Goal: Task Accomplishment & Management: Manage account settings

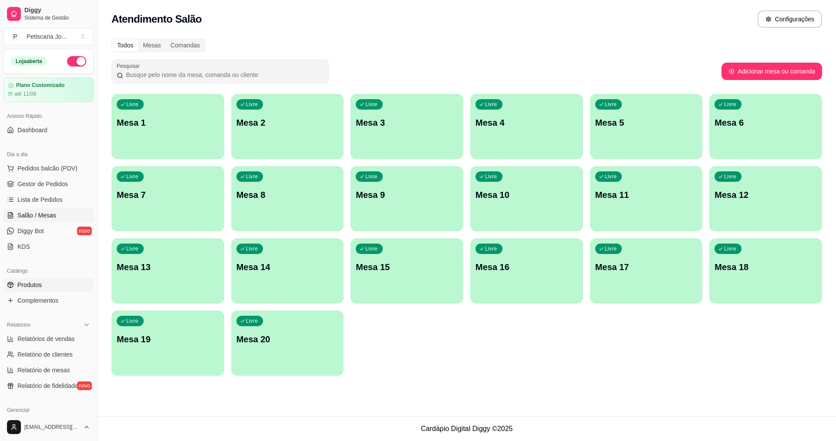
click at [30, 281] on span "Produtos" at bounding box center [29, 285] width 24 height 9
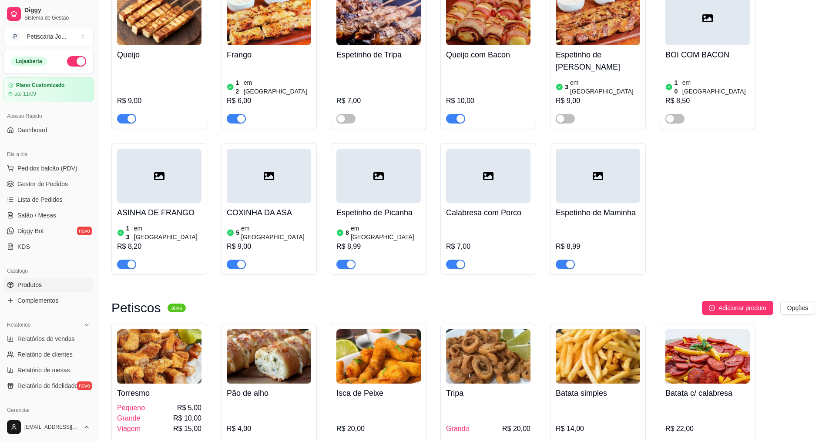
scroll to position [827, 0]
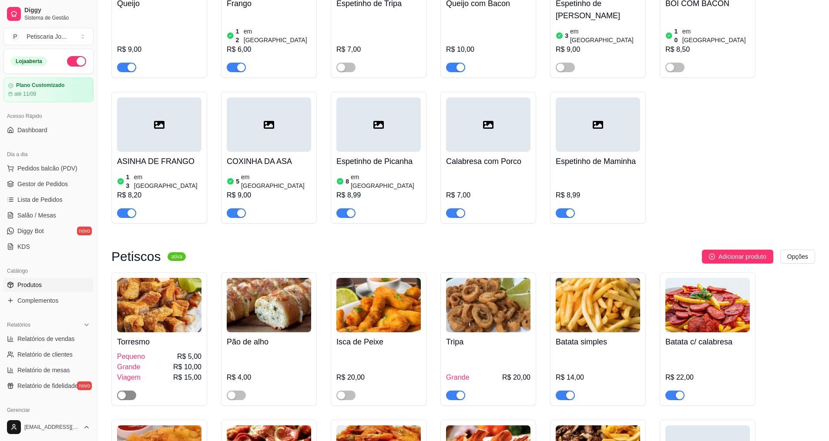
click at [127, 391] on span "button" at bounding box center [126, 396] width 19 height 10
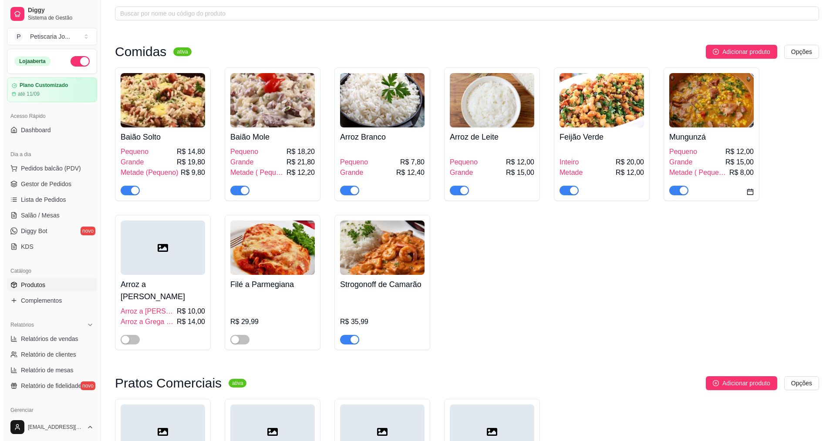
scroll to position [0, 0]
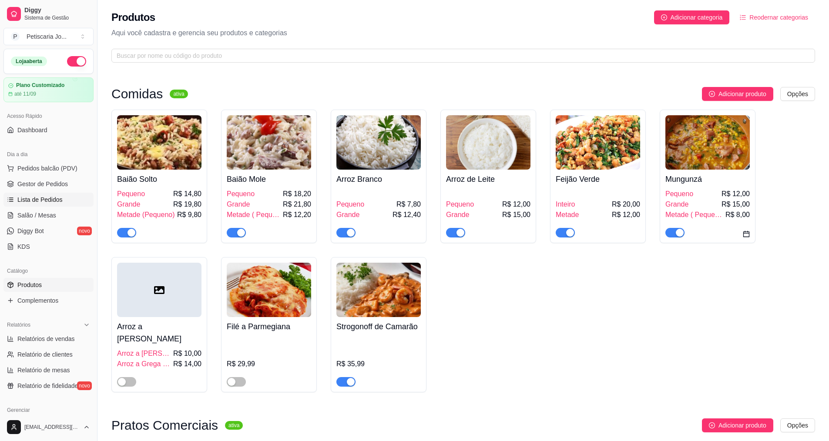
click at [35, 202] on span "Lista de Pedidos" at bounding box center [39, 199] width 45 height 9
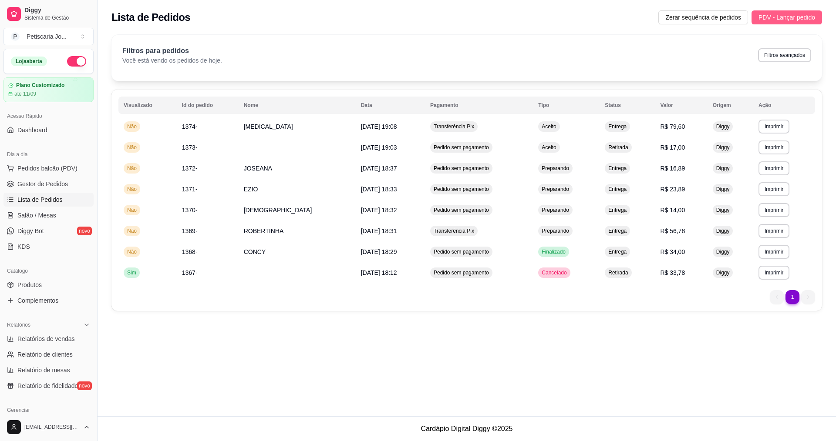
click at [788, 19] on span "PDV - Lançar pedido" at bounding box center [786, 18] width 57 height 10
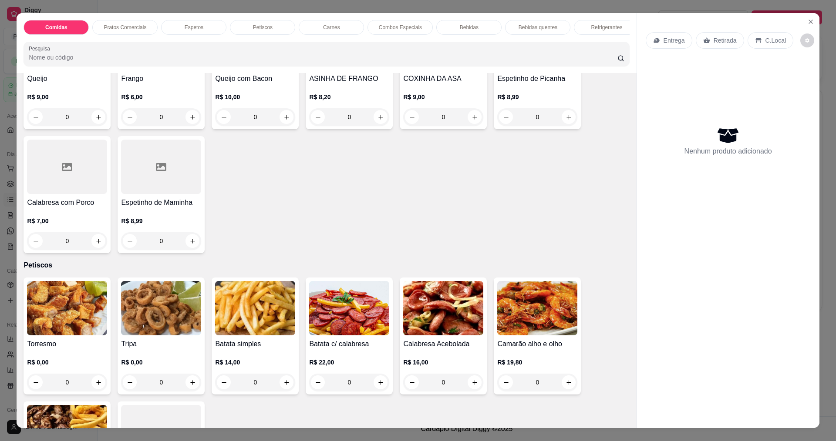
scroll to position [566, 0]
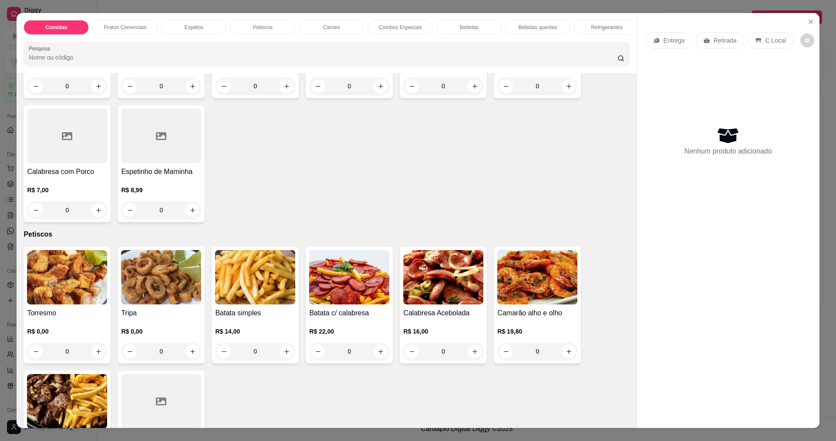
click at [64, 294] on img at bounding box center [67, 277] width 80 height 54
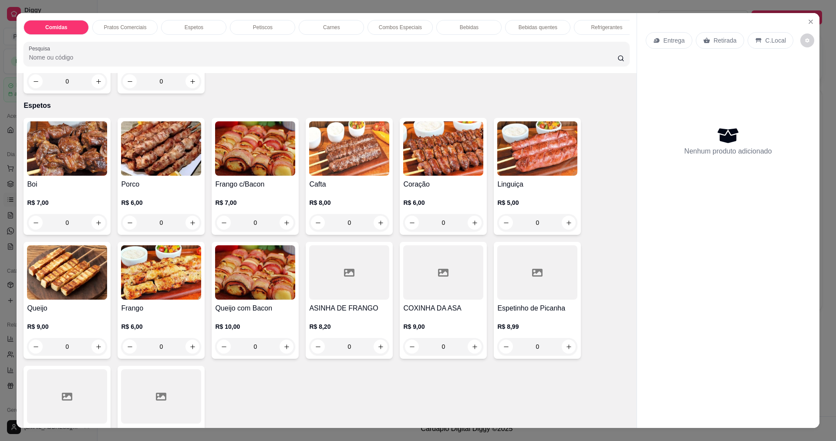
scroll to position [305, 0]
click at [99, 226] on button "increase-product-quantity" at bounding box center [98, 223] width 13 height 13
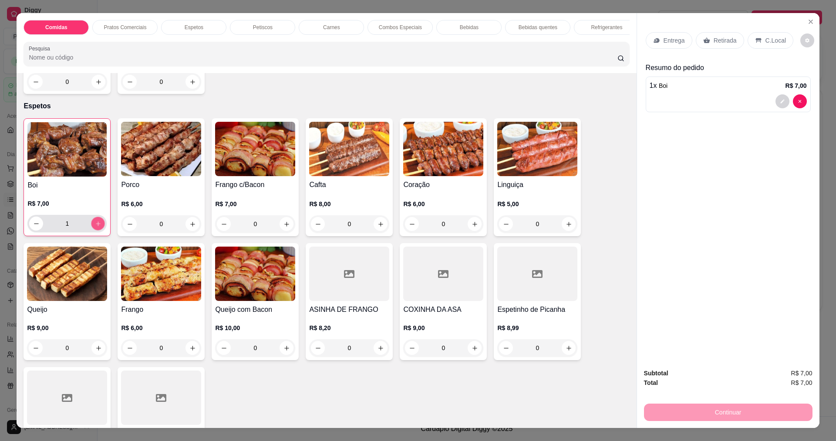
click at [99, 226] on button "increase-product-quantity" at bounding box center [97, 223] width 13 height 13
click at [97, 227] on icon "increase-product-quantity" at bounding box center [98, 224] width 7 height 7
type input "3"
click at [678, 34] on div "Entrega" at bounding box center [669, 40] width 47 height 17
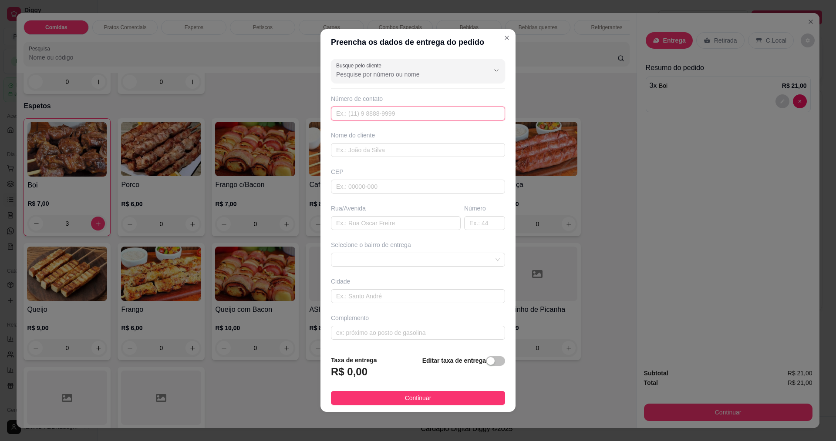
click at [367, 108] on input "text" at bounding box center [418, 114] width 174 height 14
type input "888"
click at [364, 151] on input "text" at bounding box center [418, 150] width 174 height 14
type input "DAVI"
click at [357, 229] on input "text" at bounding box center [396, 223] width 130 height 14
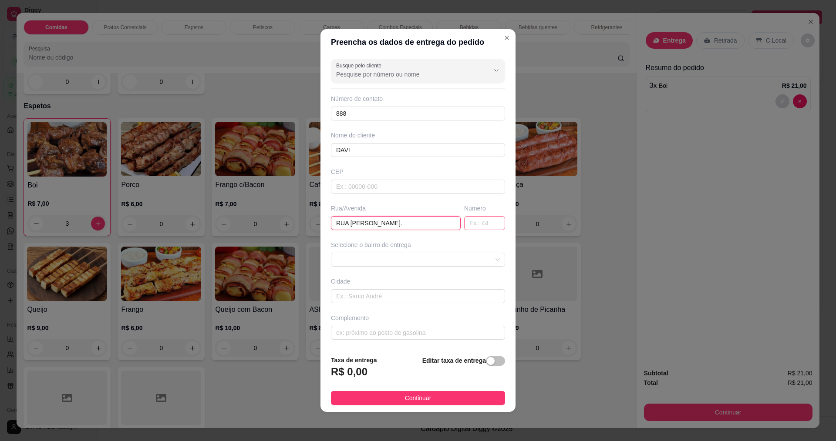
type input "RUA ELADIO MAG."
click at [478, 221] on input "text" at bounding box center [484, 223] width 41 height 14
type input "212"
click at [398, 247] on div "Selecione o bairro de entrega" at bounding box center [418, 245] width 174 height 9
click at [373, 329] on input "text" at bounding box center [418, 333] width 174 height 14
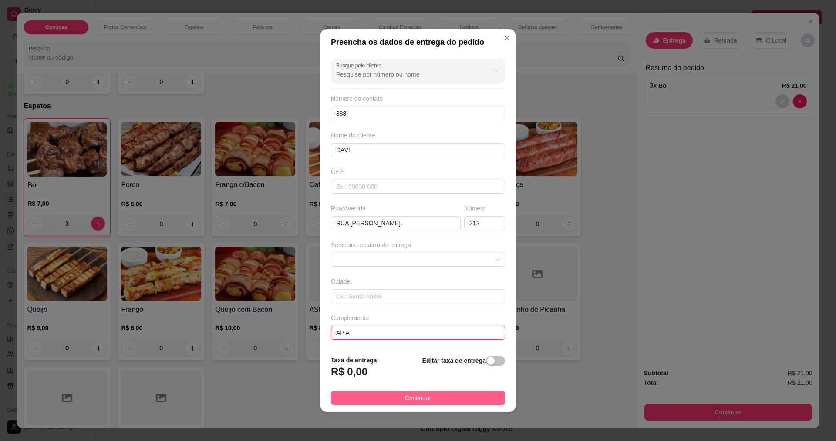
type input "AP A"
click at [408, 398] on span "Continuar" at bounding box center [418, 399] width 27 height 10
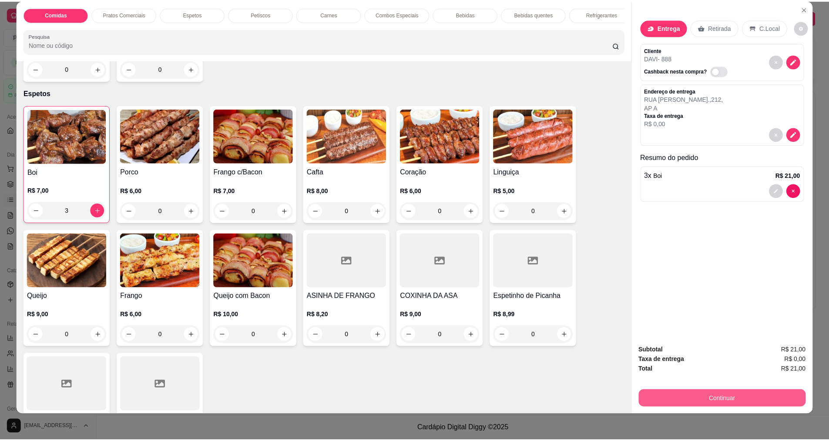
scroll to position [15, 0]
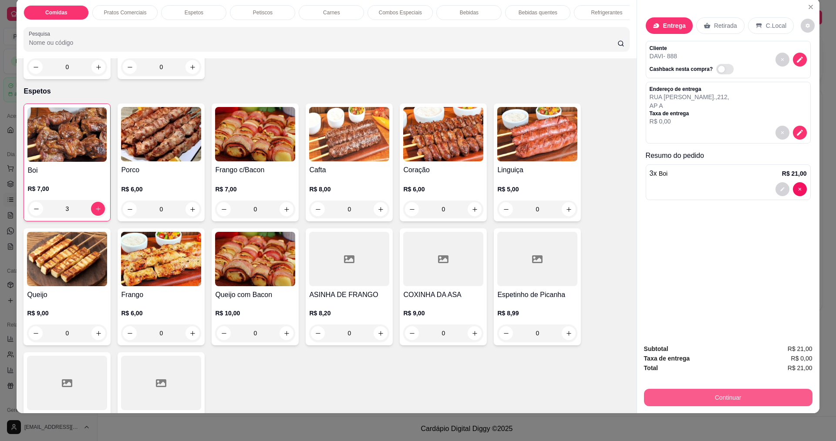
click at [737, 397] on button "Continuar" at bounding box center [728, 397] width 168 height 17
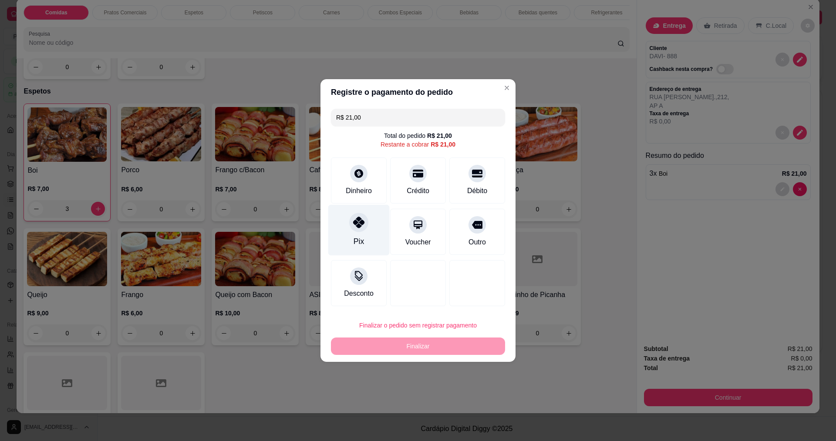
click at [360, 245] on div "Pix" at bounding box center [359, 241] width 10 height 11
type input "R$ 0,00"
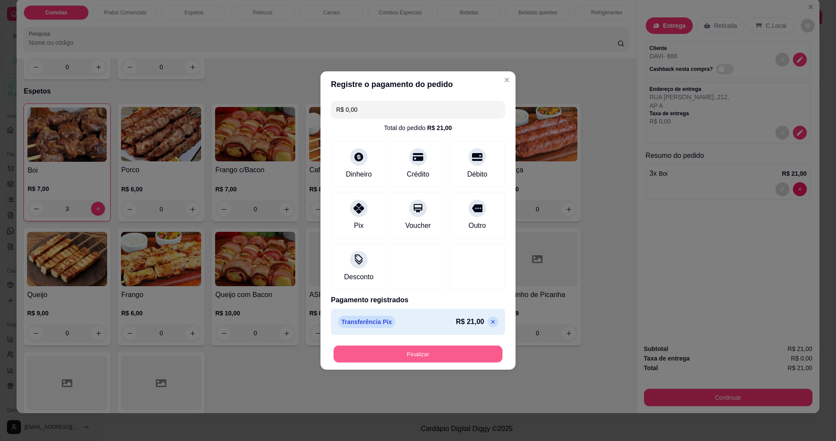
click at [420, 357] on button "Finalizar" at bounding box center [417, 354] width 169 height 17
type input "0"
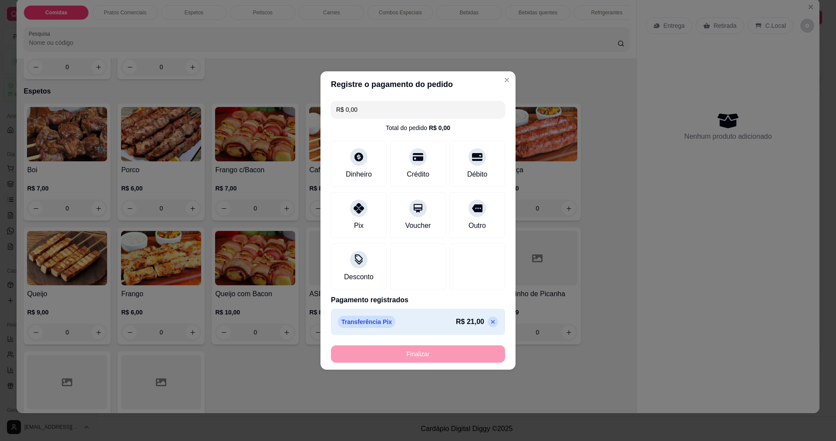
type input "-R$ 21,00"
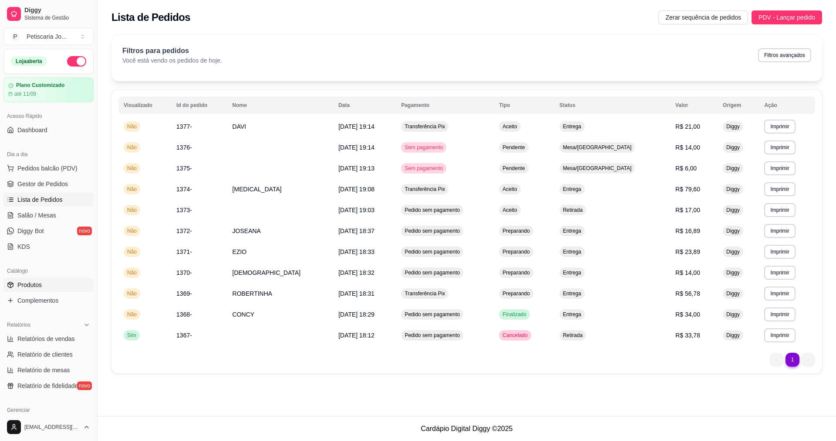
click at [33, 284] on span "Produtos" at bounding box center [29, 285] width 24 height 9
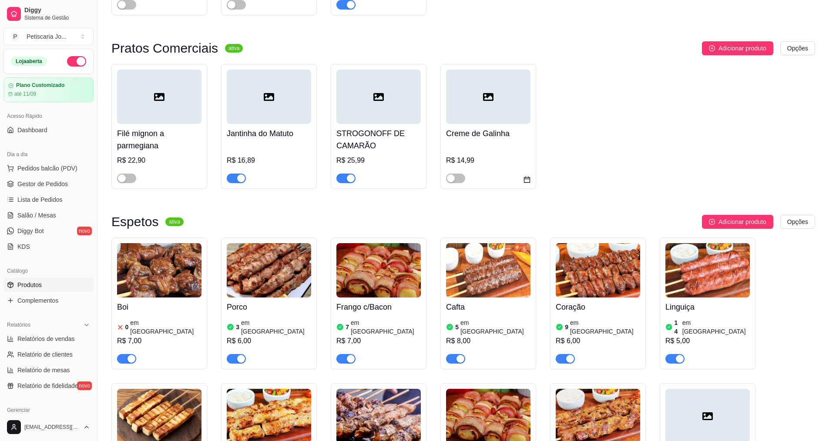
scroll to position [435, 0]
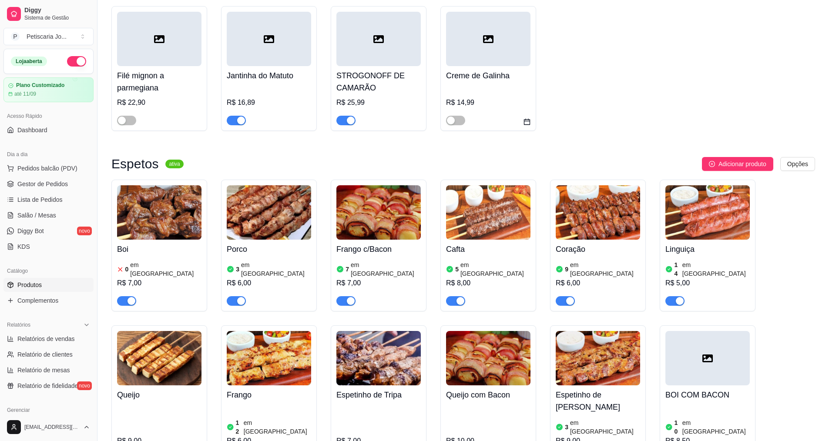
click at [144, 261] on article "em [GEOGRAPHIC_DATA]" at bounding box center [165, 269] width 71 height 17
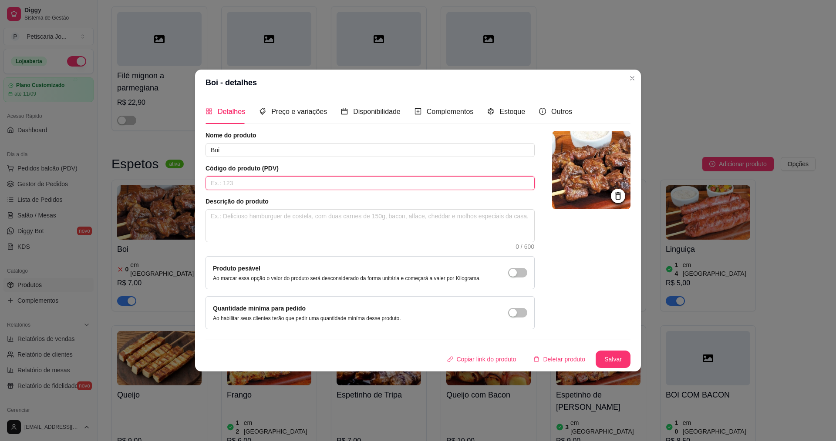
click at [239, 187] on input "text" at bounding box center [369, 183] width 329 height 14
click at [508, 109] on span "Estoque" at bounding box center [512, 111] width 26 height 7
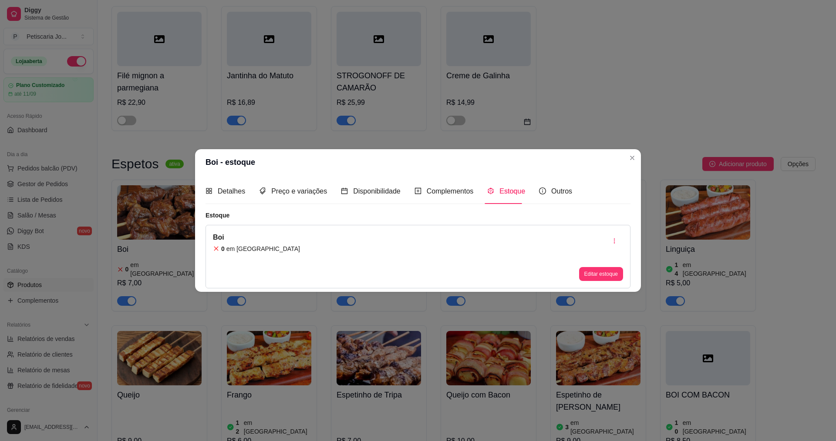
drag, startPoint x: 276, startPoint y: 240, endPoint x: 273, endPoint y: 253, distance: 13.3
click at [276, 240] on div "Boi 0 em estoque Editar estoque" at bounding box center [417, 257] width 425 height 64
click at [273, 253] on div "Boi 0 em estoque Editar estoque" at bounding box center [417, 257] width 425 height 64
click at [273, 245] on div "Boi 0 em estoque Editar estoque" at bounding box center [417, 257] width 425 height 64
click at [218, 248] on icon at bounding box center [216, 249] width 7 height 7
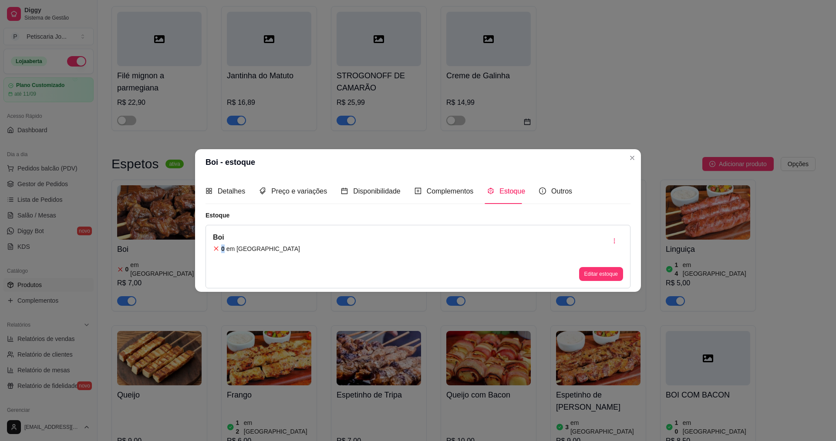
drag, startPoint x: 218, startPoint y: 248, endPoint x: 237, endPoint y: 248, distance: 19.2
click at [237, 248] on div "0 em estoque" at bounding box center [256, 249] width 87 height 9
click at [588, 273] on button "Editar estoque" at bounding box center [601, 274] width 44 height 14
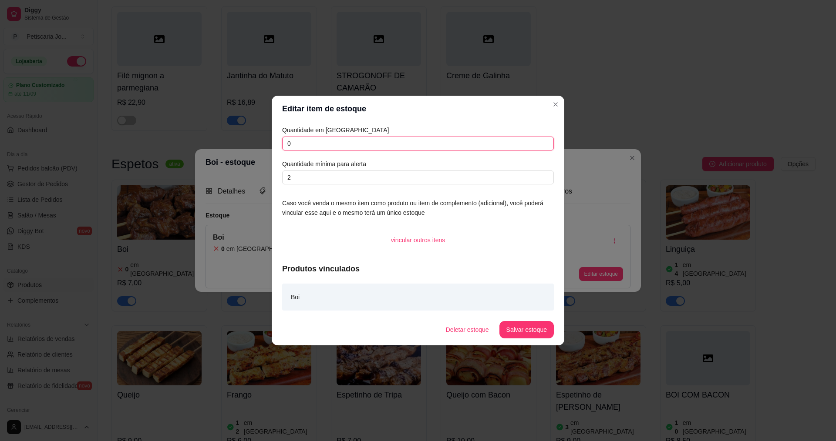
click at [322, 148] on input "0" at bounding box center [418, 144] width 272 height 14
type input "30"
click at [522, 335] on button "Salvar estoque" at bounding box center [526, 330] width 53 height 17
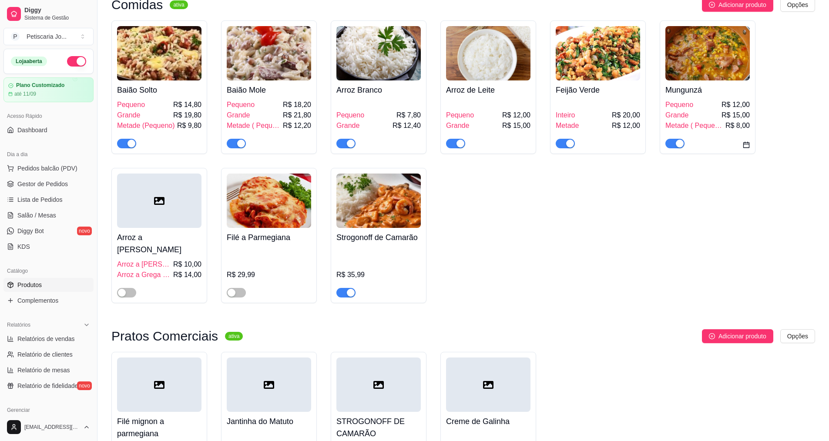
scroll to position [87, 0]
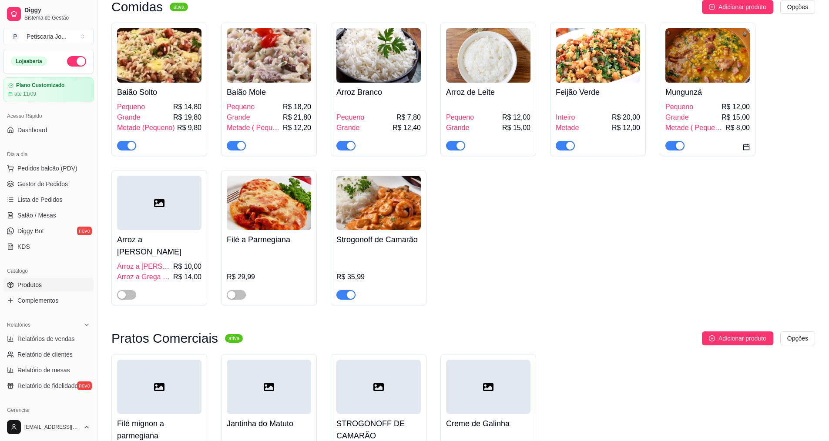
click at [676, 153] on div "Mungunzá Pequeno R$ 12,00 Grande R$ 15,00 Metade ( Pequeno) R$ 8,00" at bounding box center [708, 90] width 96 height 134
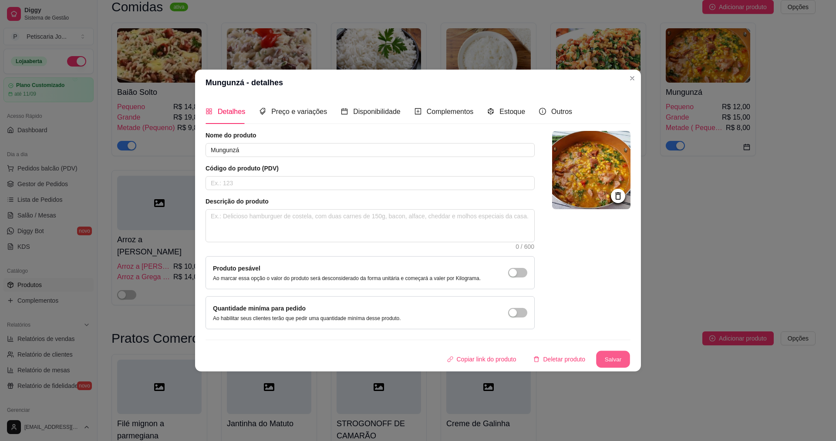
click at [623, 359] on button "Salvar" at bounding box center [613, 359] width 34 height 17
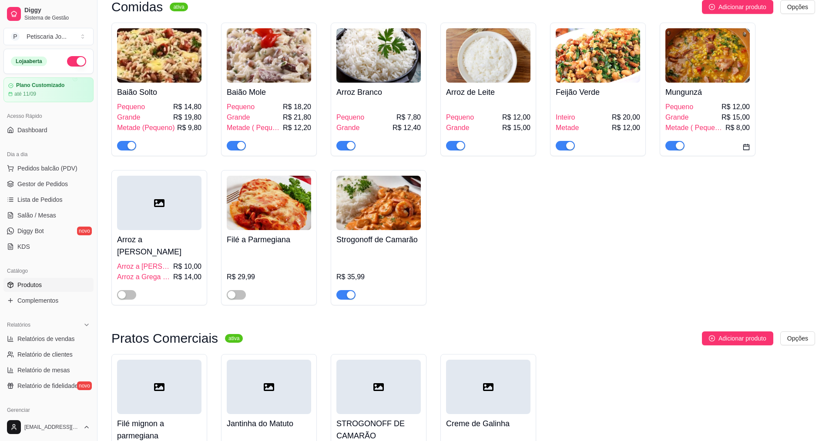
click at [674, 144] on span "button" at bounding box center [675, 146] width 19 height 10
click at [593, 231] on div "Baião Solto Pequeno R$ 14,80 Grande R$ 19,80 Metade (Pequeno) R$ 9,80 Baião Mol…" at bounding box center [463, 164] width 704 height 283
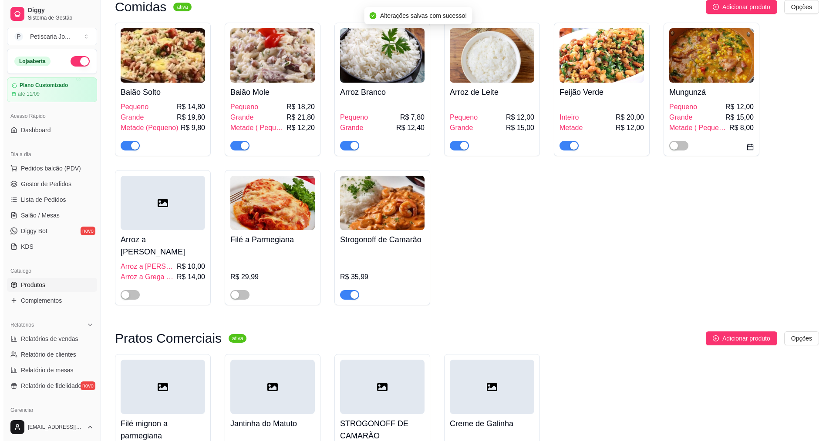
scroll to position [0, 0]
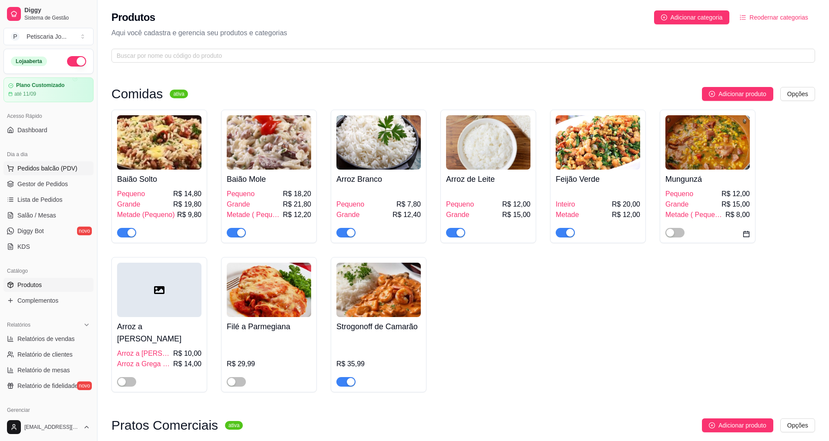
click at [40, 174] on button "Pedidos balcão (PDV)" at bounding box center [48, 169] width 90 height 14
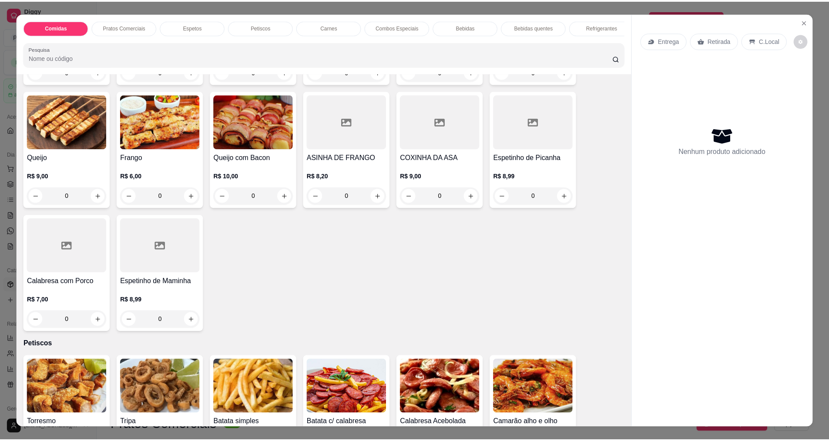
scroll to position [610, 0]
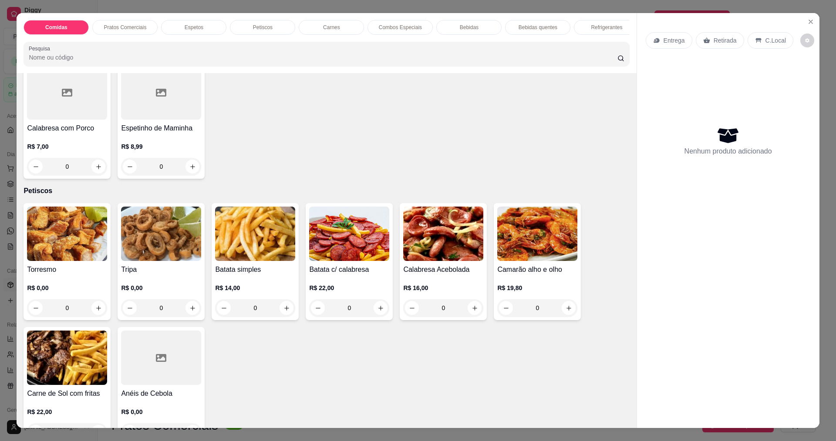
click at [40, 236] on img at bounding box center [67, 234] width 80 height 54
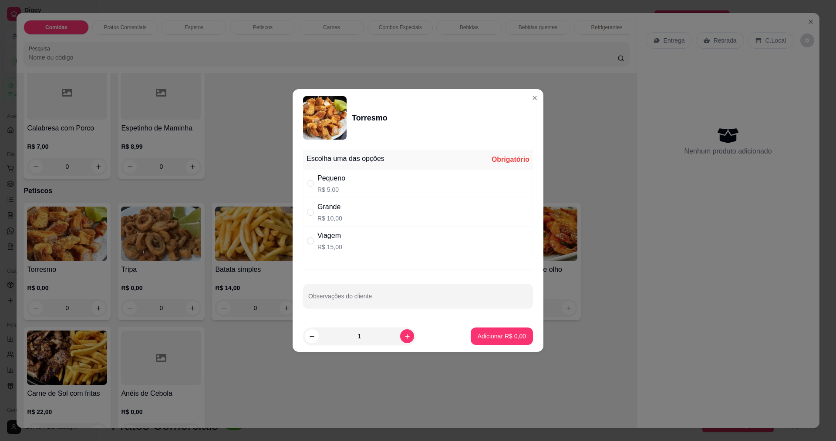
click at [306, 221] on div "Grande R$ 10,00" at bounding box center [418, 212] width 230 height 29
radio input "true"
click at [499, 334] on p "Adicionar R$ 10,00" at bounding box center [500, 336] width 52 height 9
type input "1"
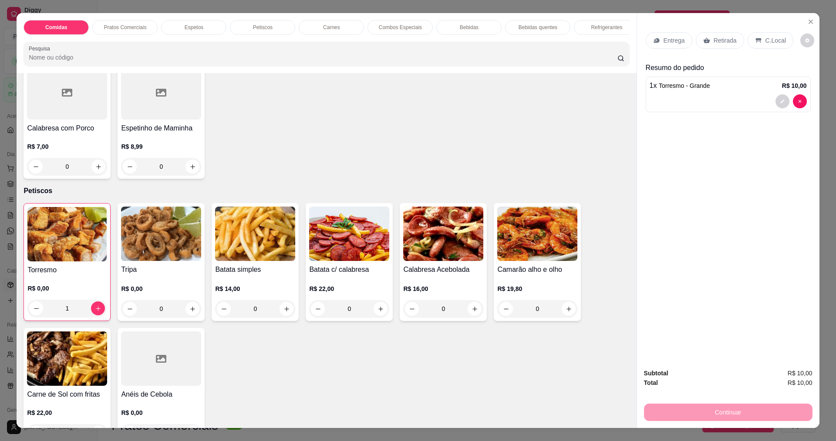
click at [664, 45] on div "Entrega" at bounding box center [669, 40] width 47 height 17
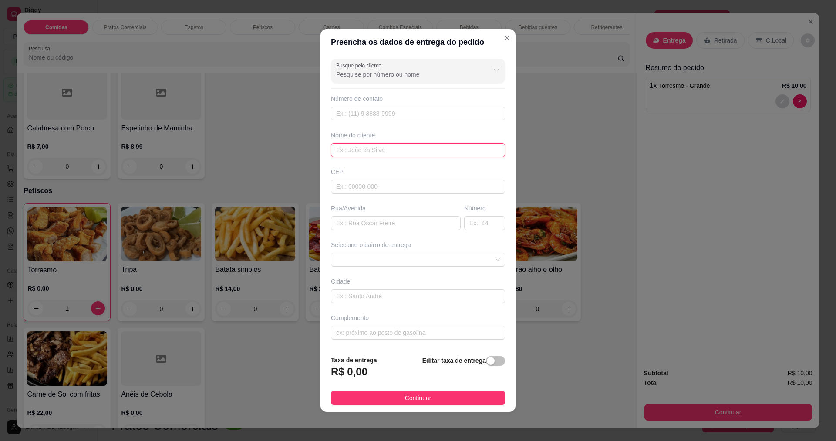
click at [347, 144] on input "text" at bounding box center [418, 150] width 174 height 14
type input "c"
type input "DONA CELMA"
click at [341, 394] on button "Continuar" at bounding box center [418, 398] width 174 height 14
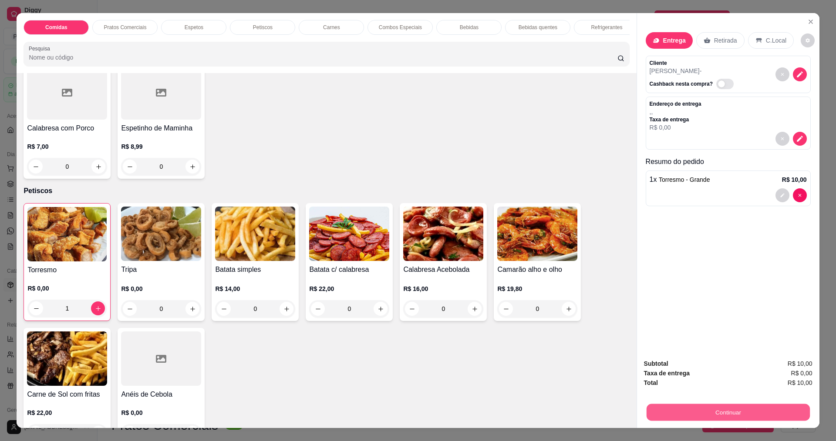
click at [725, 414] on button "Continuar" at bounding box center [727, 412] width 163 height 17
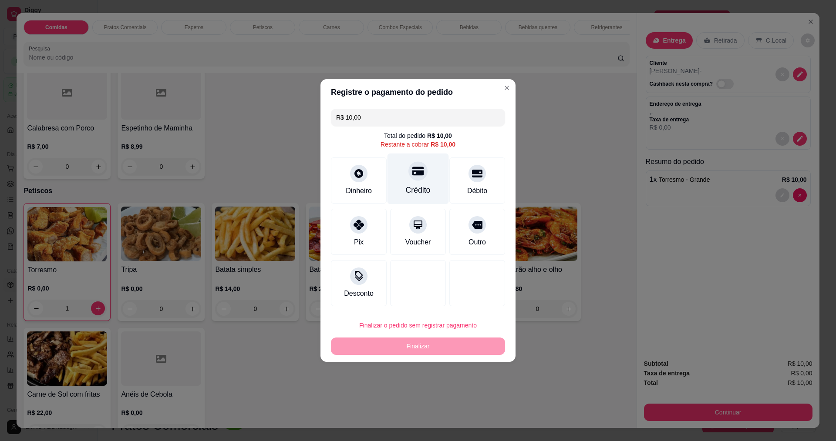
click at [401, 185] on div "Crédito" at bounding box center [417, 179] width 61 height 51
type input "R$ 0,00"
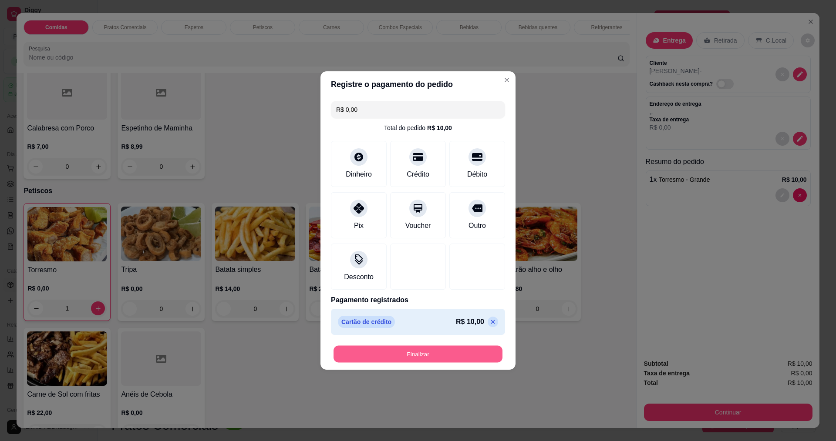
click at [397, 357] on button "Finalizar" at bounding box center [417, 354] width 169 height 17
type input "0"
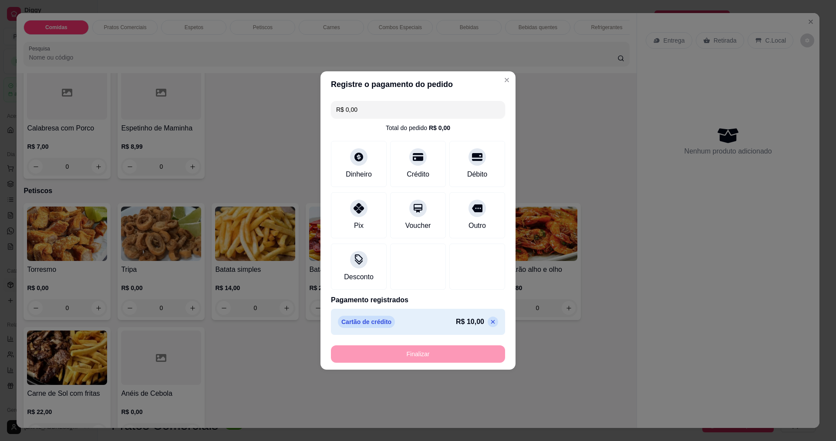
type input "-R$ 10,00"
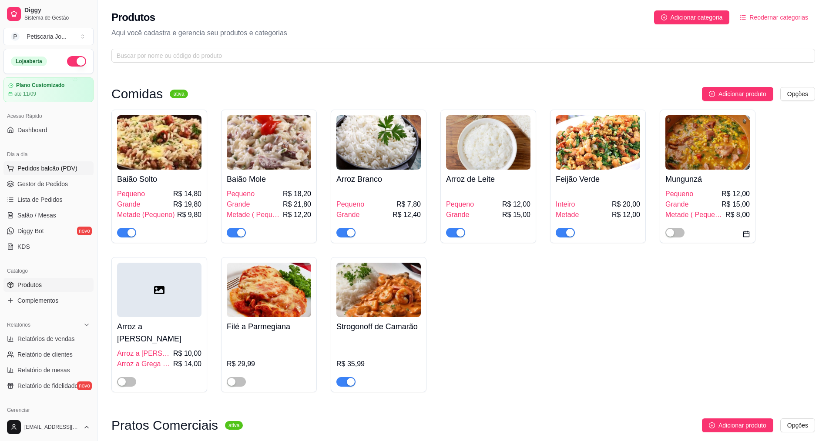
click at [32, 169] on span "Pedidos balcão (PDV)" at bounding box center [47, 168] width 60 height 9
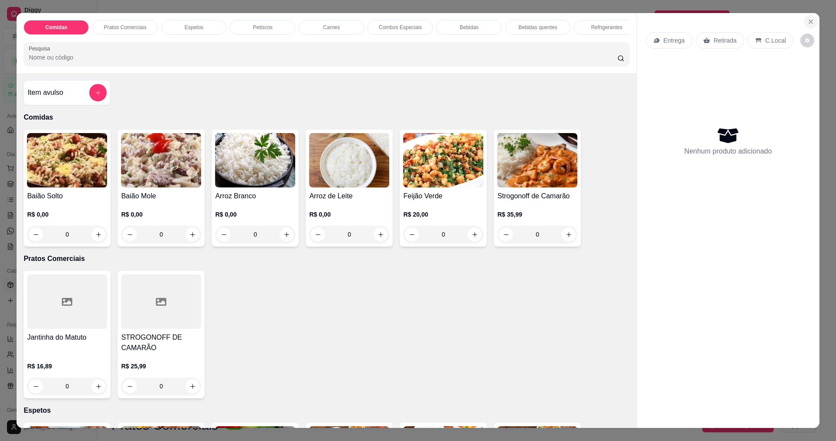
click at [809, 23] on icon "Close" at bounding box center [810, 21] width 3 height 3
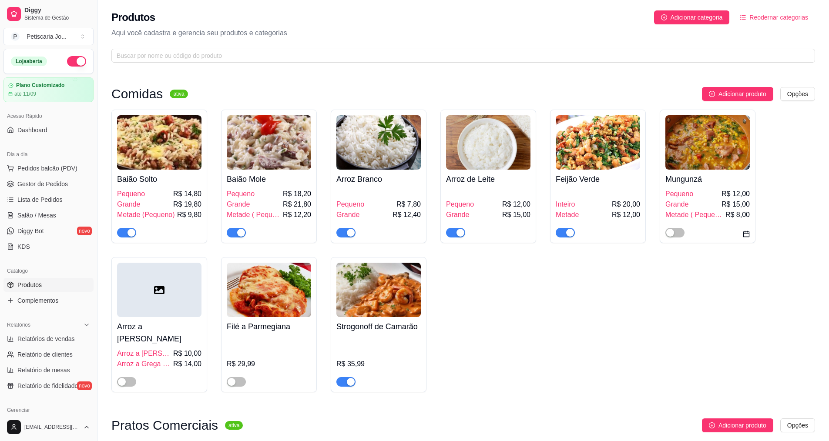
scroll to position [44, 0]
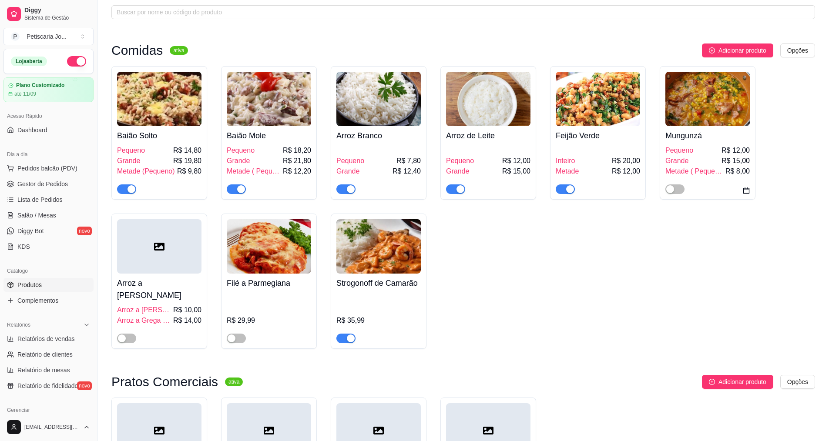
drag, startPoint x: 566, startPoint y: 189, endPoint x: 549, endPoint y: 230, distance: 43.7
click at [549, 230] on div "Baião Solto Pequeno R$ 14,80 Grande R$ 19,80 Metade (Pequeno) R$ 9,80 Baião Mol…" at bounding box center [463, 207] width 704 height 283
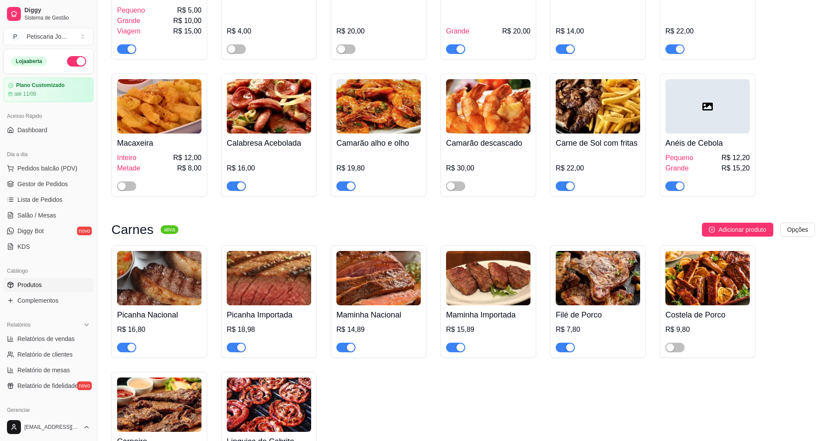
scroll to position [1176, 0]
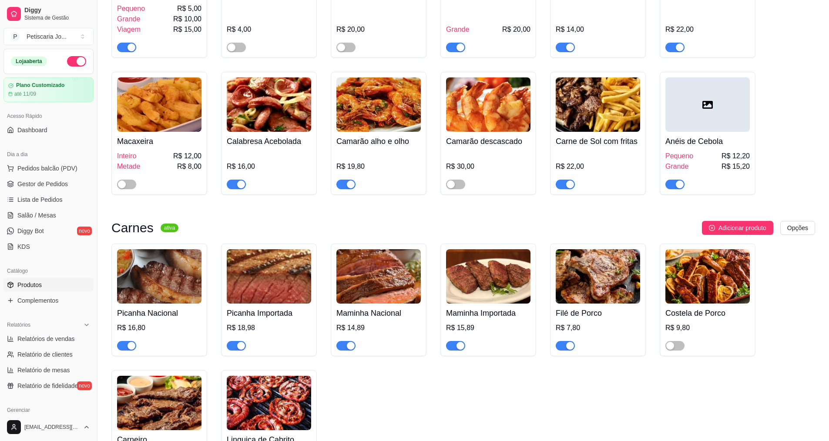
click at [448, 341] on span "button" at bounding box center [455, 346] width 19 height 10
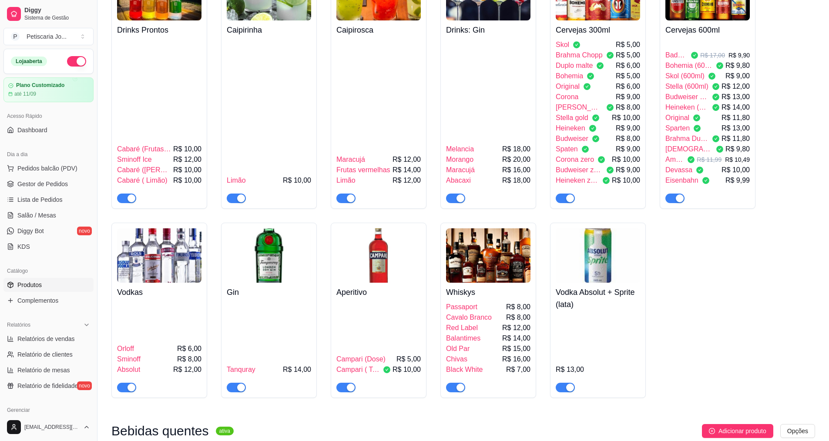
scroll to position [1916, 0]
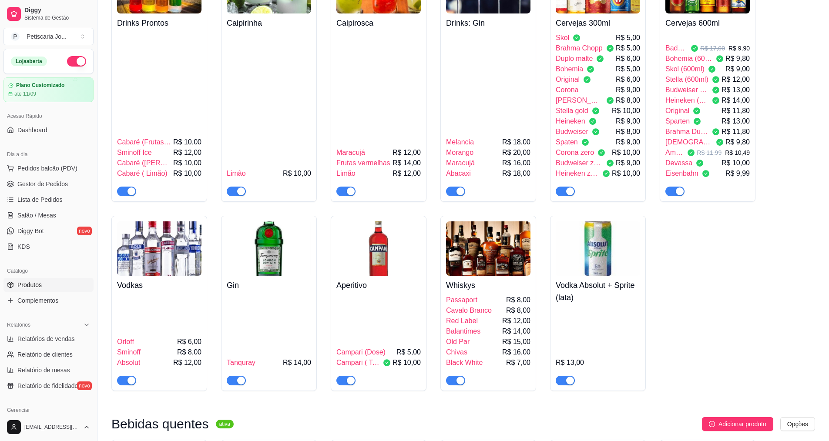
click at [20, 440] on div "[EMAIL_ADDRESS][DOMAIN_NAME]" at bounding box center [48, 428] width 97 height 28
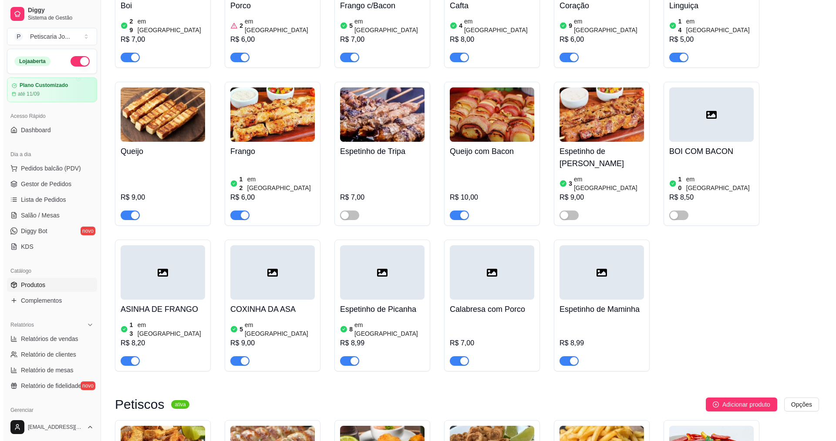
scroll to position [479, 0]
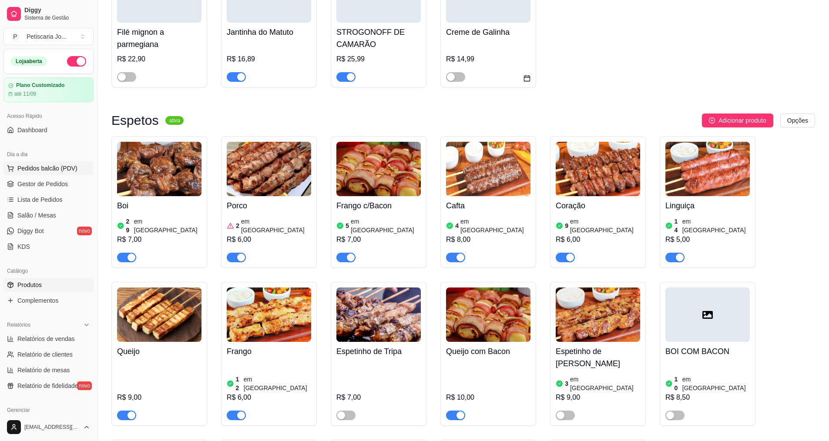
click at [50, 169] on span "Pedidos balcão (PDV)" at bounding box center [47, 168] width 60 height 9
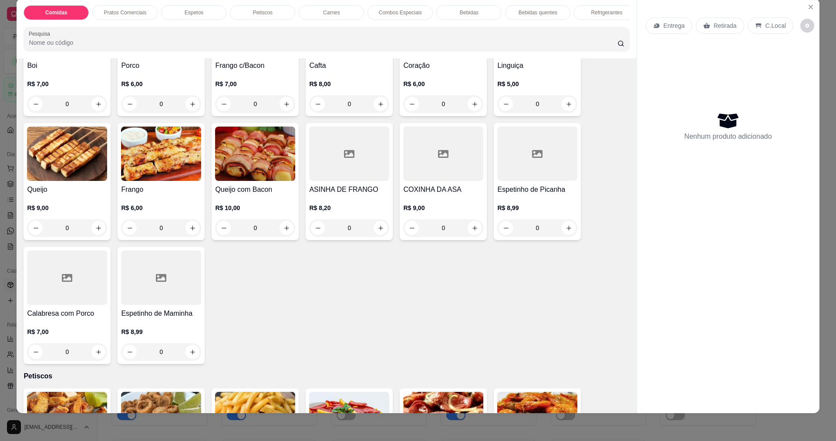
scroll to position [348, 0]
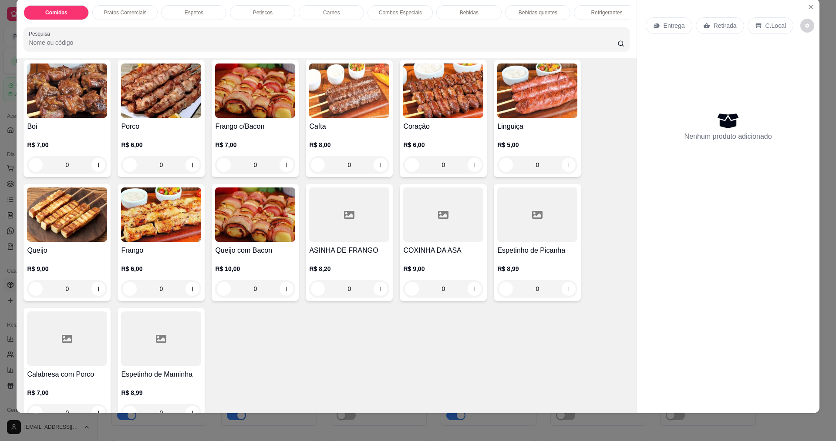
click at [378, 110] on img at bounding box center [349, 91] width 80 height 54
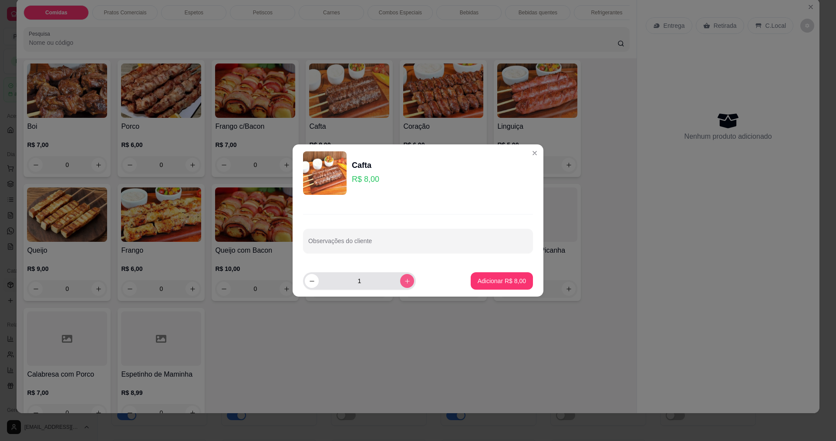
click at [400, 286] on button "increase-product-quantity" at bounding box center [407, 281] width 14 height 14
click at [400, 286] on button "increase-product-quantity" at bounding box center [406, 280] width 13 height 13
click at [312, 281] on icon "decrease-product-quantity" at bounding box center [312, 281] width 4 height 0
type input "2"
click at [475, 285] on p "Adicionar R$ 16,00" at bounding box center [500, 281] width 51 height 8
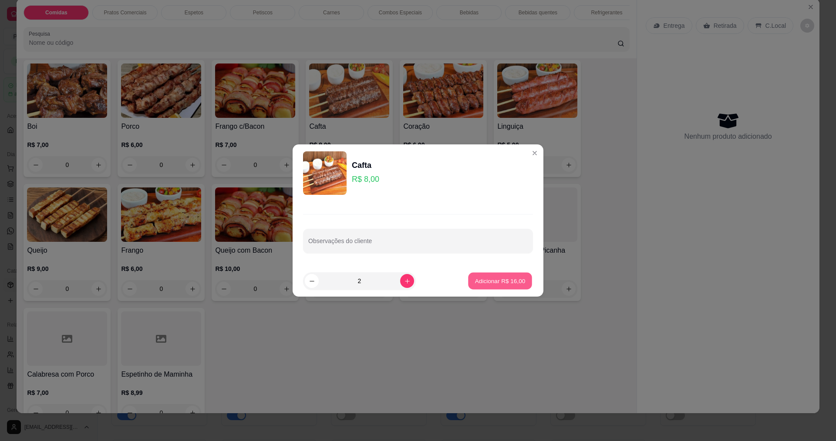
type input "2"
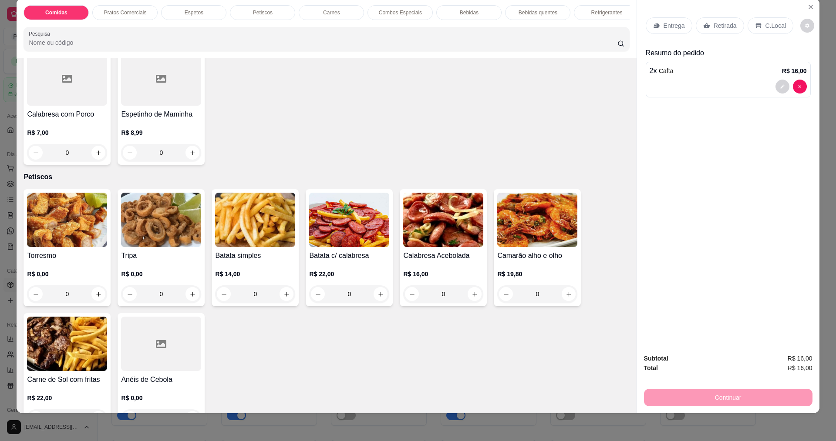
scroll to position [653, 0]
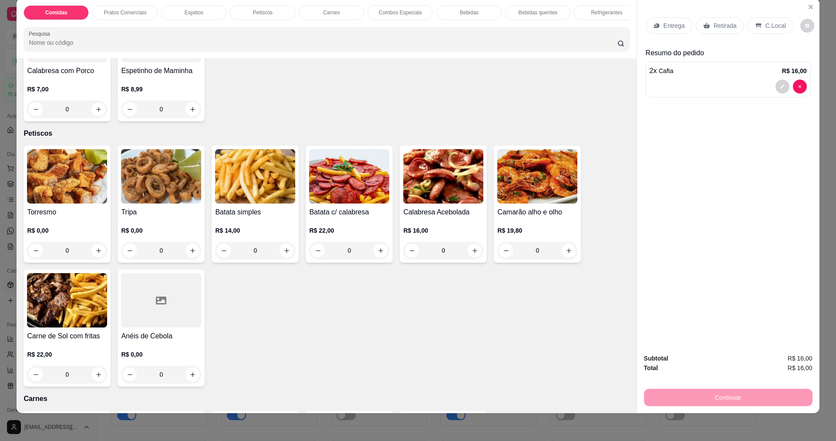
click at [128, 192] on img at bounding box center [161, 176] width 80 height 54
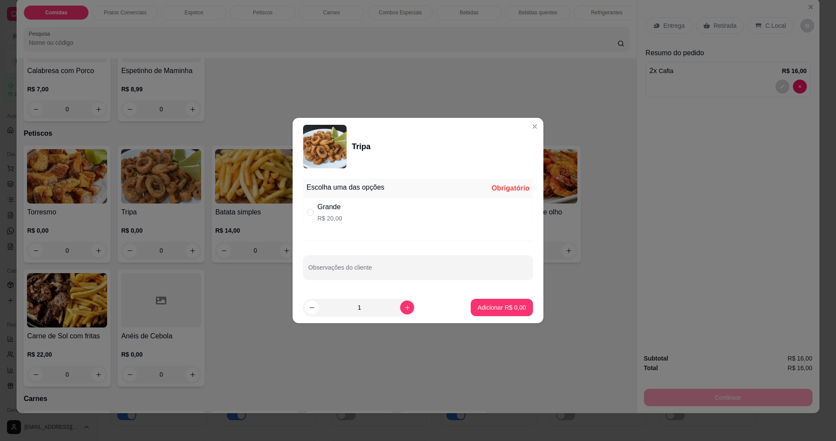
click at [391, 205] on div "Grande R$ 20,00" at bounding box center [418, 212] width 230 height 29
radio input "true"
click at [493, 305] on p "Adicionar R$ 20,00" at bounding box center [500, 307] width 52 height 9
type input "1"
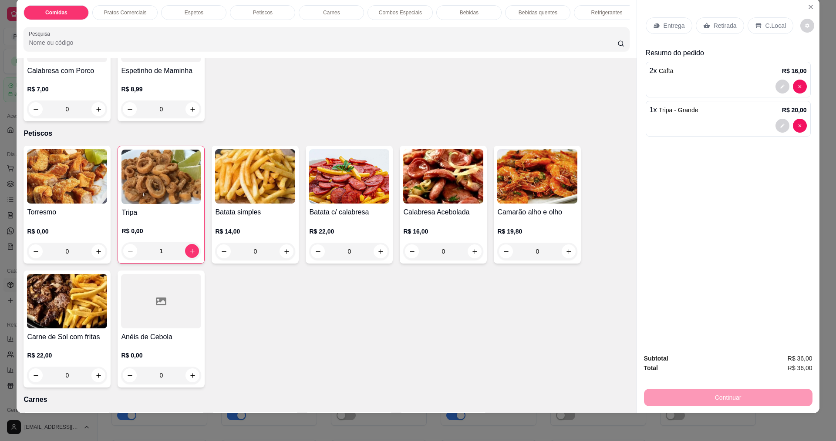
click at [669, 24] on p "Entrega" at bounding box center [674, 25] width 21 height 9
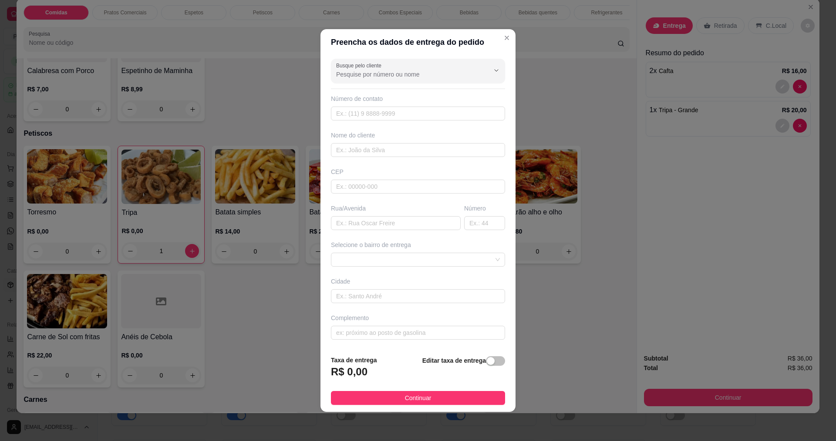
click at [363, 135] on div "Nome do cliente" at bounding box center [418, 135] width 174 height 9
click at [357, 111] on input "text" at bounding box center [418, 114] width 174 height 14
click at [388, 140] on div "Nome do cliente" at bounding box center [418, 144] width 178 height 26
click at [382, 144] on input "text" at bounding box center [418, 150] width 174 height 14
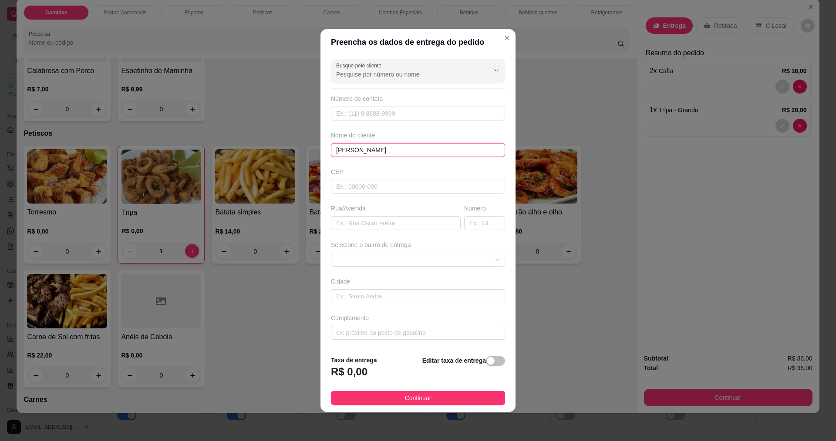
type input "sarah"
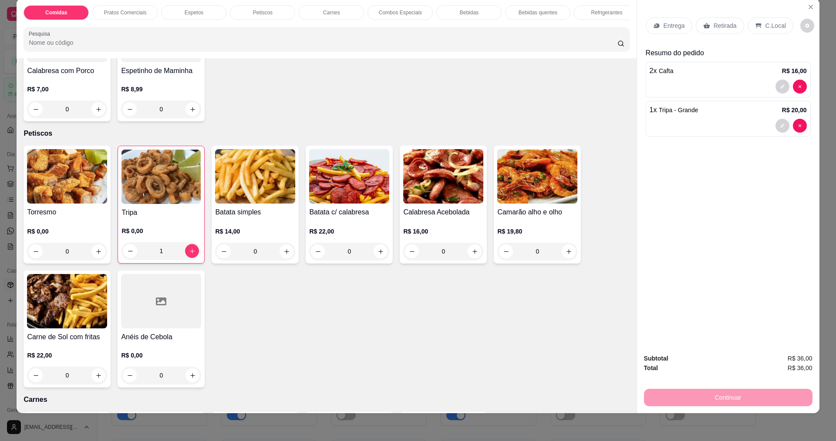
click at [375, 403] on p "Carnes" at bounding box center [327, 400] width 606 height 10
click at [667, 20] on div "Entrega" at bounding box center [669, 25] width 47 height 17
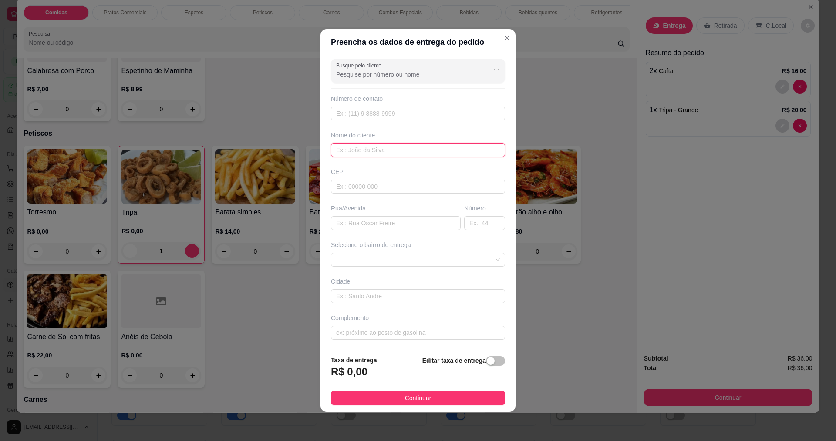
click at [352, 146] on input "text" at bounding box center [418, 150] width 174 height 14
type input "sarah"
click at [409, 397] on span "Continuar" at bounding box center [418, 399] width 27 height 10
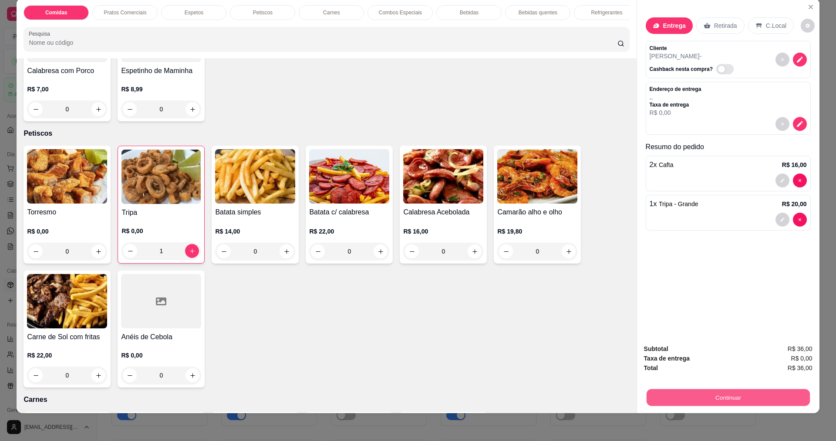
click at [690, 390] on button "Continuar" at bounding box center [727, 397] width 163 height 17
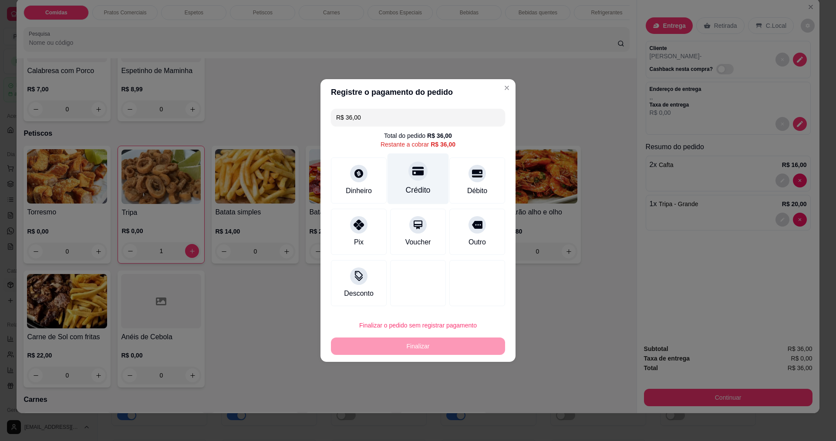
click at [413, 175] on icon at bounding box center [417, 171] width 11 height 9
type input "R$ 0,00"
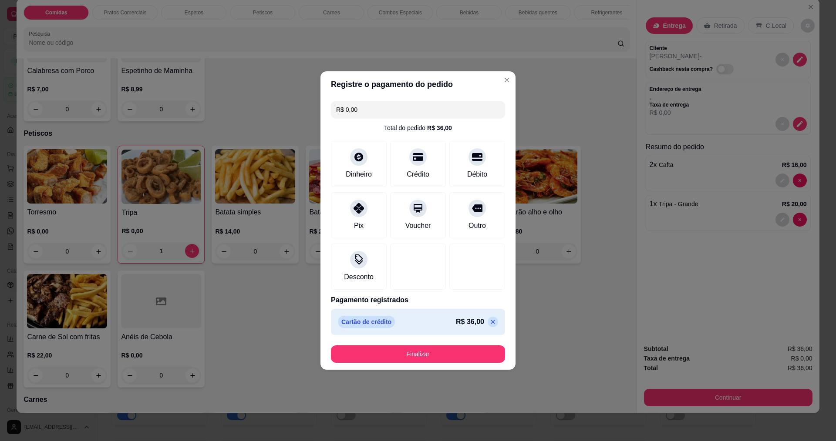
click at [375, 347] on button "Finalizar" at bounding box center [418, 354] width 174 height 17
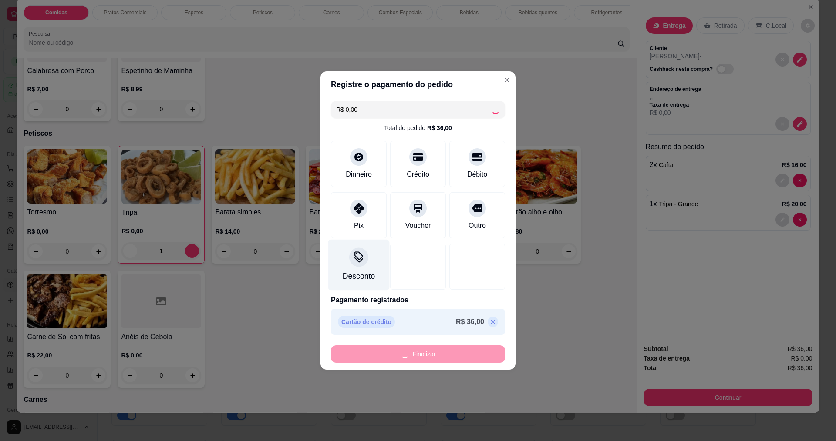
type input "0"
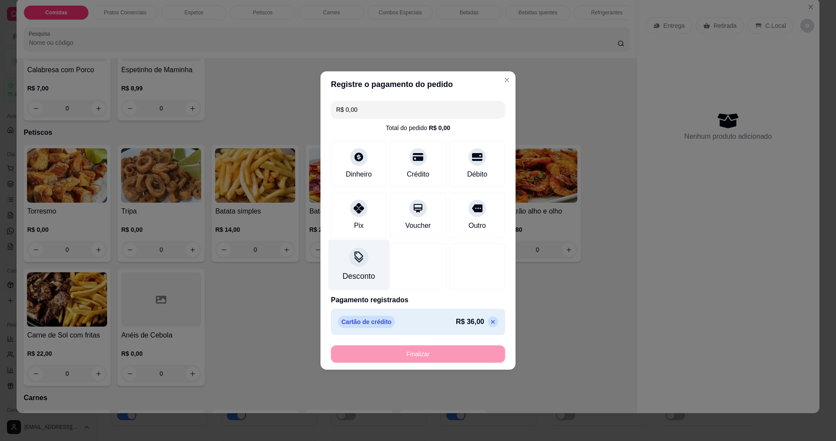
type input "-R$ 36,00"
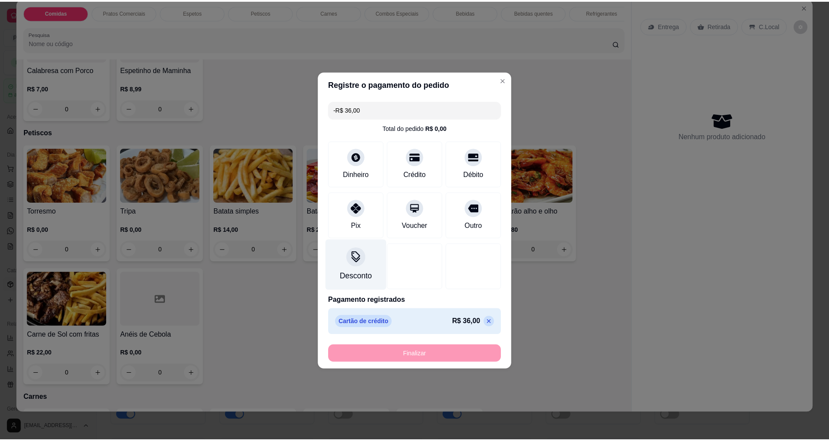
scroll to position [652, 0]
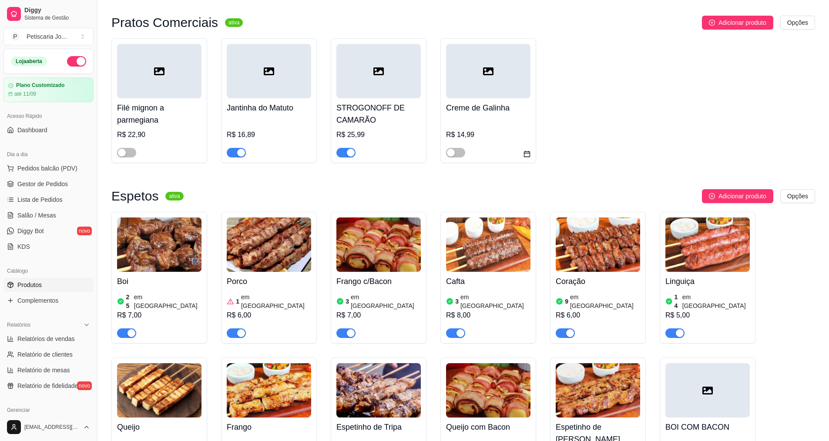
scroll to position [392, 0]
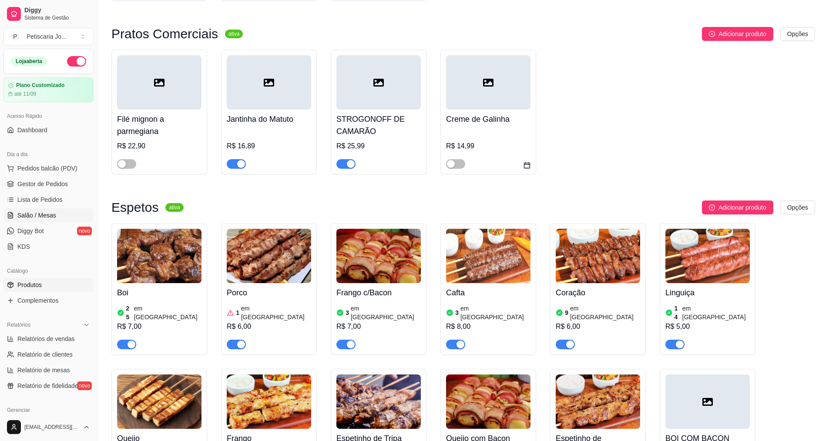
click at [37, 212] on span "Salão / Mesas" at bounding box center [36, 215] width 39 height 9
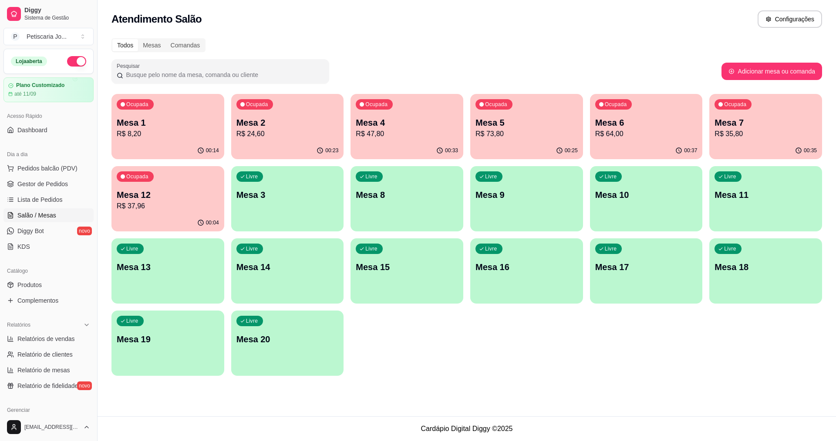
click at [274, 132] on p "R$ 24,60" at bounding box center [287, 134] width 102 height 10
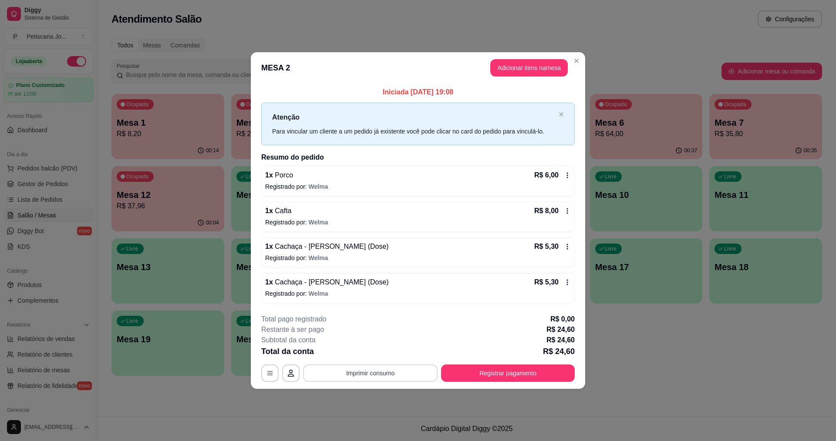
click at [368, 377] on button "Imprimir consumo" at bounding box center [370, 373] width 135 height 17
click at [386, 353] on button "IMPRESSORA" at bounding box center [372, 354] width 63 height 14
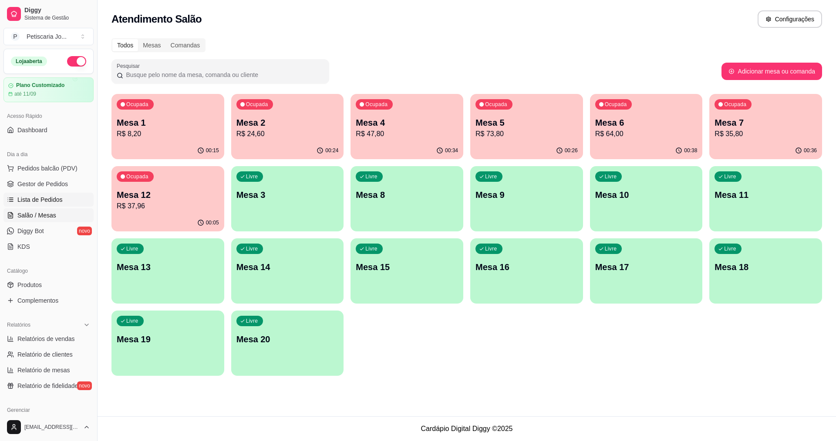
click at [40, 201] on span "Lista de Pedidos" at bounding box center [39, 199] width 45 height 9
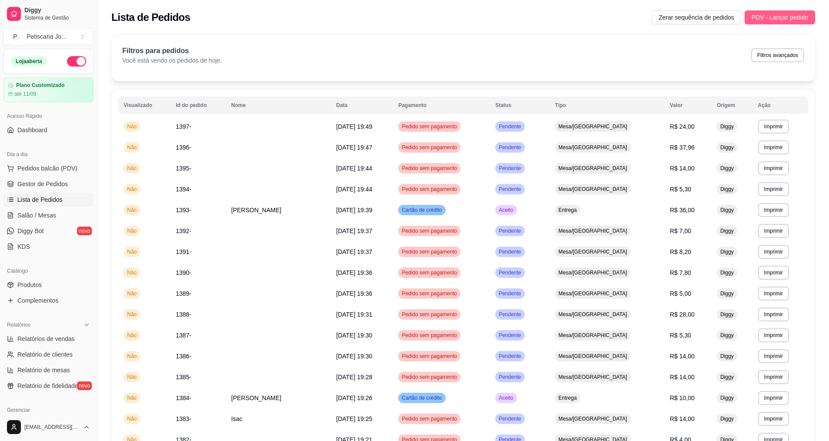
click at [778, 14] on span "PDV - Lançar pedido" at bounding box center [780, 18] width 57 height 10
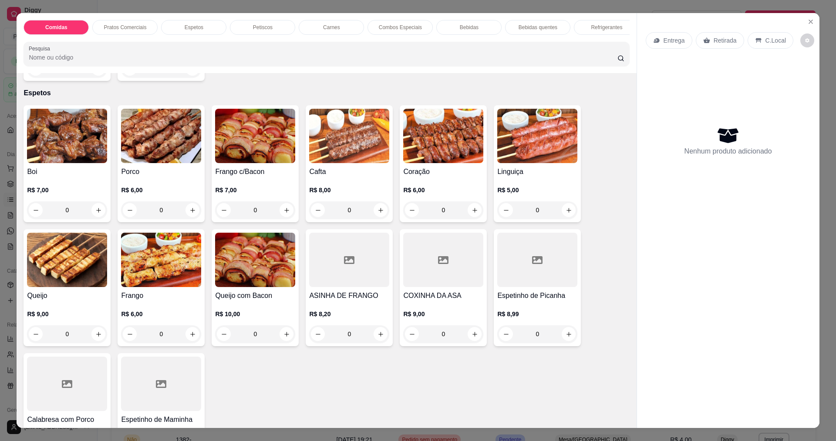
scroll to position [305, 0]
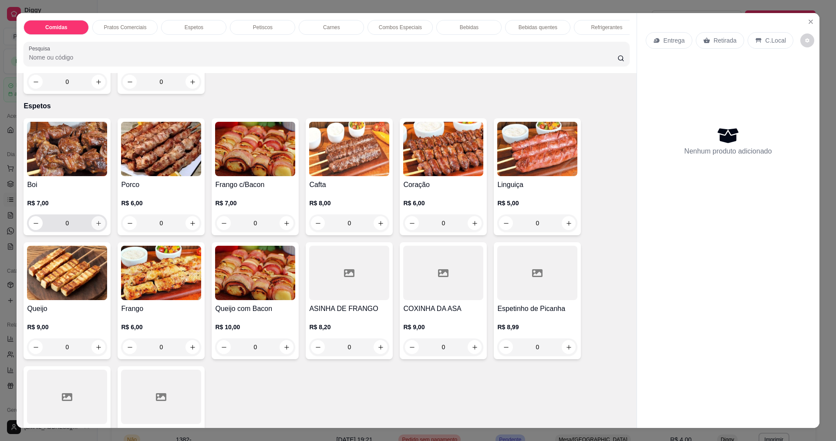
click at [95, 227] on icon "increase-product-quantity" at bounding box center [98, 223] width 7 height 7
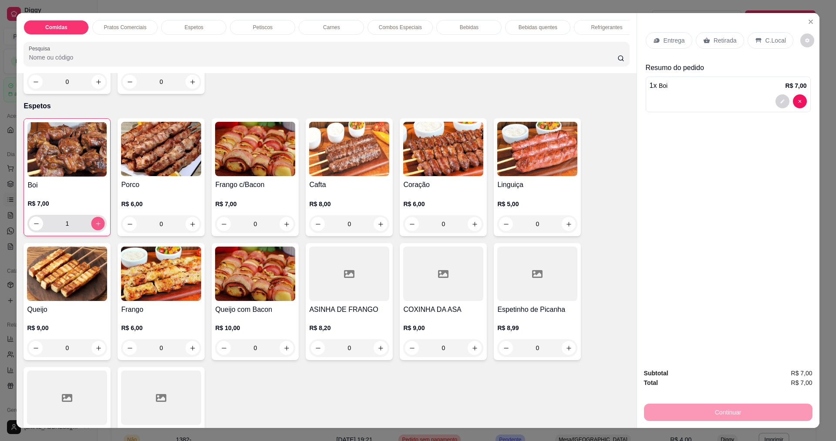
click at [95, 227] on icon "increase-product-quantity" at bounding box center [98, 224] width 7 height 7
type input "2"
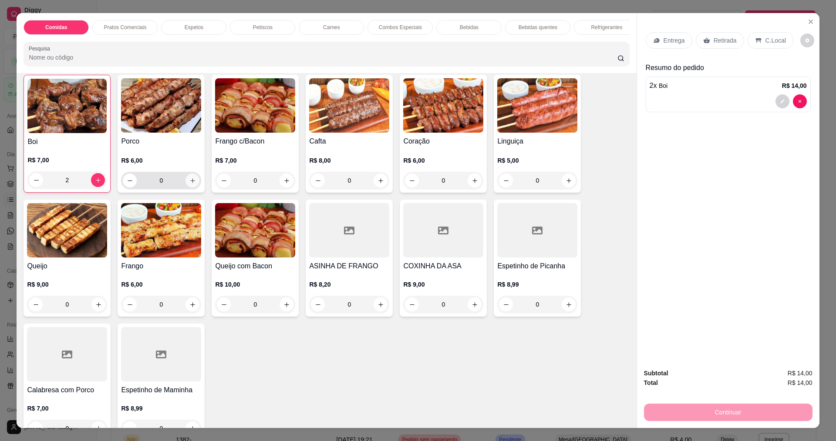
click at [185, 188] on button "increase-product-quantity" at bounding box center [192, 181] width 14 height 14
type input "1"
click at [192, 308] on icon "increase-product-quantity" at bounding box center [192, 305] width 7 height 7
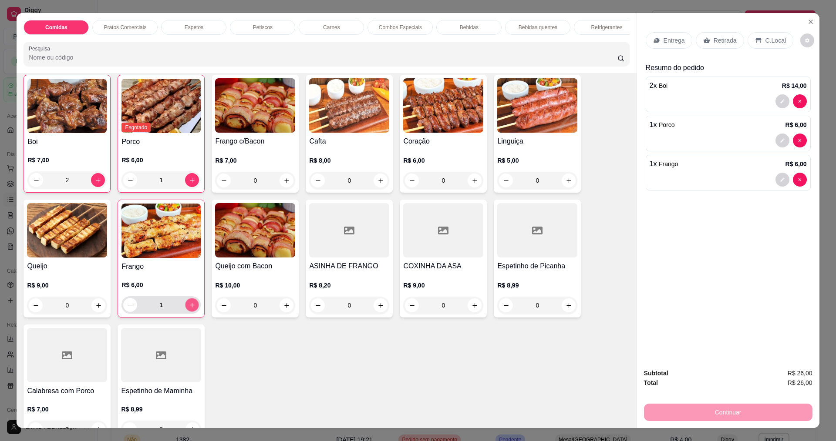
click at [192, 309] on icon "increase-product-quantity" at bounding box center [192, 305] width 7 height 7
type input "2"
click at [711, 36] on div "Retirada" at bounding box center [720, 40] width 48 height 17
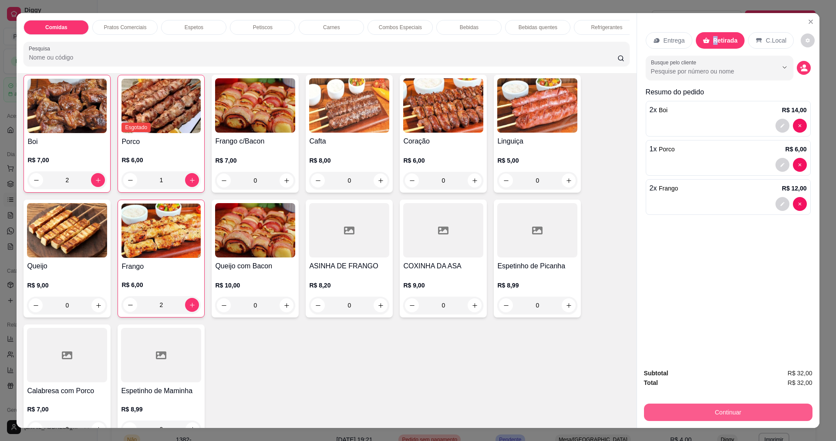
click at [736, 408] on button "Continuar" at bounding box center [728, 412] width 168 height 17
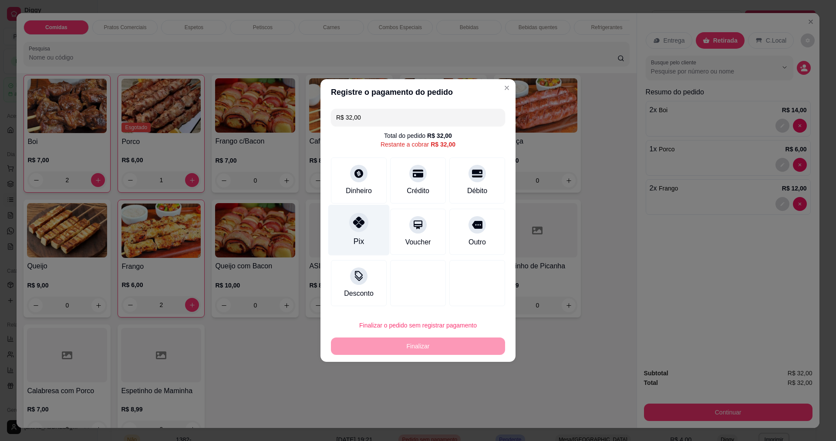
click at [360, 237] on div "Pix" at bounding box center [359, 241] width 10 height 11
type input "R$ 0,00"
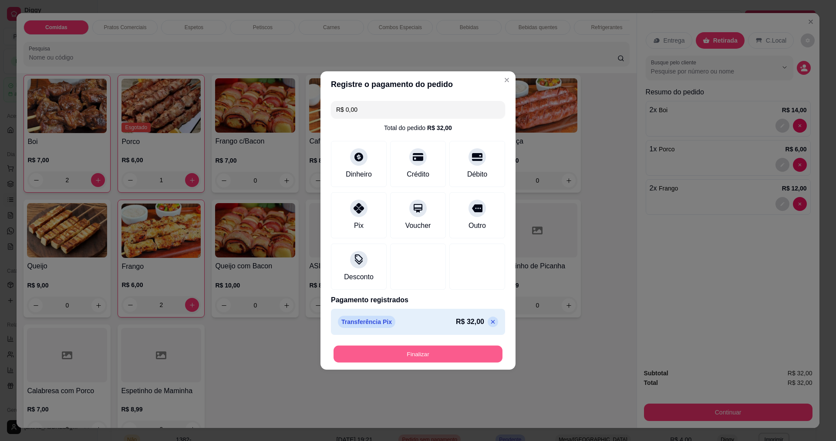
click at [408, 355] on button "Finalizar" at bounding box center [417, 354] width 169 height 17
type input "0"
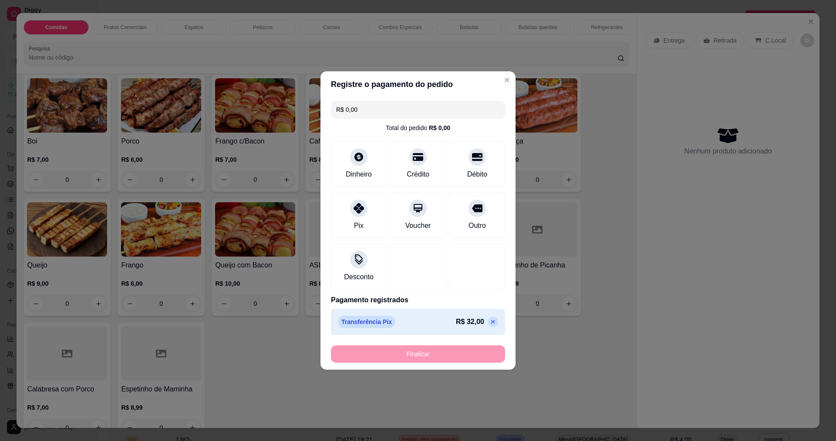
type input "-R$ 32,00"
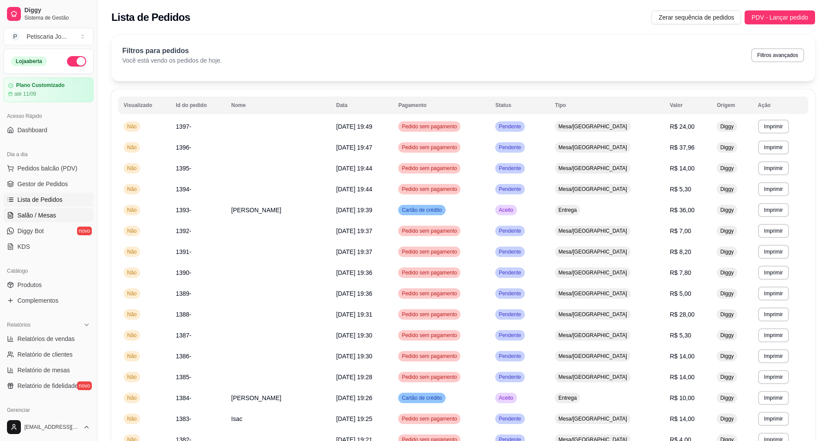
click at [50, 222] on link "Salão / Mesas" at bounding box center [48, 216] width 90 height 14
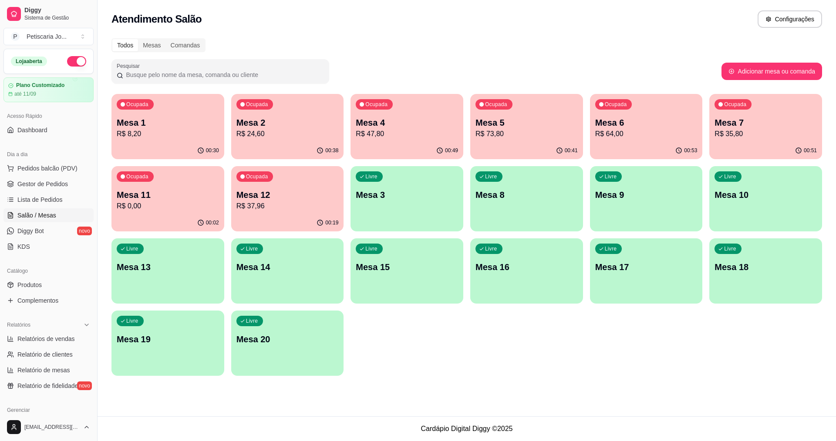
click at [604, 135] on p "R$ 64,00" at bounding box center [646, 134] width 102 height 10
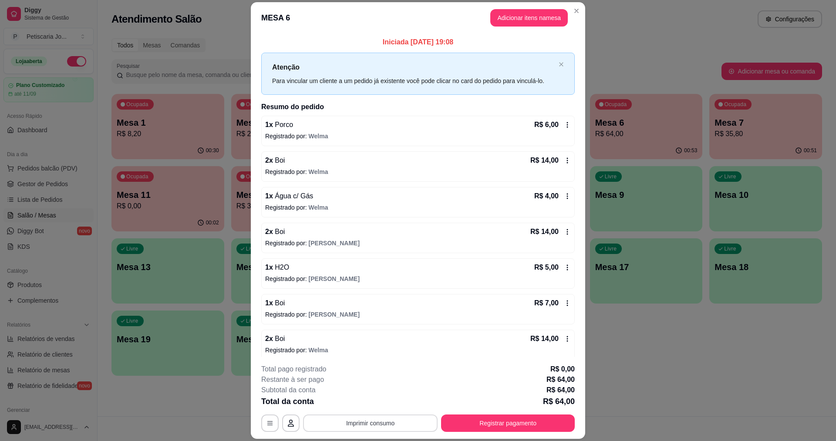
click at [422, 420] on button "Imprimir consumo" at bounding box center [370, 423] width 135 height 17
click at [377, 404] on button "IMPRESSORA" at bounding box center [369, 403] width 61 height 13
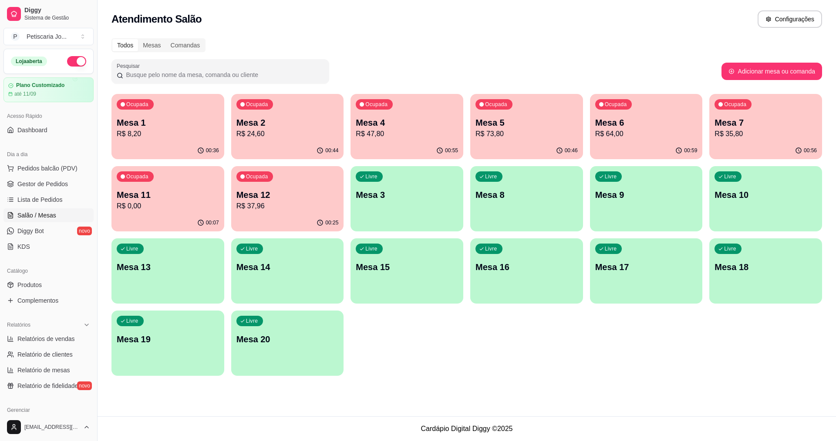
click at [162, 125] on p "Mesa 1" at bounding box center [168, 123] width 102 height 12
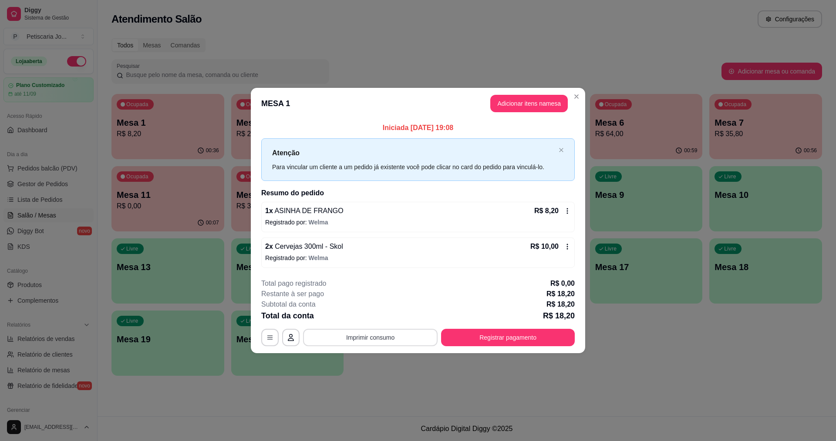
click at [390, 341] on button "Imprimir consumo" at bounding box center [370, 337] width 135 height 17
click at [381, 314] on button "IMPRESSORA" at bounding box center [373, 316] width 61 height 13
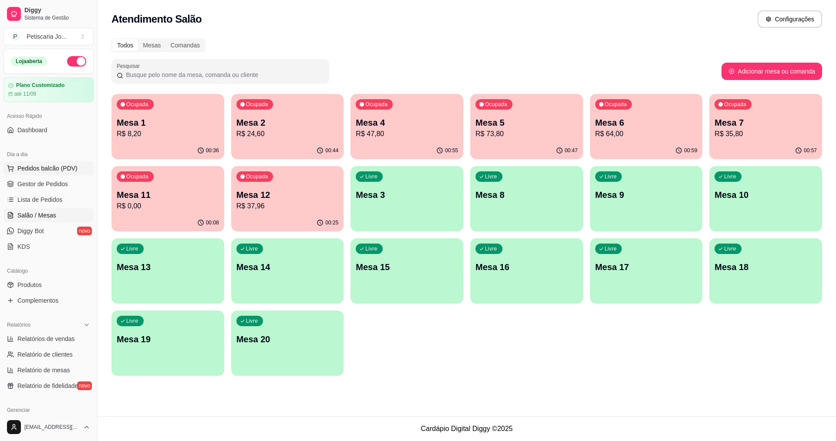
click at [34, 163] on button "Pedidos balcão (PDV)" at bounding box center [48, 169] width 90 height 14
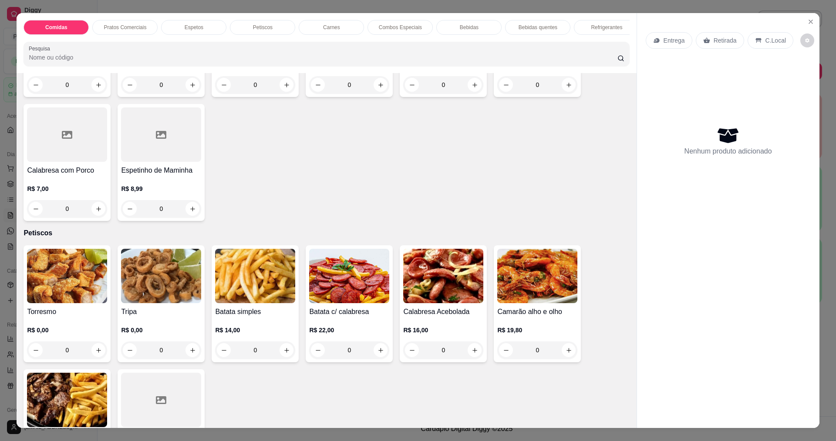
scroll to position [610, 0]
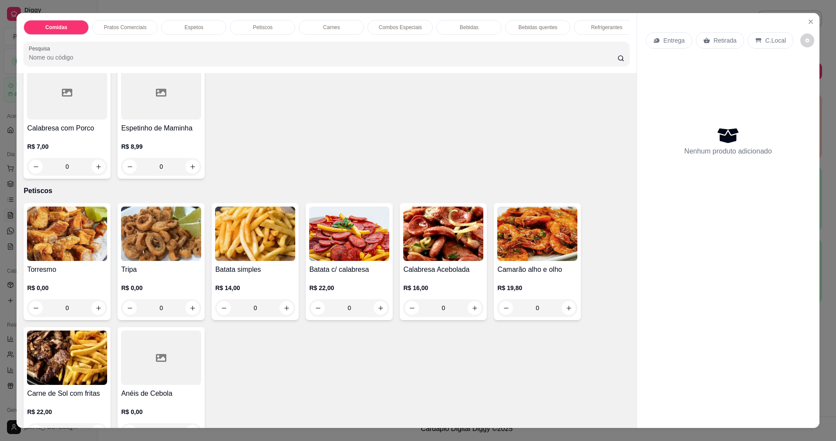
click at [150, 245] on img at bounding box center [161, 234] width 80 height 54
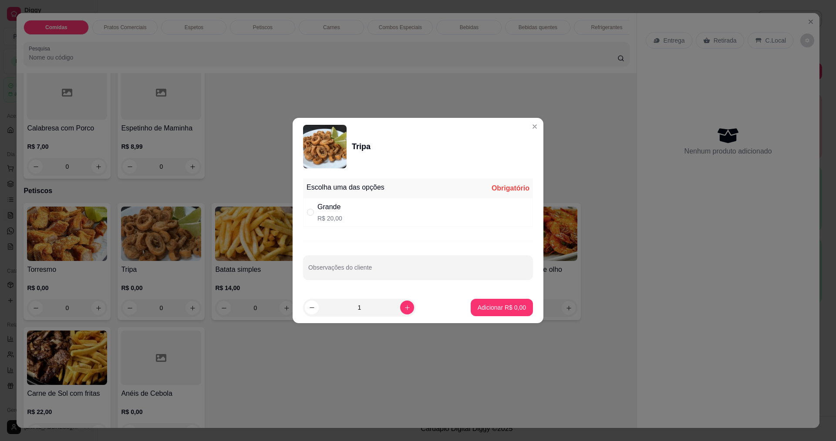
click at [431, 219] on div "Grande R$ 20,00" at bounding box center [418, 212] width 230 height 29
radio input "true"
click at [492, 312] on p "Adicionar R$ 20,00" at bounding box center [500, 307] width 52 height 9
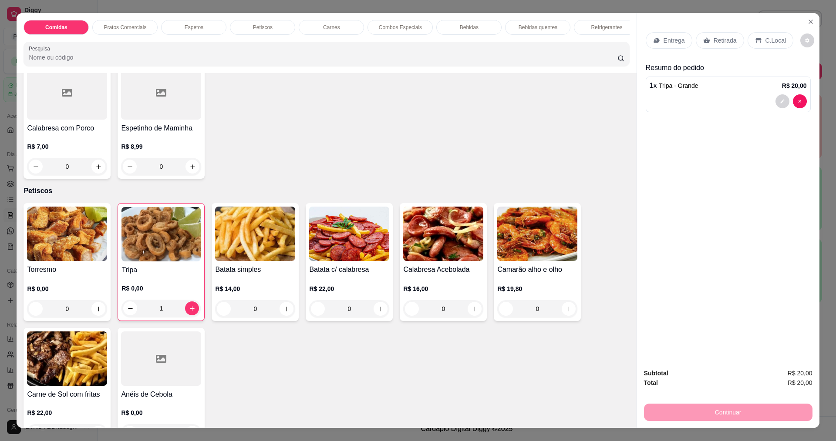
click at [715, 37] on p "Retirada" at bounding box center [725, 40] width 23 height 9
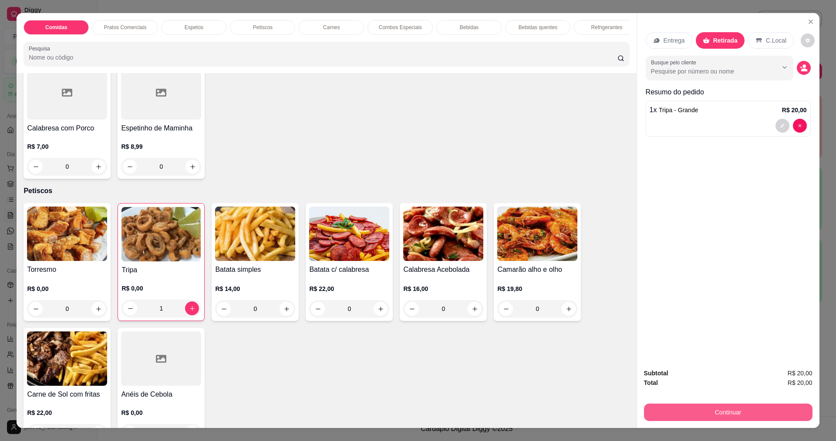
click at [761, 413] on button "Continuar" at bounding box center [728, 412] width 168 height 17
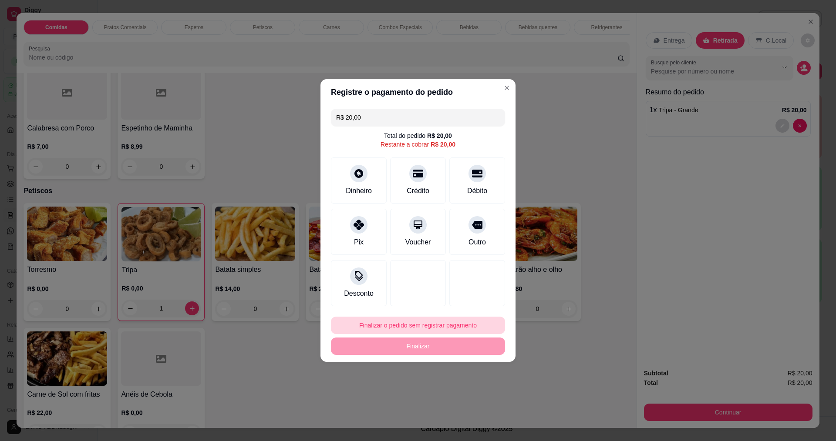
click at [435, 322] on button "Finalizar o pedido sem registrar pagamento" at bounding box center [418, 325] width 174 height 17
click at [473, 398] on button "Confirmar" at bounding box center [474, 397] width 32 height 13
type input "0"
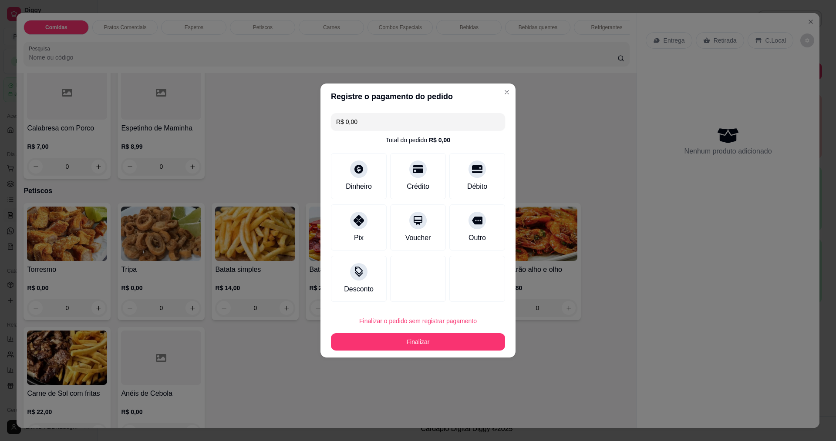
type input "R$ 0,00"
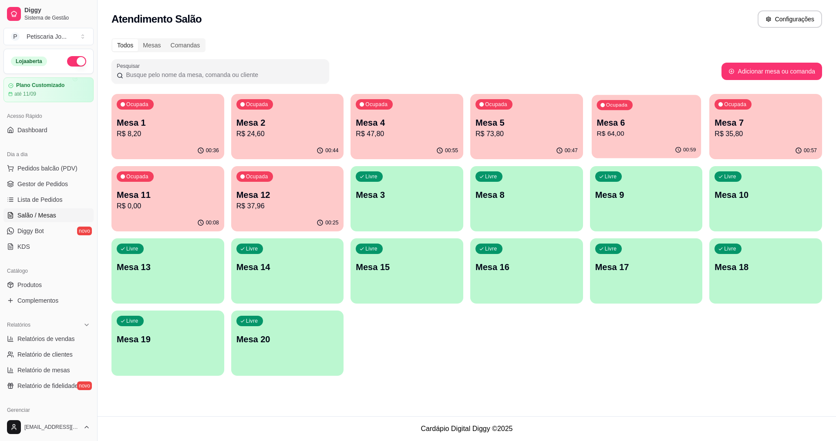
click at [594, 116] on div "Ocupada Mesa 6 R$ 64,00" at bounding box center [646, 118] width 109 height 47
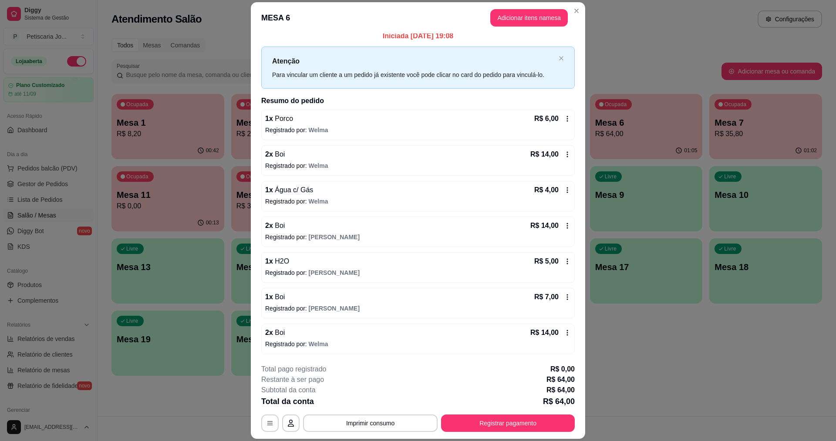
scroll to position [7, 0]
click at [478, 423] on button "Registrar pagamento" at bounding box center [508, 423] width 134 height 17
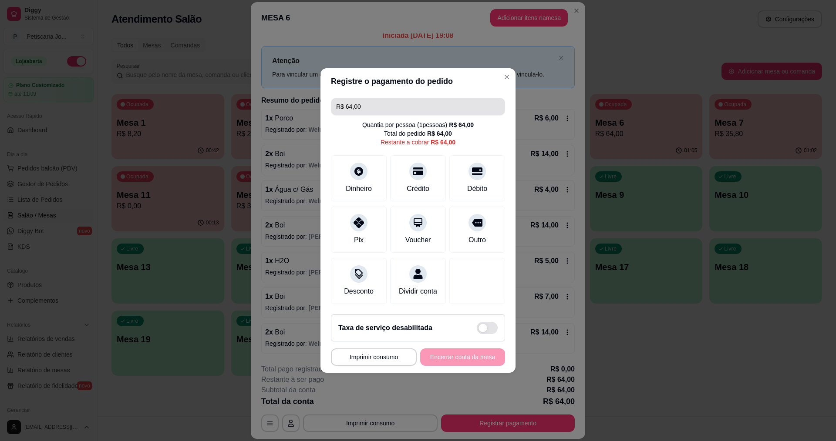
click at [415, 103] on input "R$ 64,00" at bounding box center [418, 106] width 164 height 17
click at [358, 177] on div "Dinheiro" at bounding box center [358, 177] width 61 height 51
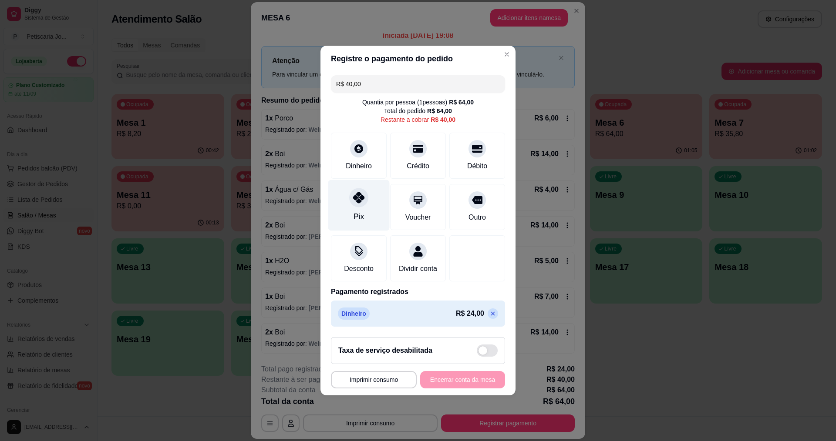
click at [364, 200] on div "Pix" at bounding box center [358, 205] width 61 height 51
type input "R$ 0,00"
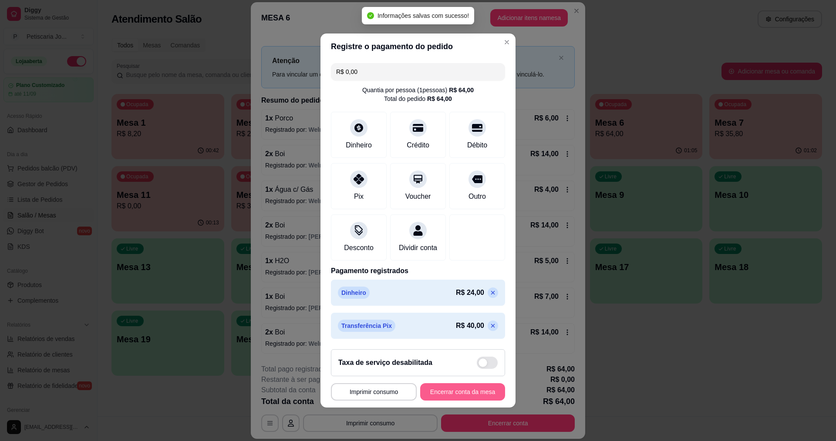
click at [455, 397] on button "Encerrar conta da mesa" at bounding box center [462, 392] width 85 height 17
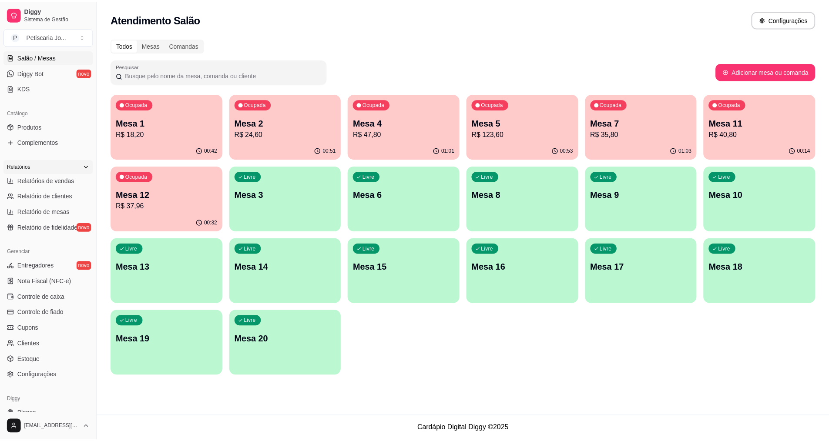
scroll to position [174, 0]
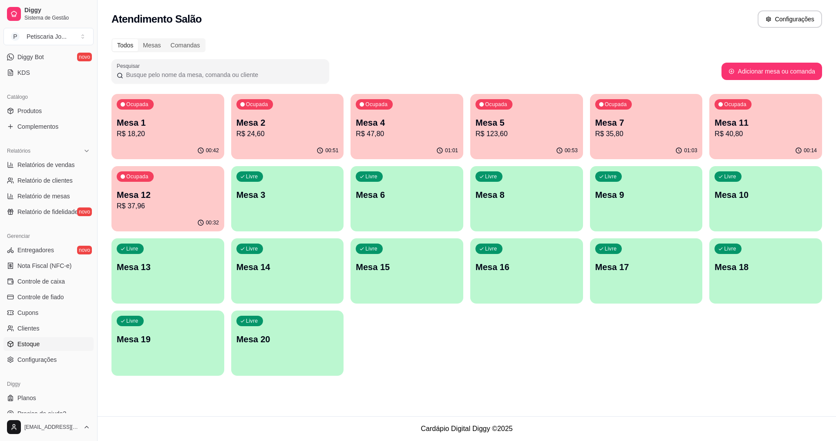
click at [35, 342] on span "Estoque" at bounding box center [28, 344] width 22 height 9
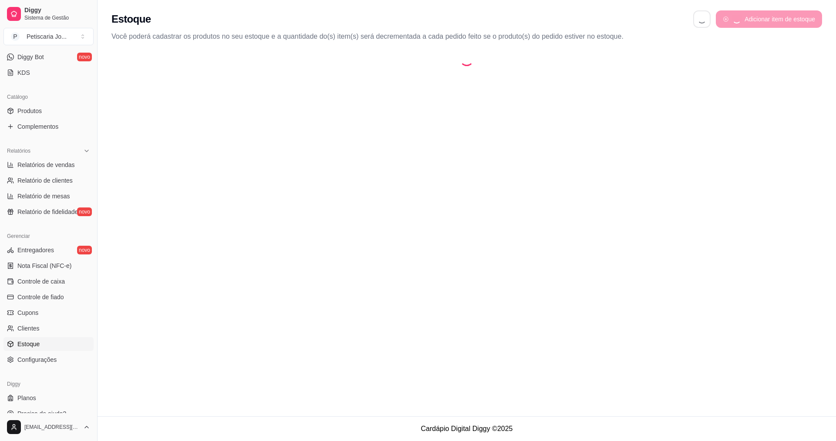
select select "QUANTITY_ORDER"
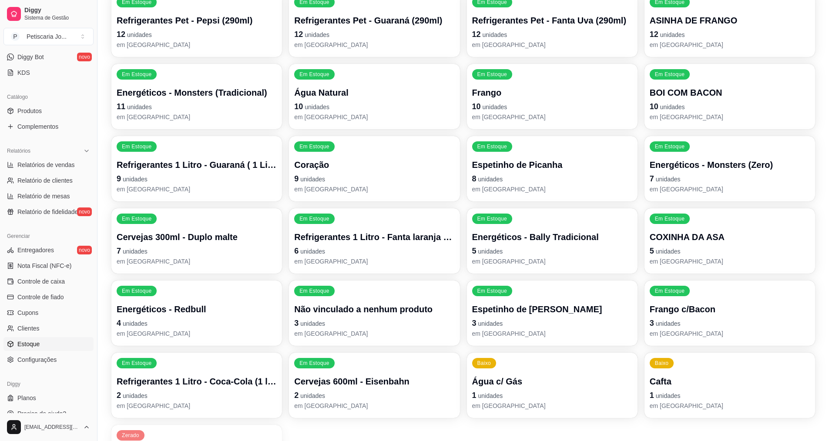
scroll to position [866, 0]
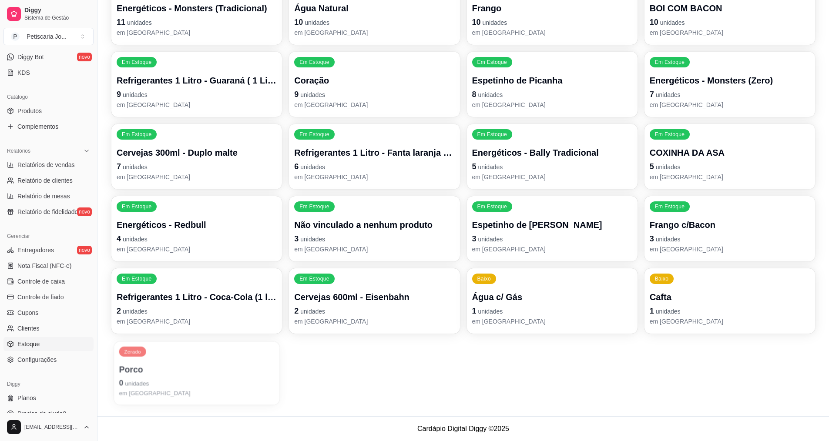
click at [209, 363] on div "Zerado Porco 0 unidades em estoque" at bounding box center [196, 374] width 165 height 64
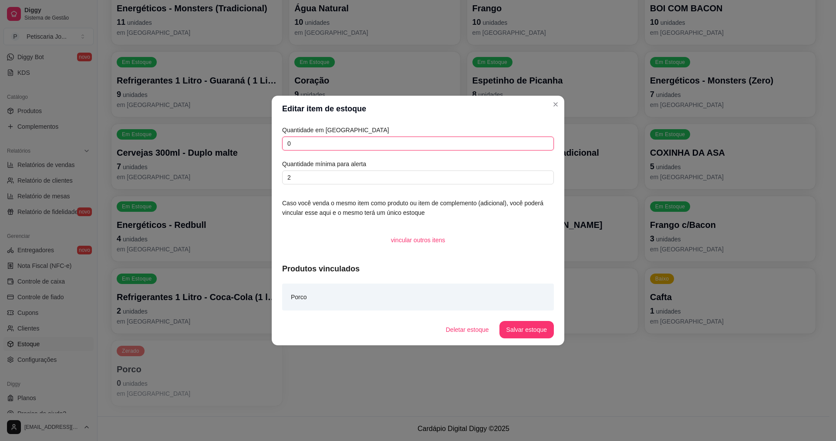
click at [369, 141] on input "0" at bounding box center [418, 144] width 272 height 14
type input "20"
click at [534, 334] on button "Salvar estoque" at bounding box center [526, 330] width 53 height 17
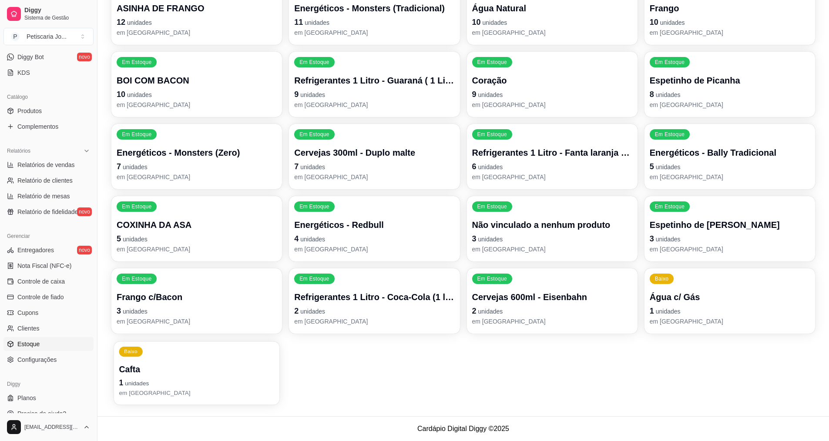
click at [222, 365] on p "Cafta" at bounding box center [196, 370] width 155 height 12
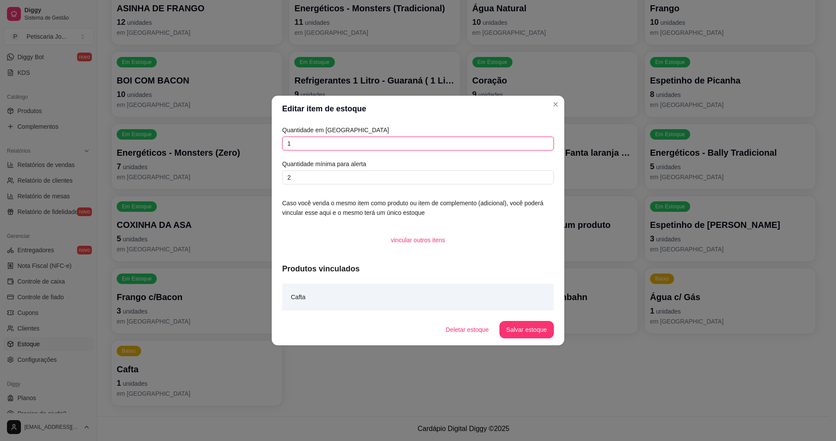
click at [417, 142] on input "1" at bounding box center [418, 144] width 272 height 14
type input "20"
click at [526, 327] on button "Salvar estoque" at bounding box center [526, 330] width 53 height 17
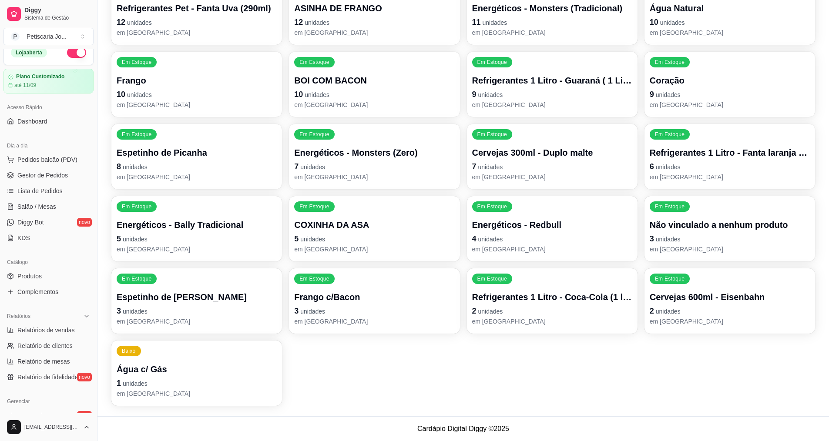
scroll to position [0, 0]
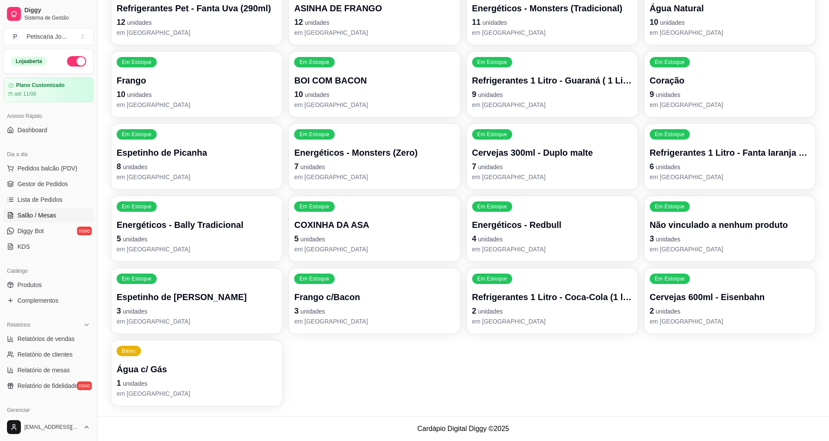
click at [40, 217] on span "Salão / Mesas" at bounding box center [36, 215] width 39 height 9
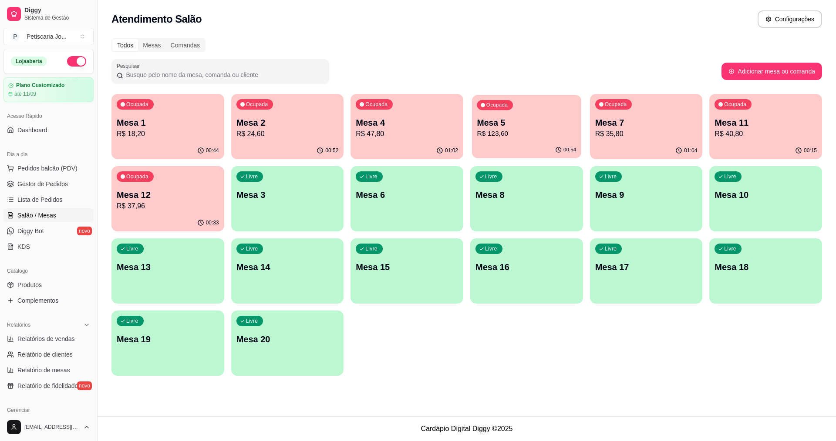
click at [554, 130] on p "R$ 123,60" at bounding box center [526, 134] width 99 height 10
click at [168, 212] on div "Ocupada Mesa 12 R$ 37,96" at bounding box center [167, 190] width 109 height 47
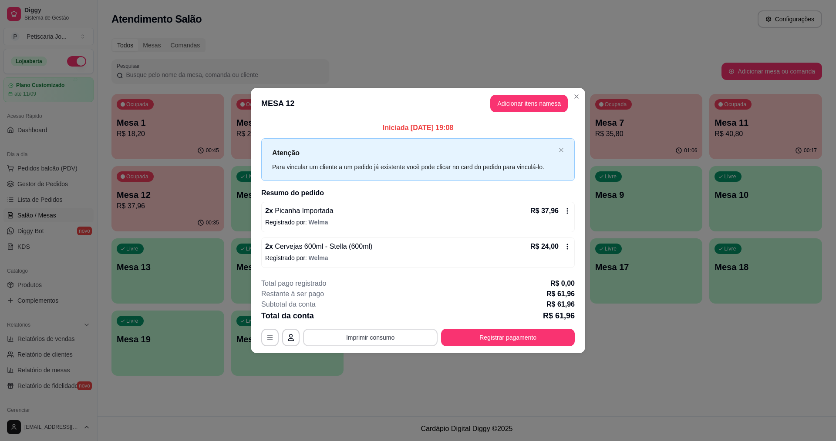
click at [380, 338] on button "Imprimir consumo" at bounding box center [370, 337] width 135 height 17
click at [382, 322] on button "IMPRESSORA" at bounding box center [373, 316] width 61 height 13
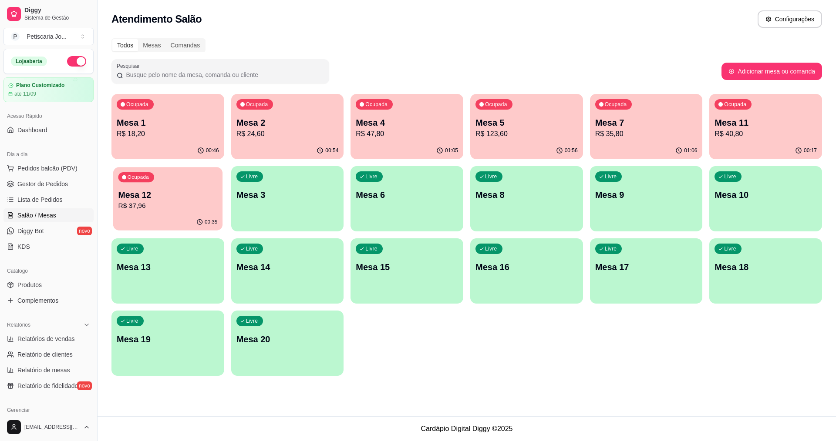
click at [177, 198] on p "Mesa 12" at bounding box center [167, 195] width 99 height 12
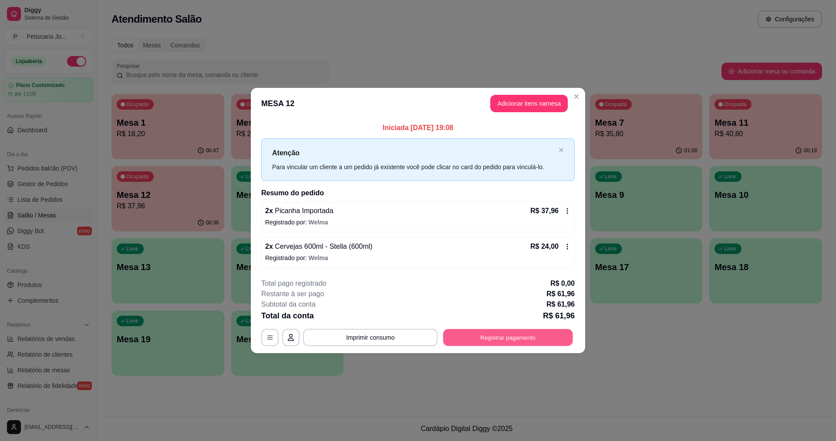
click at [515, 335] on button "Registrar pagamento" at bounding box center [508, 337] width 130 height 17
click at [474, 342] on button "Registrar pagamento" at bounding box center [508, 337] width 130 height 17
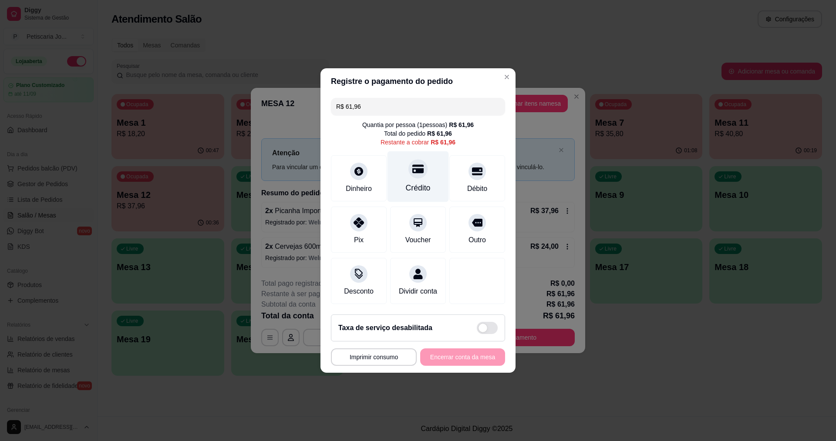
click at [423, 176] on div "Crédito" at bounding box center [417, 177] width 61 height 51
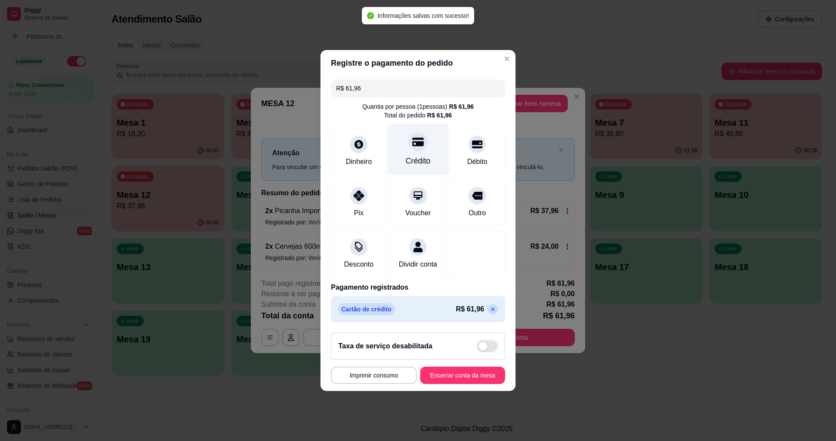
type input "R$ 0,00"
click at [458, 384] on button "Encerrar conta da mesa" at bounding box center [462, 375] width 85 height 17
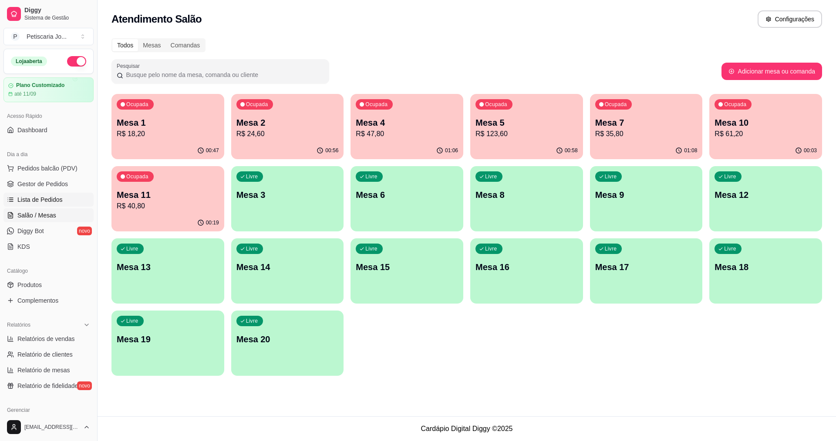
click at [49, 197] on span "Lista de Pedidos" at bounding box center [39, 199] width 45 height 9
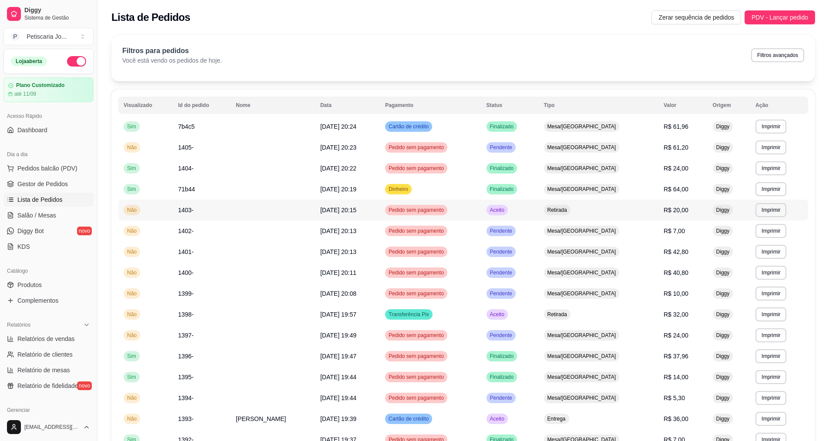
click at [635, 209] on td "Retirada" at bounding box center [599, 210] width 120 height 21
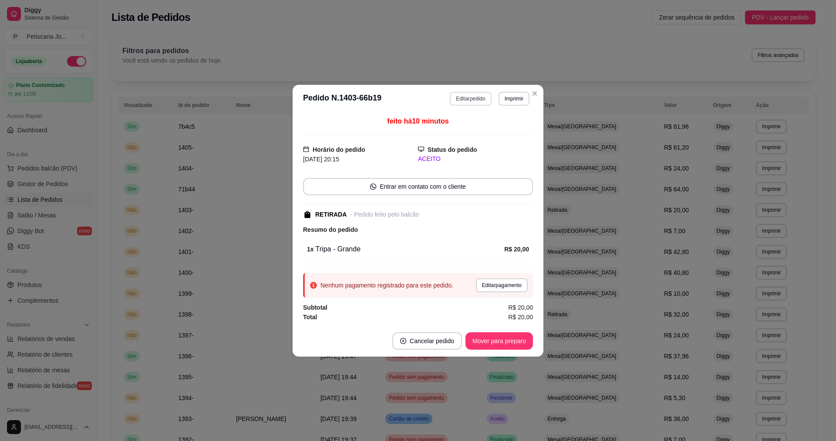
click at [467, 98] on button "Editar pedido" at bounding box center [470, 99] width 41 height 14
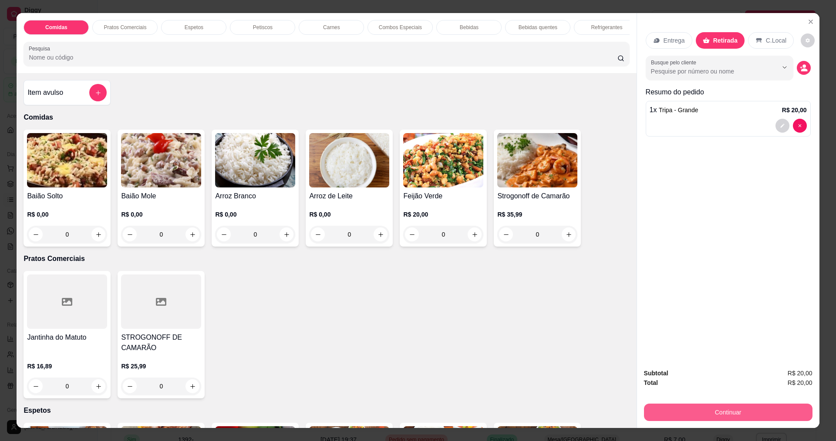
click at [731, 416] on button "Continuar" at bounding box center [728, 412] width 168 height 17
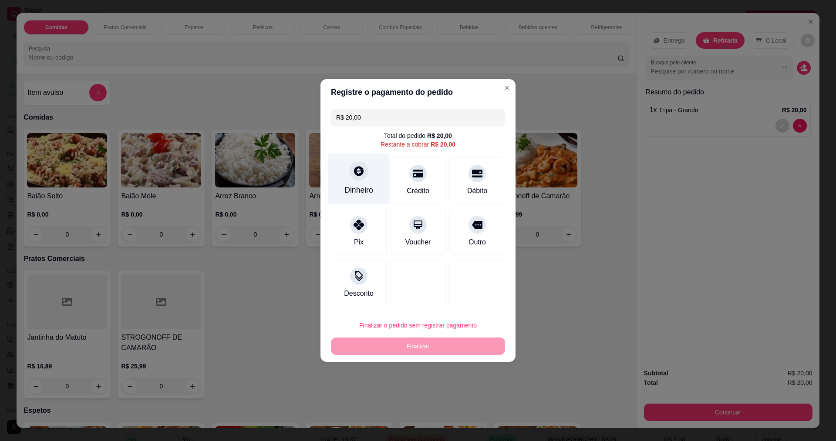
click at [364, 186] on div "Dinheiro" at bounding box center [358, 190] width 29 height 11
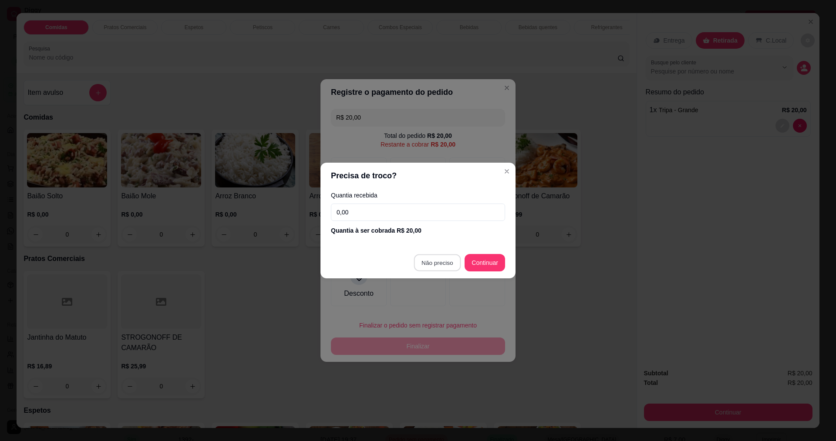
type input "R$ 0,00"
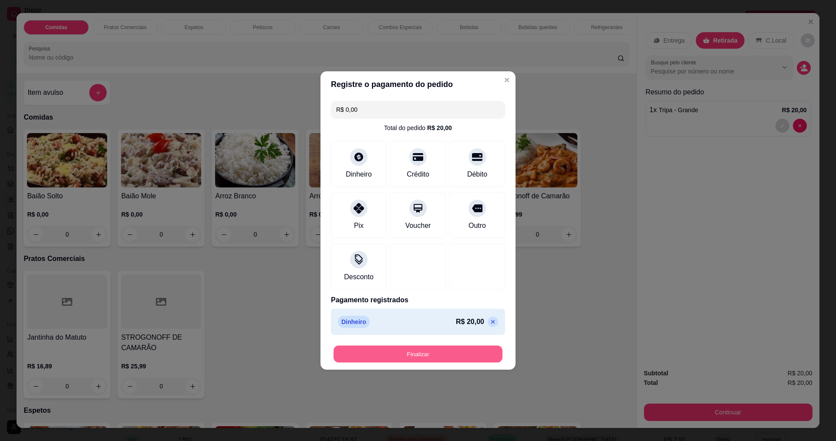
click at [432, 356] on button "Finalizar" at bounding box center [417, 354] width 169 height 17
type input "0"
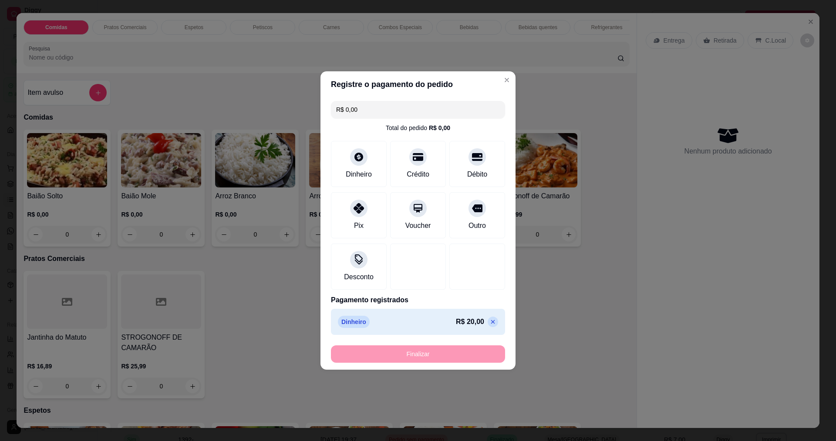
type input "-R$ 20,00"
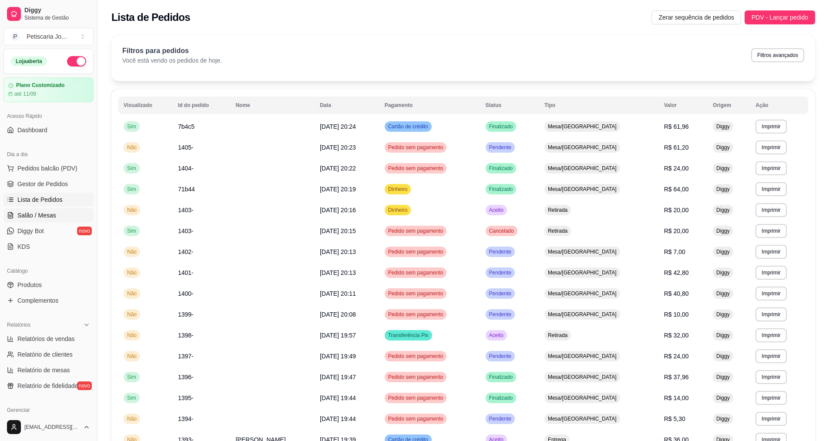
click at [38, 211] on link "Salão / Mesas" at bounding box center [48, 216] width 90 height 14
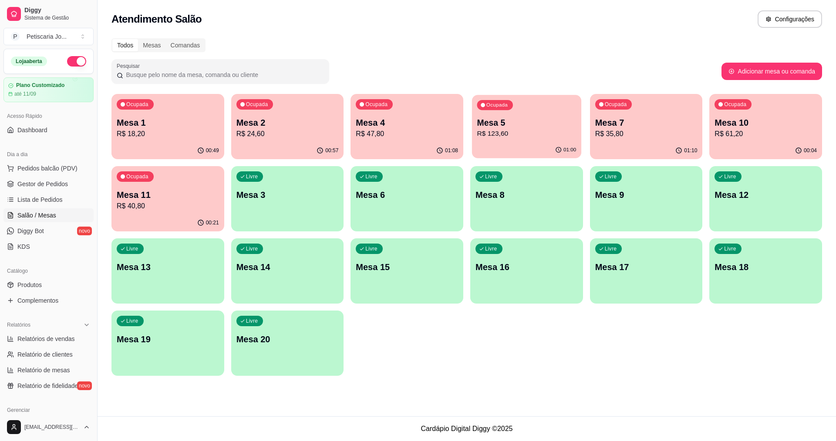
click at [529, 124] on p "Mesa 5" at bounding box center [526, 123] width 99 height 12
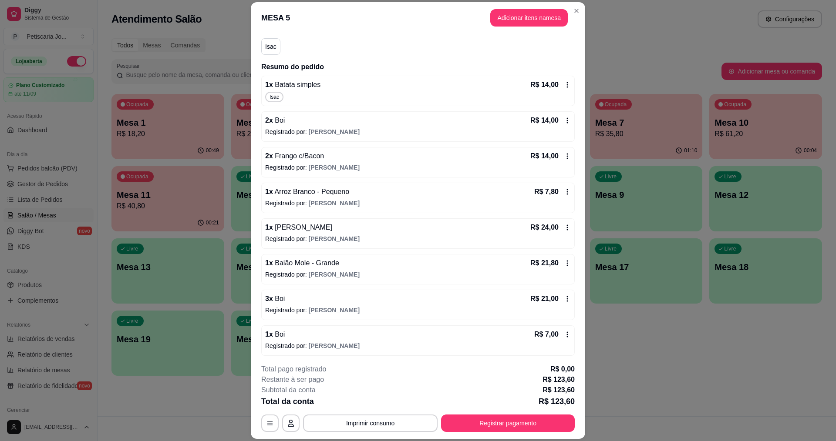
scroll to position [78, 0]
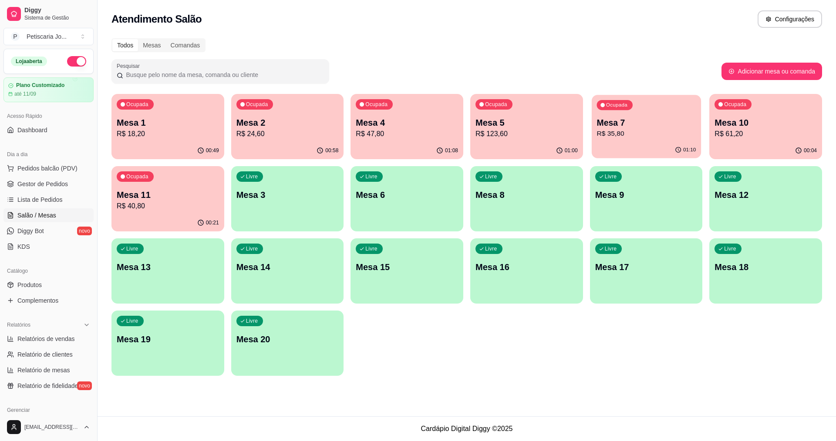
click at [617, 112] on div "Ocupada Mesa 7 R$ 35,80" at bounding box center [646, 118] width 109 height 47
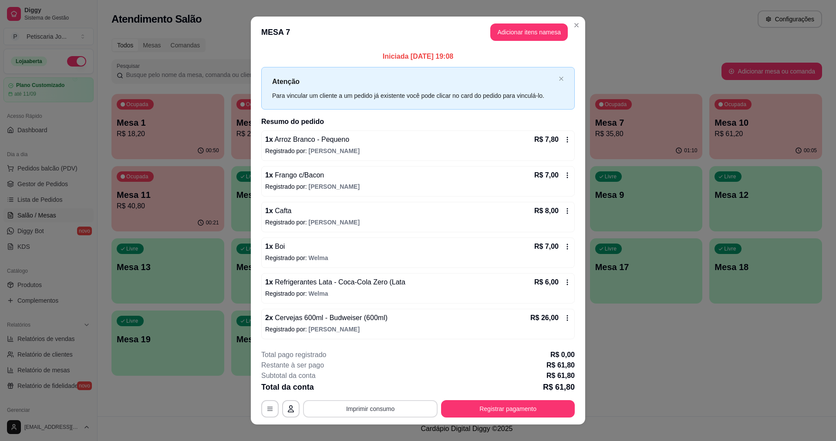
click at [360, 413] on button "Imprimir consumo" at bounding box center [370, 409] width 135 height 17
click at [357, 388] on button "IMPRESSORA" at bounding box center [369, 389] width 63 height 14
click at [459, 401] on button "Registrar pagamento" at bounding box center [508, 409] width 130 height 17
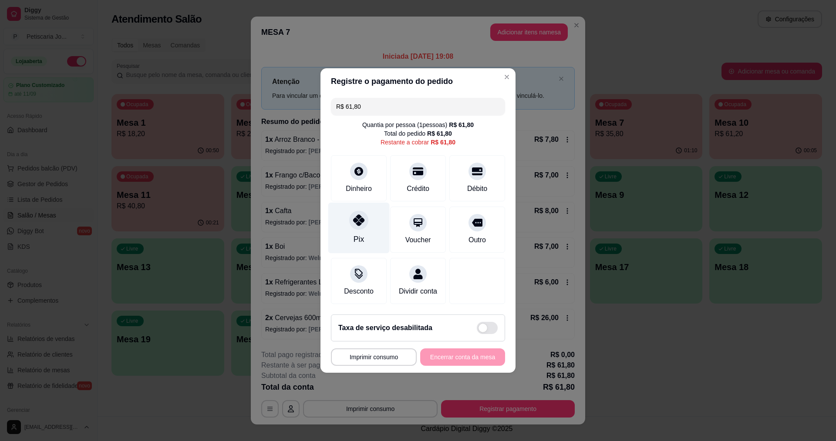
click at [363, 222] on div at bounding box center [358, 220] width 19 height 19
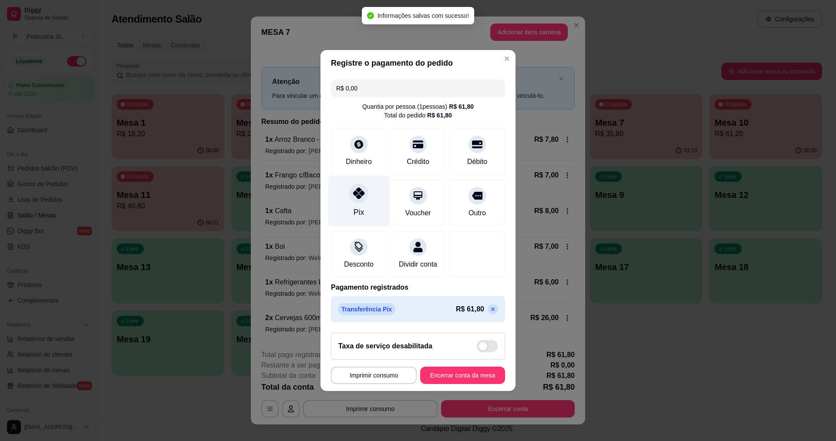
type input "R$ 0,00"
click at [444, 391] on footer "**********" at bounding box center [417, 358] width 195 height 65
click at [444, 384] on button "Encerrar conta da mesa" at bounding box center [462, 375] width 85 height 17
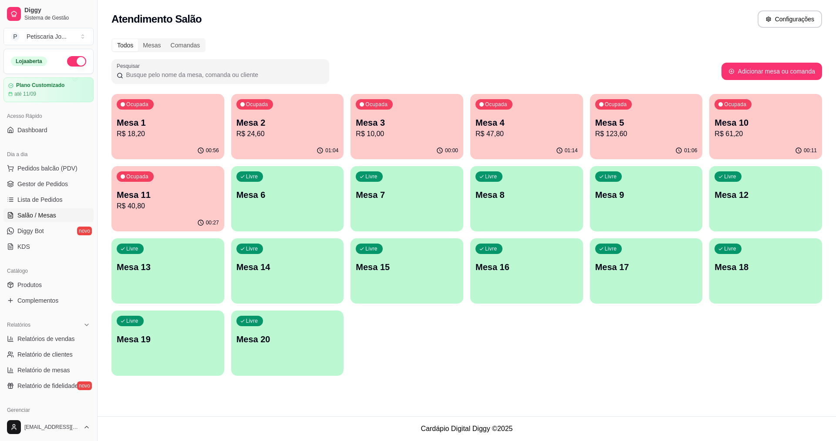
click at [186, 138] on p "R$ 18,20" at bounding box center [168, 134] width 102 height 10
click at [266, 142] on div "01:05" at bounding box center [287, 150] width 109 height 17
click at [191, 137] on p "R$ 18,20" at bounding box center [167, 134] width 99 height 10
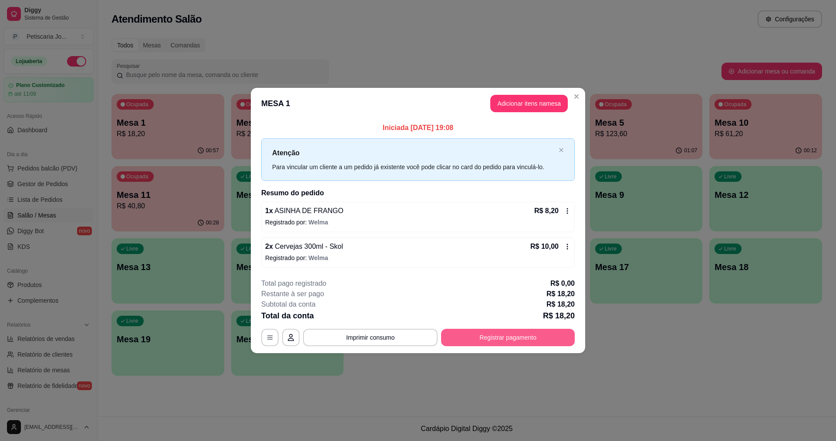
click at [483, 338] on button "Registrar pagamento" at bounding box center [508, 337] width 134 height 17
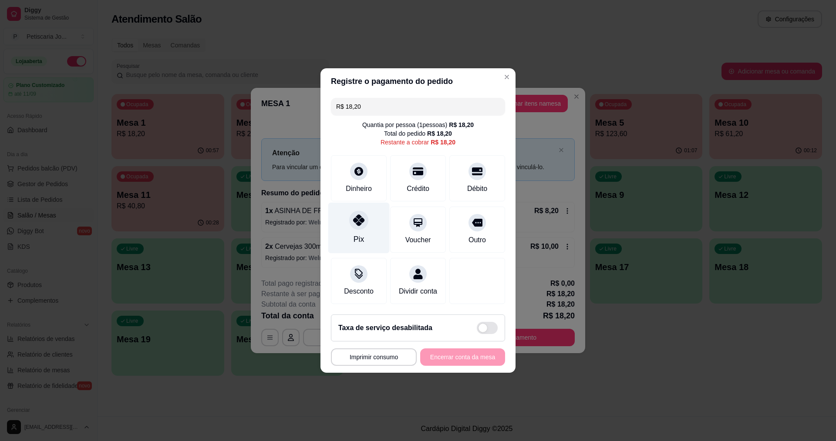
click at [349, 218] on div at bounding box center [358, 220] width 19 height 19
type input "R$ 0,00"
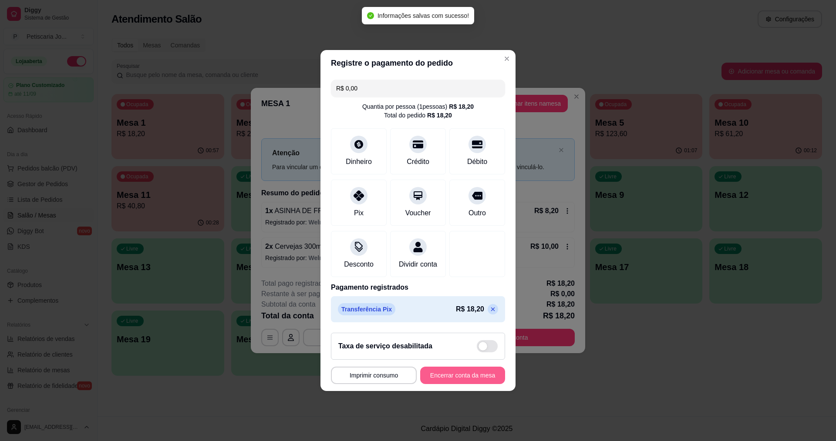
click at [454, 384] on button "Encerrar conta da mesa" at bounding box center [462, 375] width 85 height 17
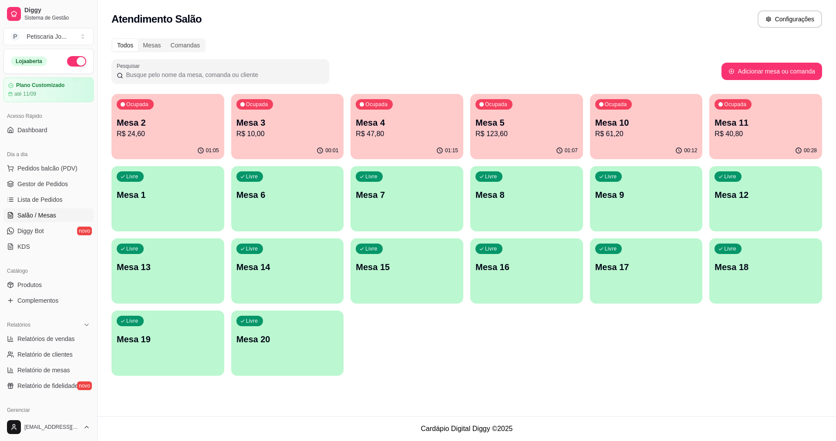
click at [431, 136] on p "R$ 47,80" at bounding box center [407, 134] width 102 height 10
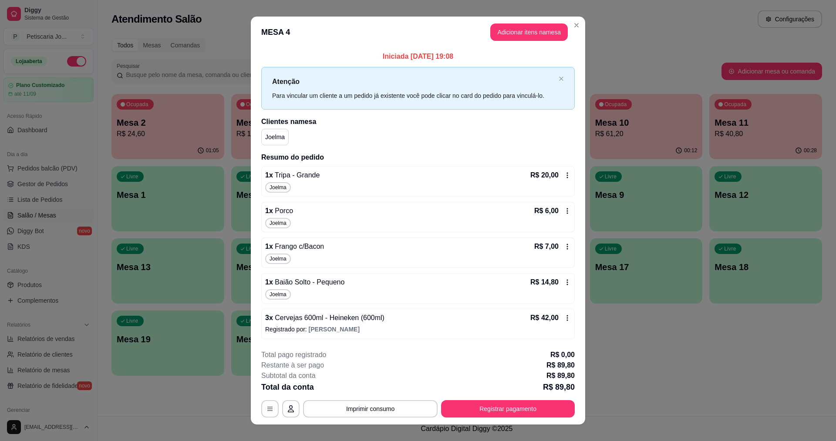
scroll to position [11, 0]
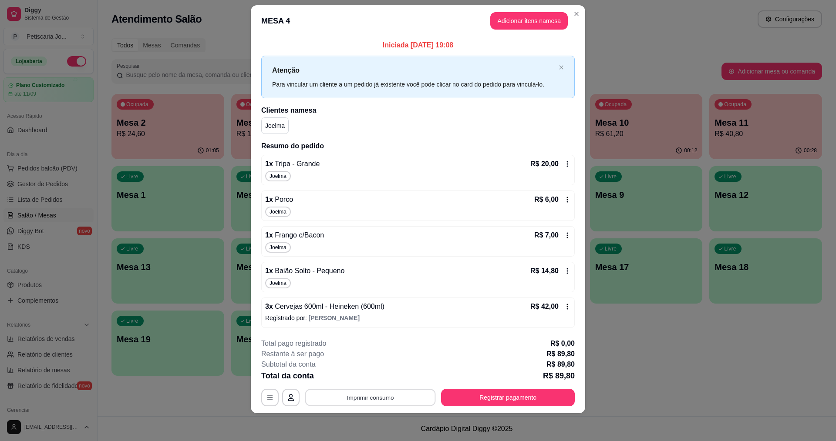
click at [381, 398] on button "Imprimir consumo" at bounding box center [370, 397] width 131 height 17
click at [379, 380] on button "IMPRESSORA" at bounding box center [369, 378] width 63 height 14
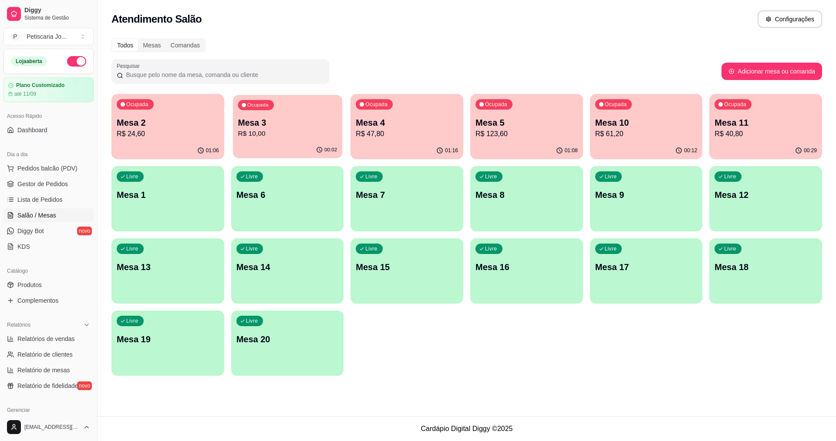
click at [316, 136] on p "R$ 10,00" at bounding box center [287, 134] width 99 height 10
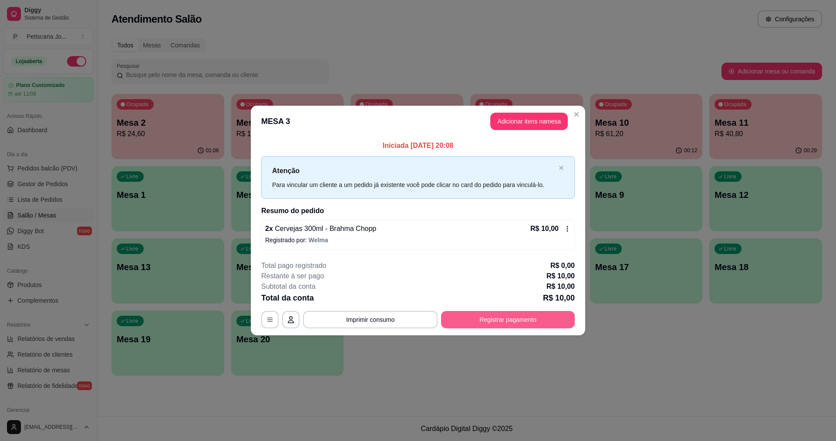
click at [489, 322] on button "Registrar pagamento" at bounding box center [508, 319] width 134 height 17
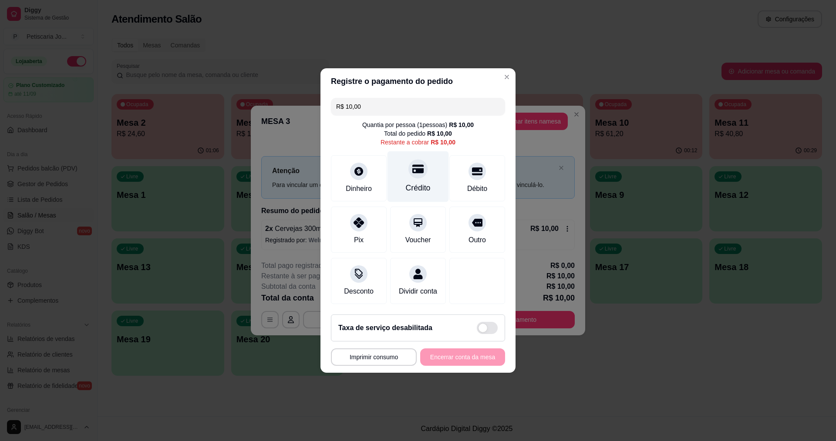
click at [415, 173] on div at bounding box center [417, 168] width 19 height 19
type input "R$ 0,00"
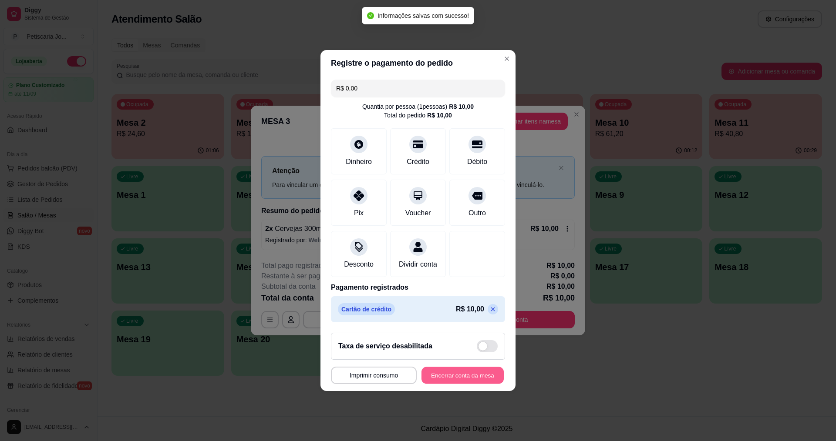
click at [469, 376] on button "Encerrar conta da mesa" at bounding box center [462, 375] width 82 height 17
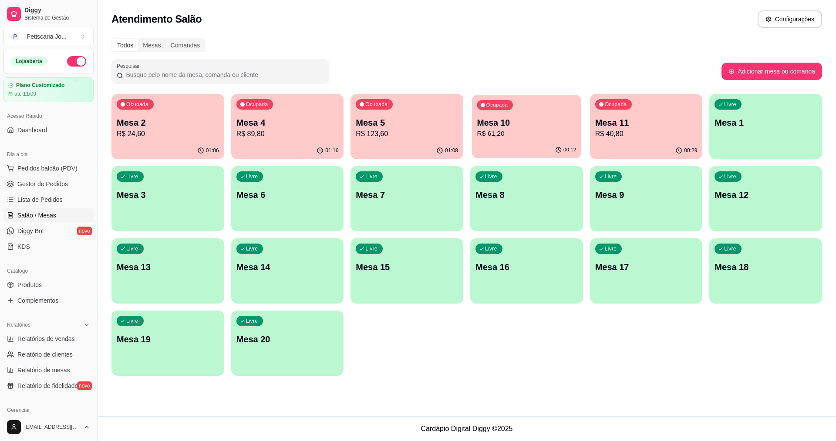
click at [544, 132] on p "R$ 61,20" at bounding box center [526, 134] width 99 height 10
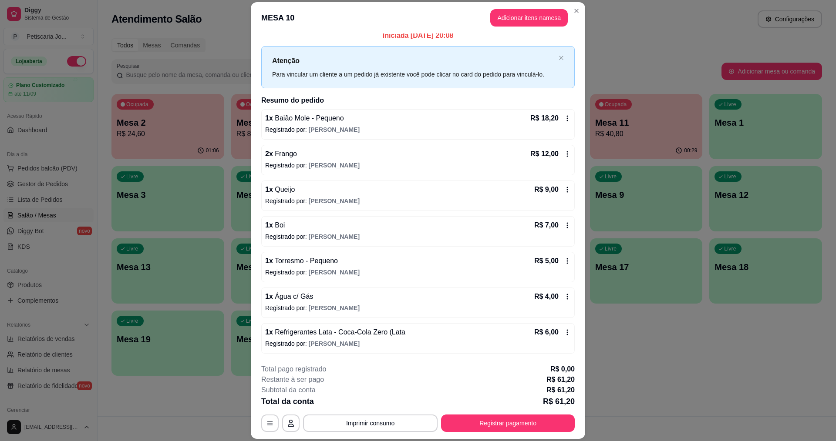
scroll to position [26, 0]
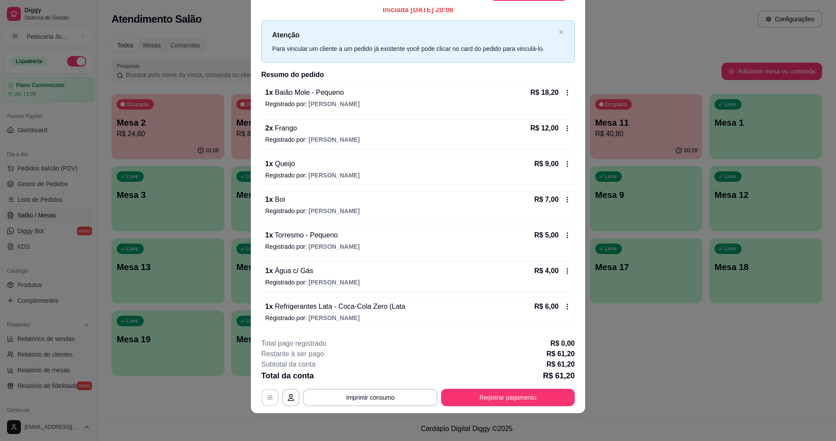
click at [263, 400] on button "button" at bounding box center [270, 398] width 17 height 17
click at [368, 394] on button "Imprimir consumo" at bounding box center [370, 398] width 131 height 17
click at [368, 381] on button "IMPRESSORA" at bounding box center [369, 377] width 61 height 13
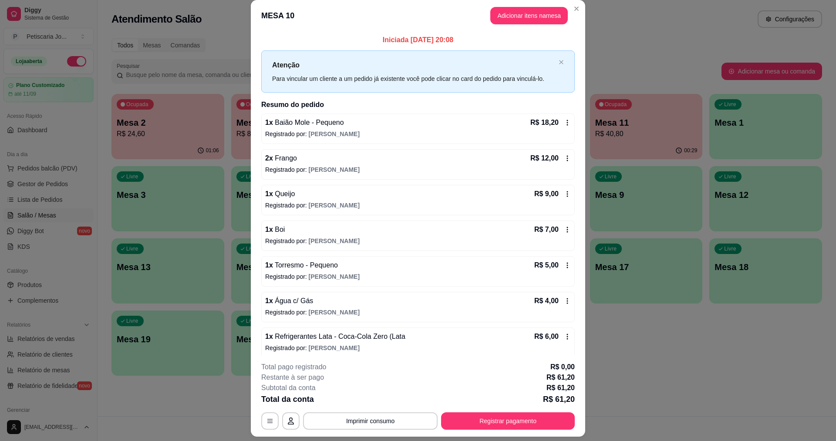
scroll to position [0, 0]
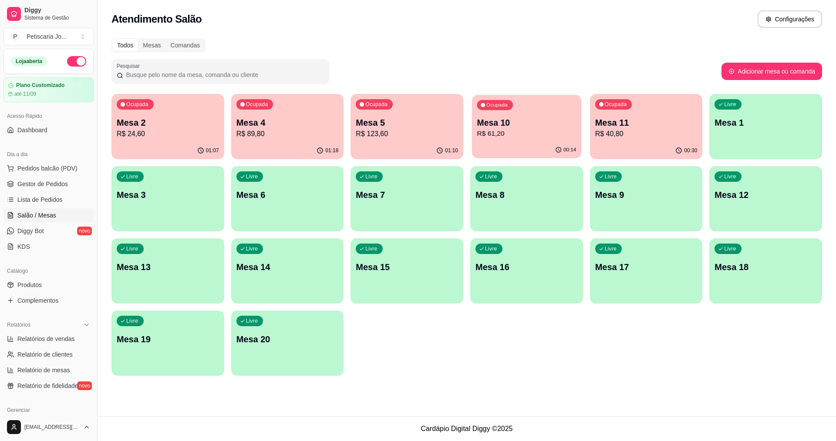
click at [529, 141] on div "Ocupada Mesa 10 R$ 61,20" at bounding box center [526, 118] width 109 height 47
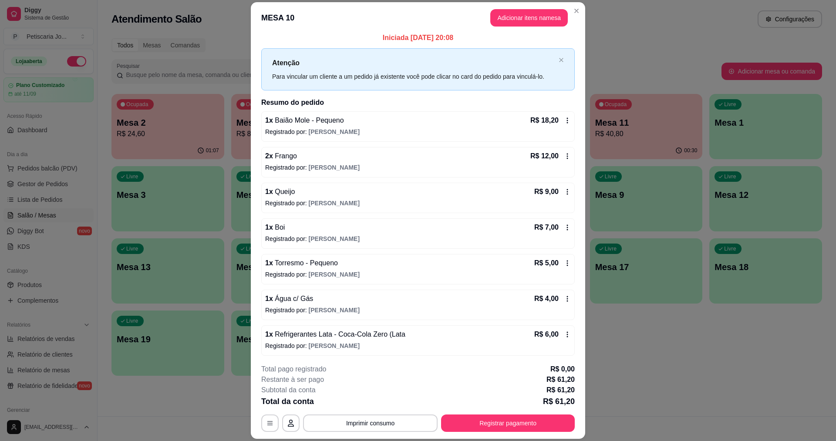
scroll to position [7, 0]
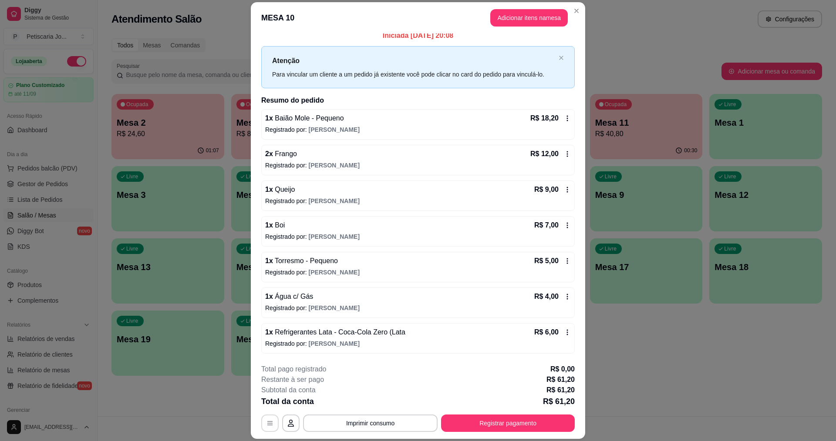
click at [266, 427] on icon "button" at bounding box center [269, 423] width 7 height 7
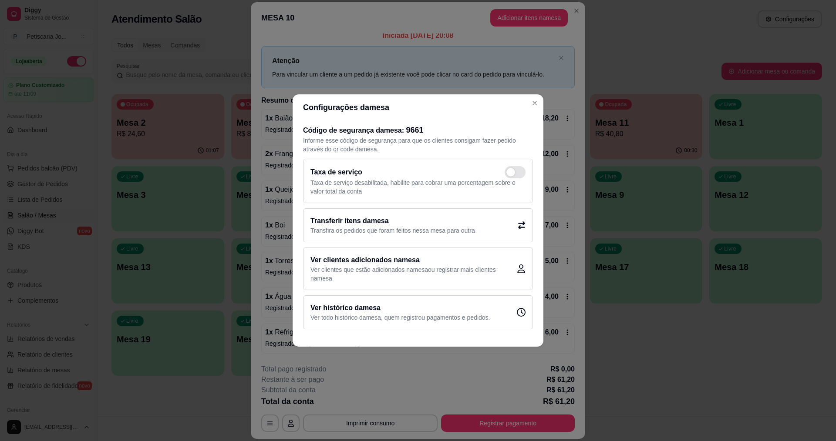
click at [362, 228] on p "Transfira os pedidos que foram feitos nessa mesa para outra" at bounding box center [392, 230] width 165 height 9
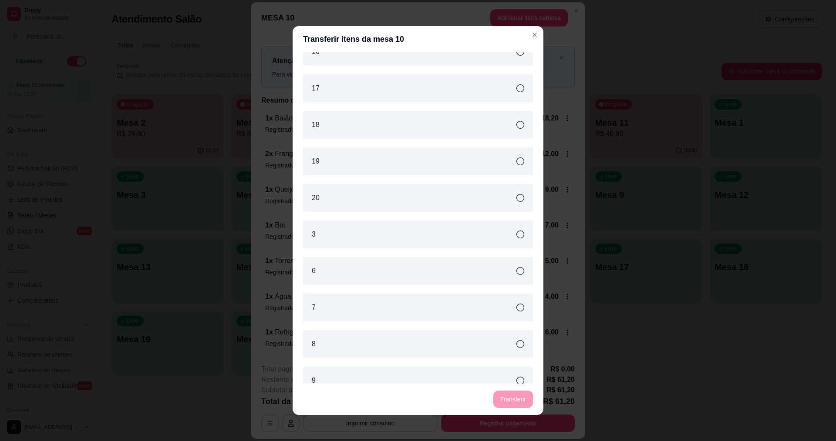
scroll to position [215, 0]
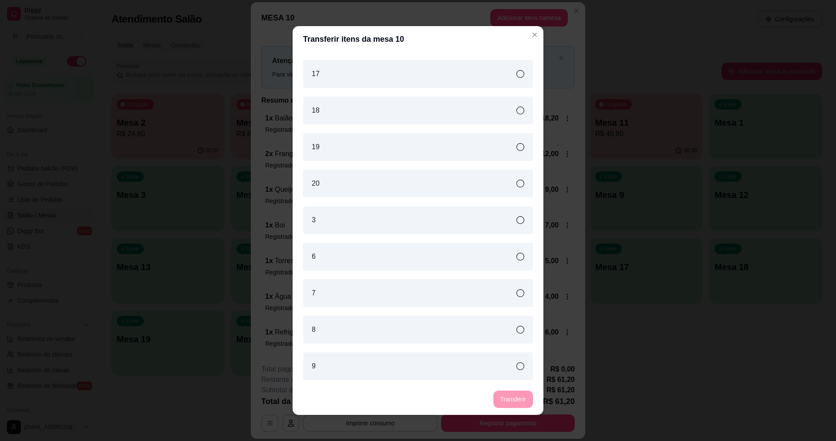
click at [394, 254] on div "6" at bounding box center [418, 257] width 230 height 28
click at [514, 408] on button "Transferir" at bounding box center [513, 399] width 40 height 17
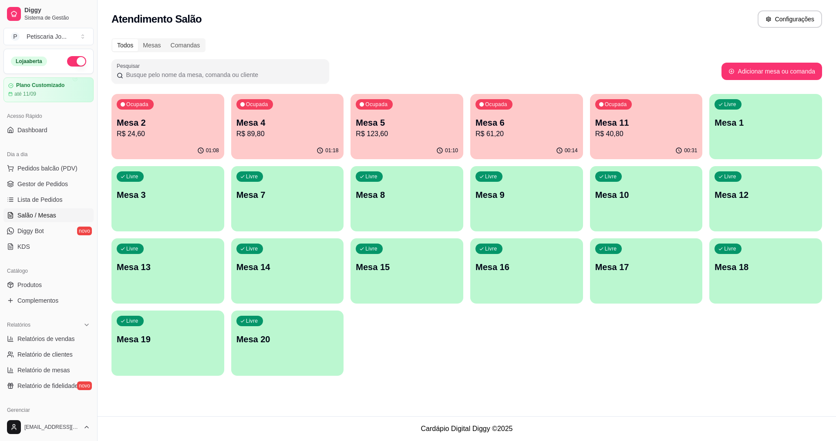
click at [260, 121] on p "Mesa 4" at bounding box center [287, 123] width 102 height 12
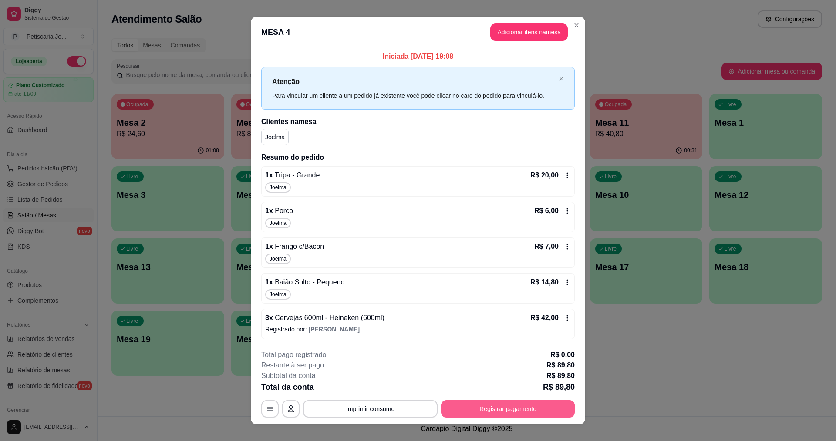
click at [525, 414] on button "Registrar pagamento" at bounding box center [508, 409] width 134 height 17
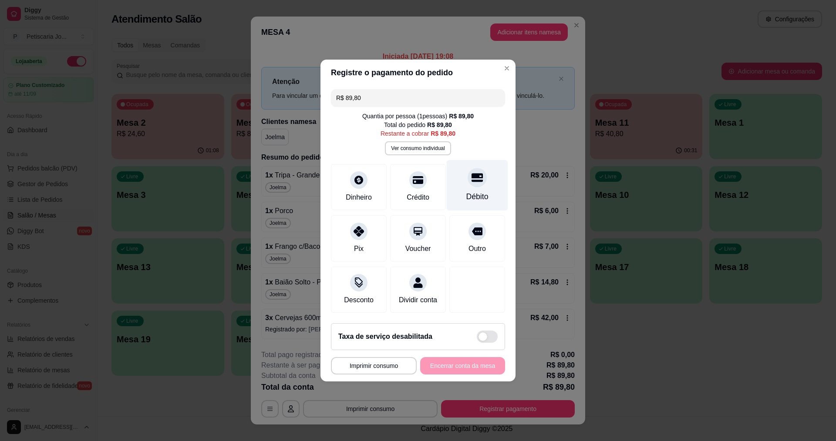
click at [466, 192] on div "Débito" at bounding box center [477, 196] width 22 height 11
type input "R$ 0,00"
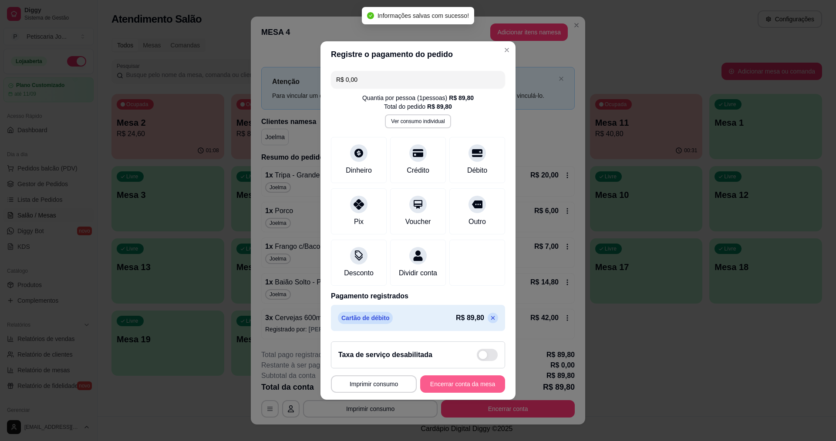
click at [482, 392] on button "Encerrar conta da mesa" at bounding box center [462, 384] width 85 height 17
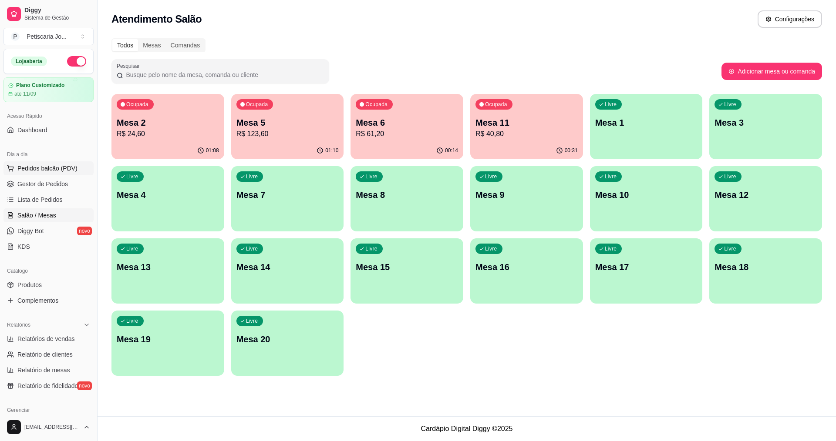
click at [65, 171] on span "Pedidos balcão (PDV)" at bounding box center [47, 168] width 60 height 9
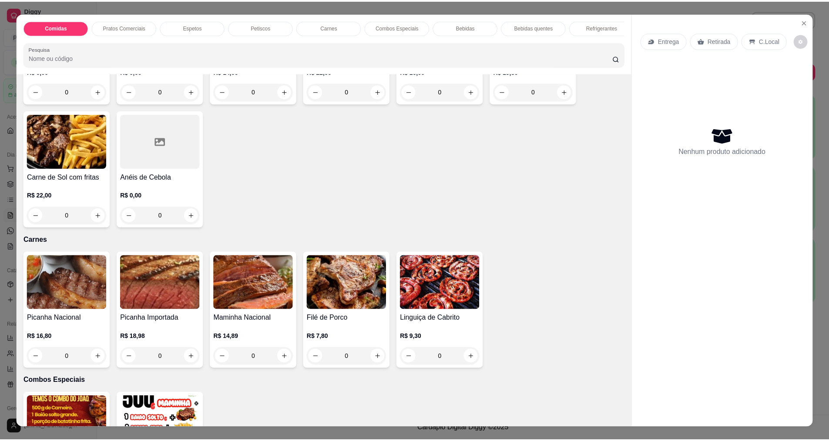
scroll to position [827, 0]
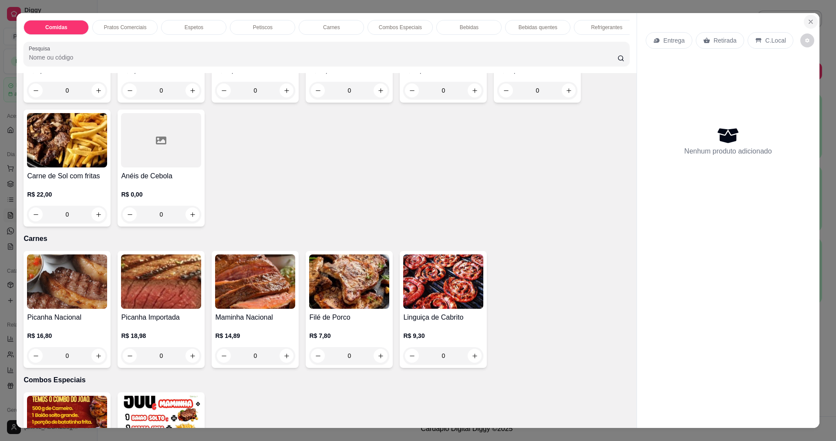
click at [807, 23] on icon "Close" at bounding box center [810, 21] width 7 height 7
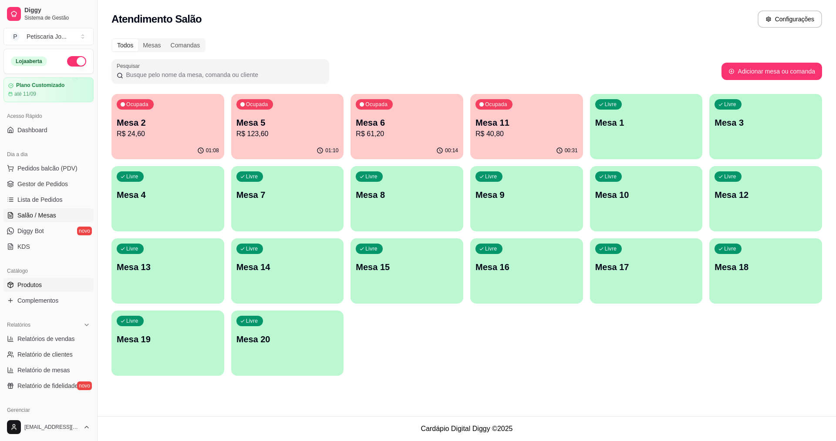
click at [44, 291] on link "Produtos" at bounding box center [48, 285] width 90 height 14
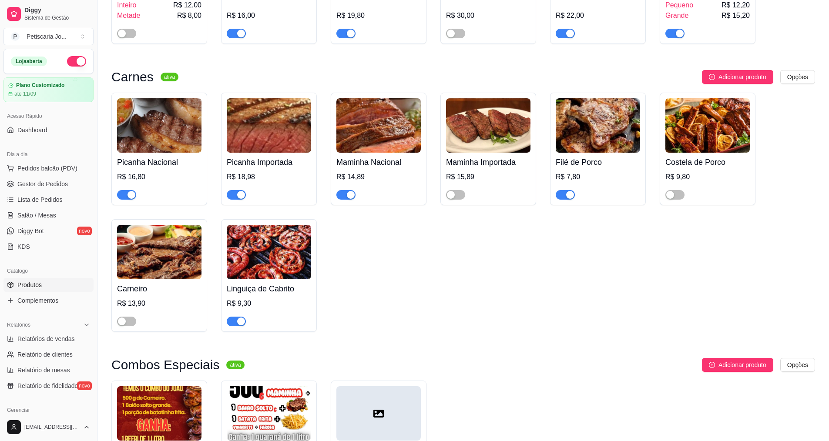
scroll to position [1306, 0]
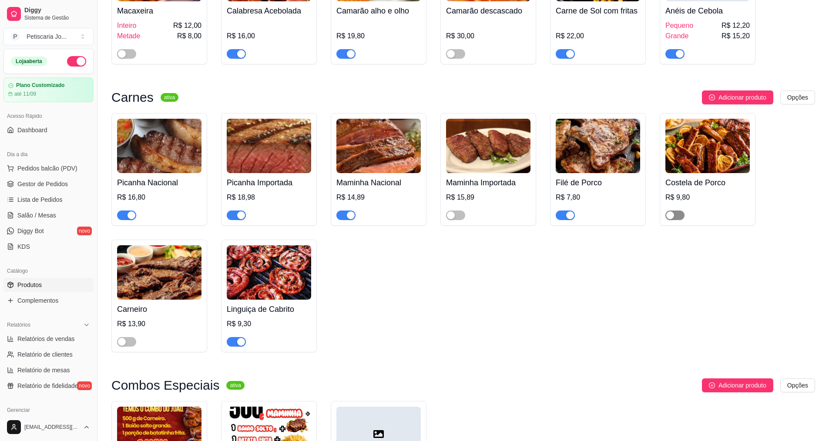
click at [680, 211] on span "button" at bounding box center [675, 216] width 19 height 10
click at [62, 180] on span "Gestor de Pedidos" at bounding box center [42, 184] width 51 height 9
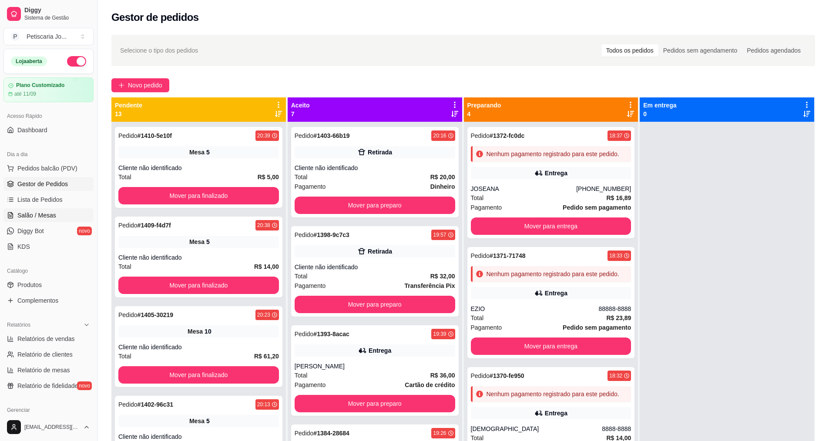
click at [56, 212] on link "Salão / Mesas" at bounding box center [48, 216] width 90 height 14
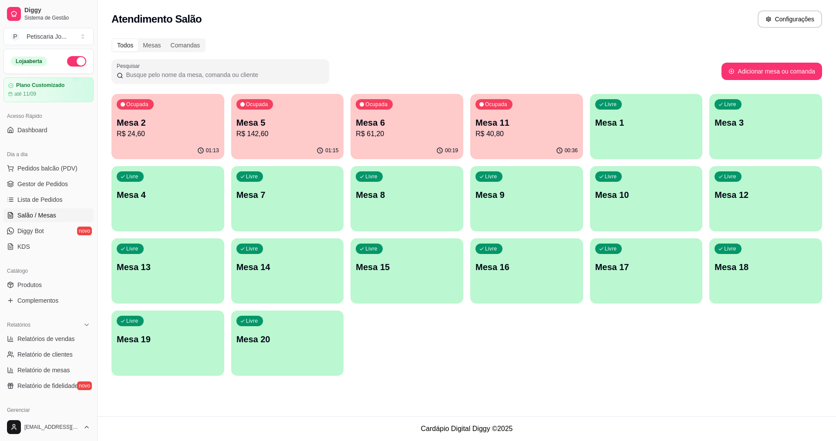
click at [508, 133] on p "R$ 40,80" at bounding box center [526, 134] width 102 height 10
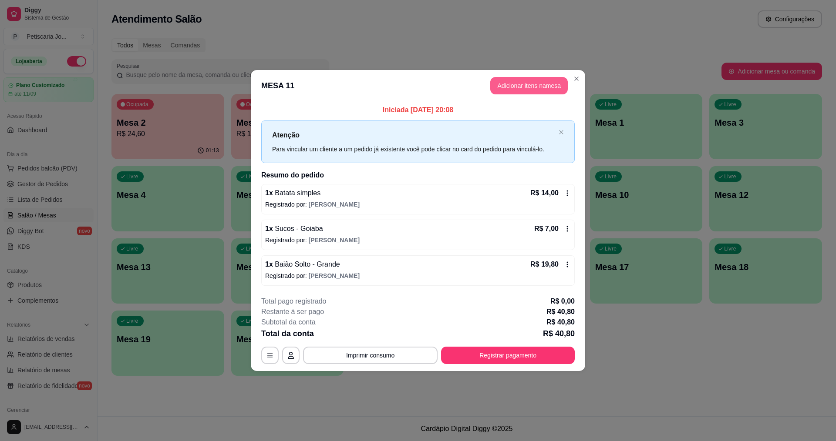
click at [539, 88] on button "Adicionar itens na mesa" at bounding box center [528, 85] width 77 height 17
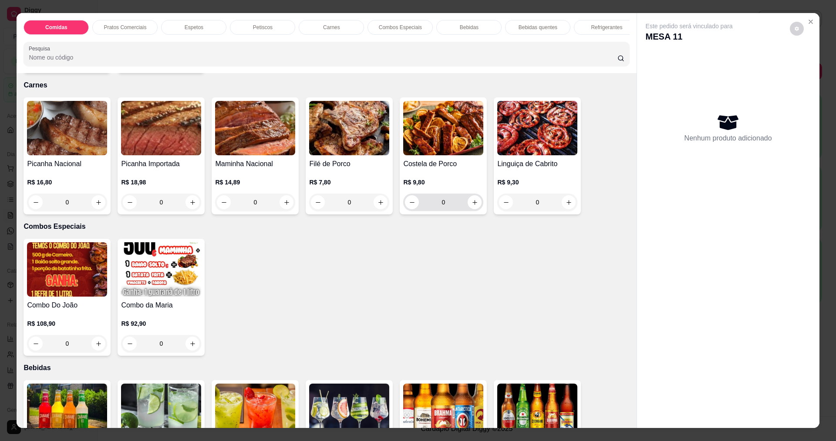
scroll to position [1001, 0]
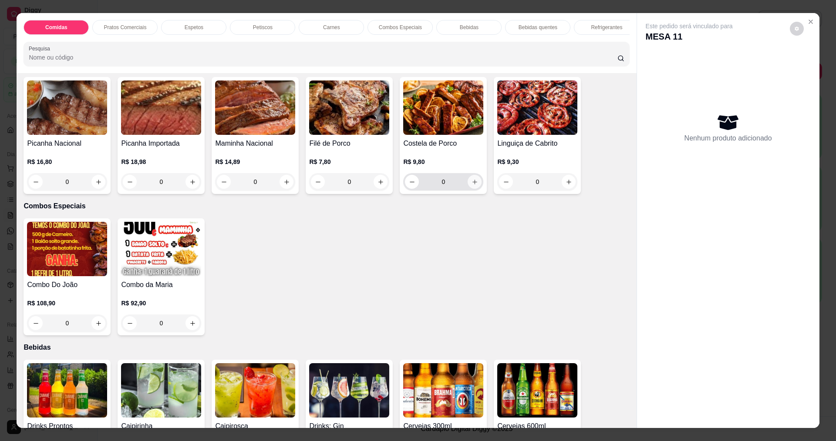
click at [472, 185] on icon "increase-product-quantity" at bounding box center [475, 182] width 7 height 7
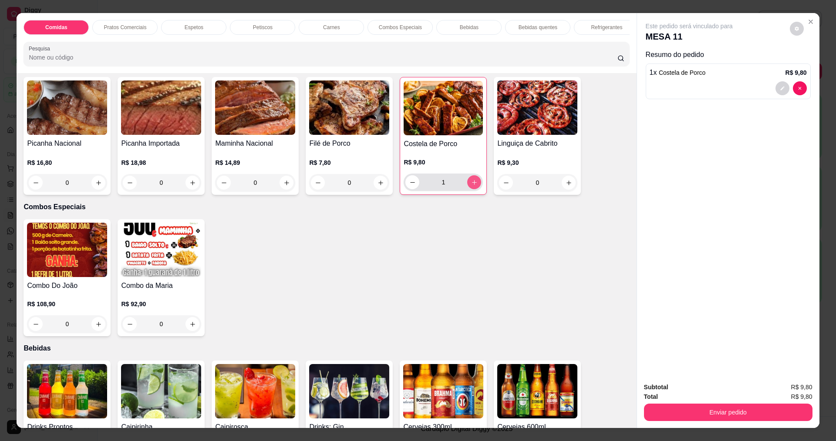
click at [471, 186] on icon "increase-product-quantity" at bounding box center [474, 182] width 7 height 7
type input "4"
click at [692, 406] on button "Enviar pedido" at bounding box center [728, 412] width 168 height 17
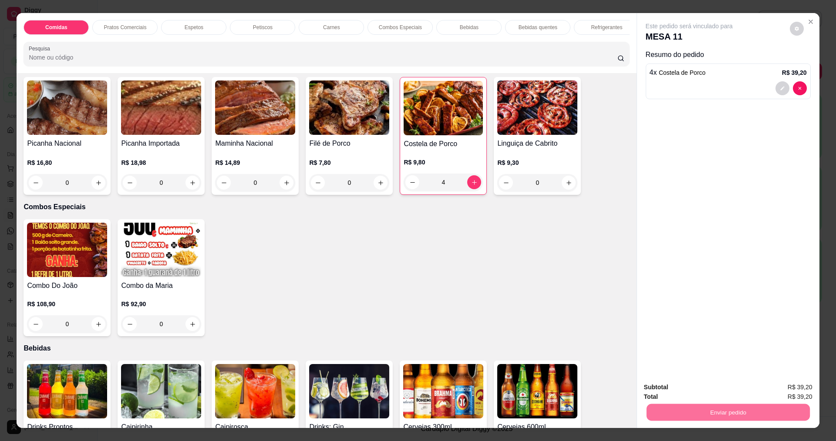
click at [724, 397] on button "Não registrar e enviar pedido" at bounding box center [699, 391] width 91 height 17
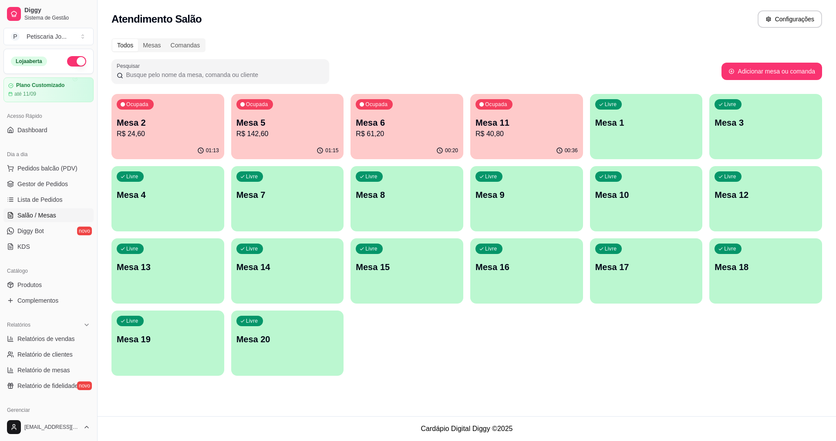
click at [152, 127] on p "Mesa 2" at bounding box center [168, 123] width 102 height 12
click at [186, 138] on p "R$ 24,60" at bounding box center [167, 134] width 99 height 10
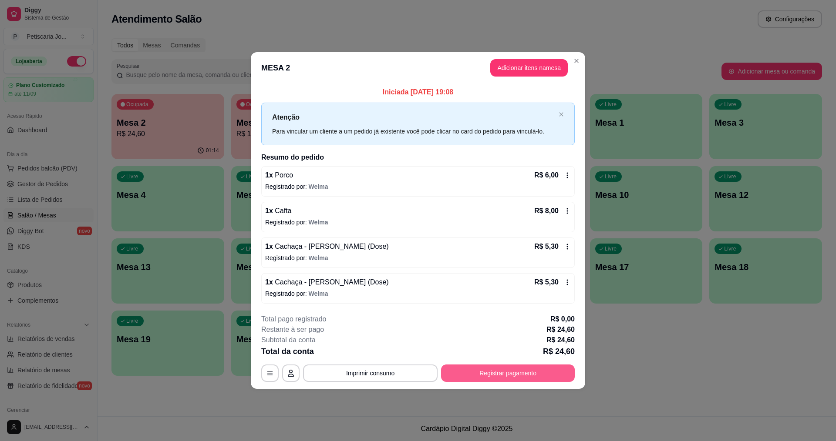
click at [512, 370] on button "Registrar pagamento" at bounding box center [508, 373] width 134 height 17
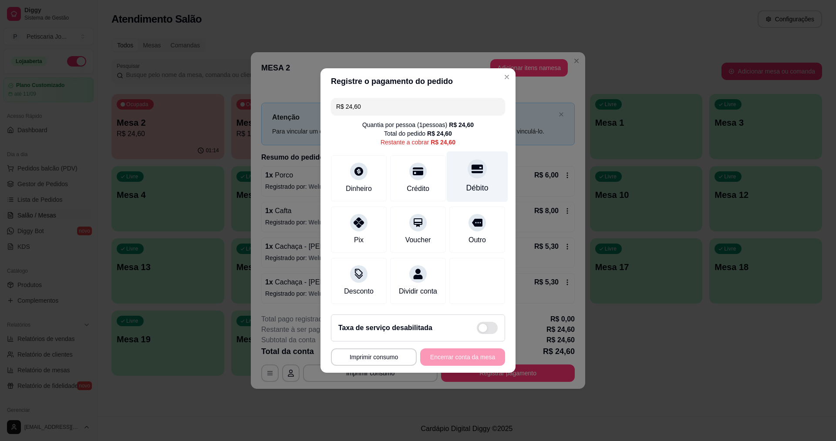
click at [469, 175] on div "Débito" at bounding box center [477, 177] width 61 height 51
type input "R$ 0,00"
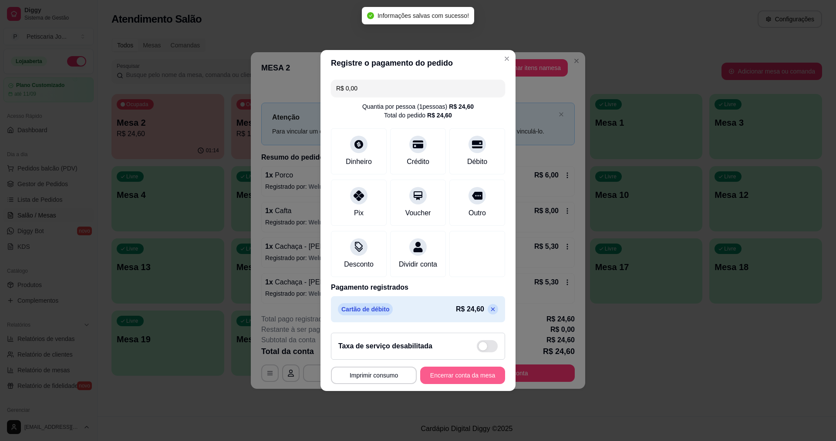
click at [448, 383] on button "Encerrar conta da mesa" at bounding box center [462, 375] width 85 height 17
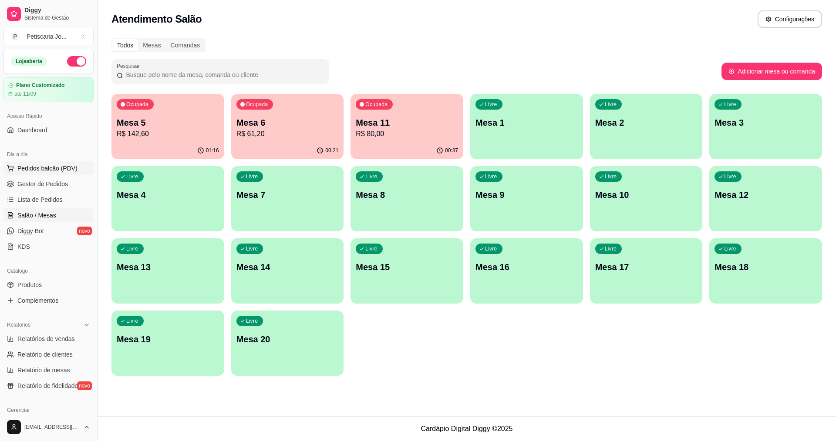
click at [37, 171] on span "Pedidos balcão (PDV)" at bounding box center [47, 168] width 60 height 9
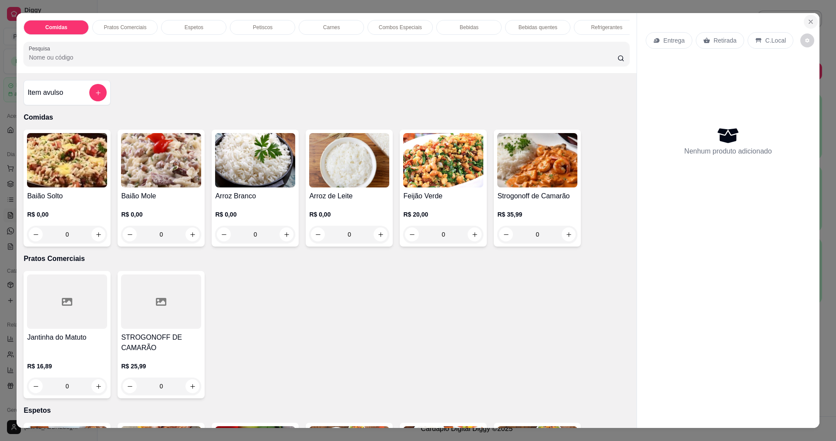
click at [810, 20] on icon "Close" at bounding box center [810, 21] width 7 height 7
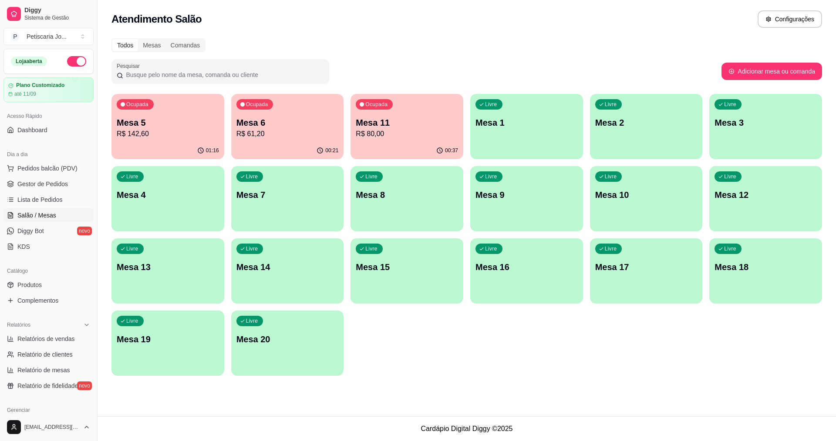
click at [68, 216] on link "Salão / Mesas" at bounding box center [48, 216] width 90 height 14
click at [529, 124] on p "Mesa 1" at bounding box center [526, 123] width 99 height 12
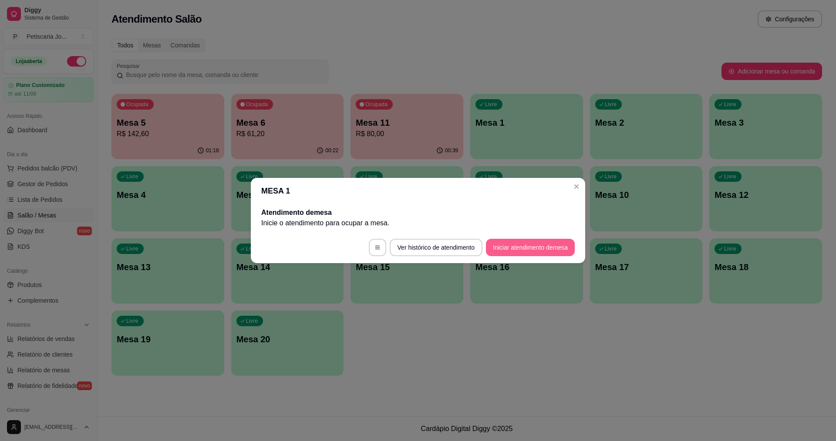
click at [539, 253] on button "Iniciar atendimento de mesa" at bounding box center [530, 247] width 89 height 17
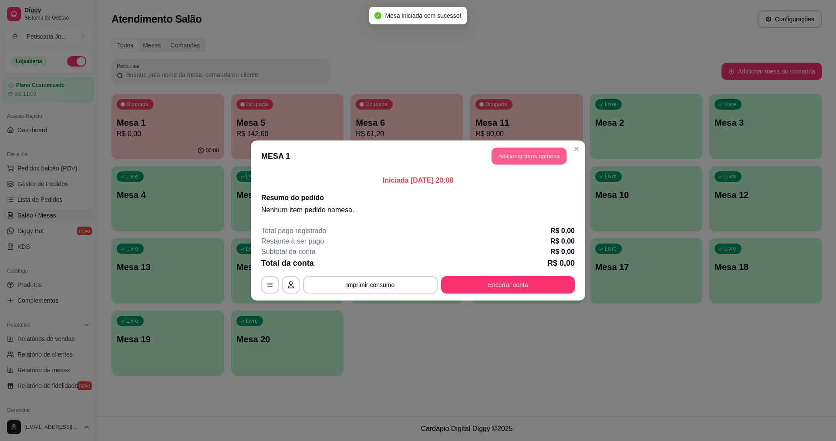
click at [537, 159] on button "Adicionar itens na mesa" at bounding box center [529, 156] width 75 height 17
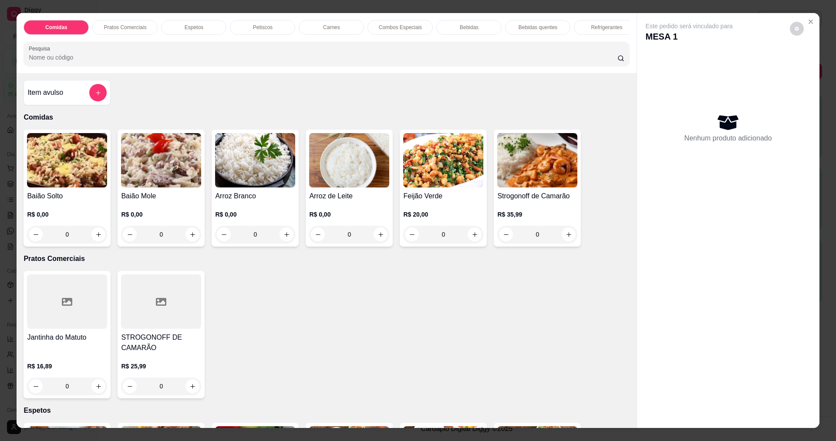
click at [192, 239] on div "0" at bounding box center [161, 234] width 80 height 17
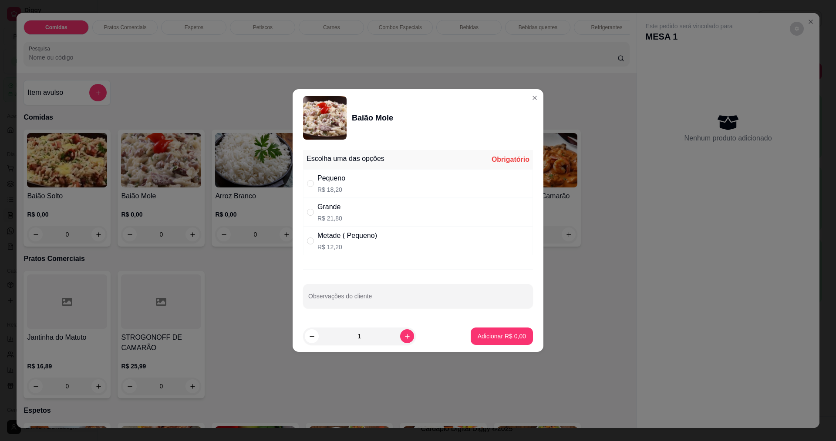
click at [520, 218] on div "Grande R$ 21,80" at bounding box center [418, 212] width 230 height 29
radio input "true"
click at [505, 346] on footer "1 Adicionar R$ 21,80" at bounding box center [418, 336] width 251 height 31
click at [501, 331] on button "Adicionar R$ 21,80" at bounding box center [500, 336] width 66 height 17
type input "1"
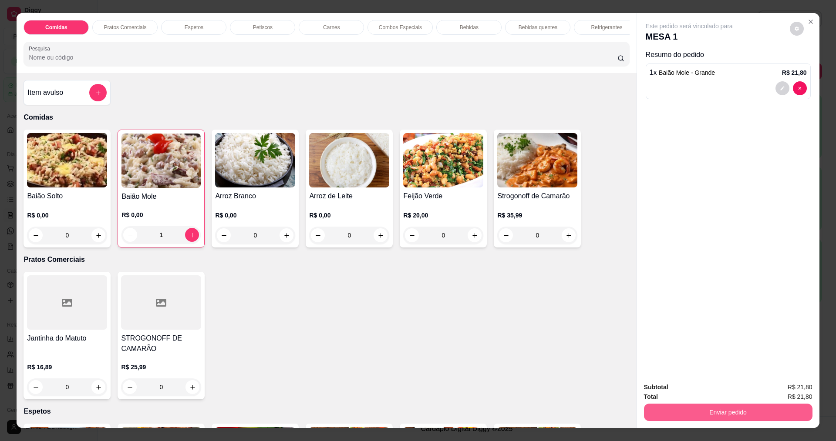
click at [741, 418] on button "Enviar pedido" at bounding box center [728, 412] width 168 height 17
click at [688, 386] on button "Não registrar e enviar pedido" at bounding box center [699, 391] width 91 height 17
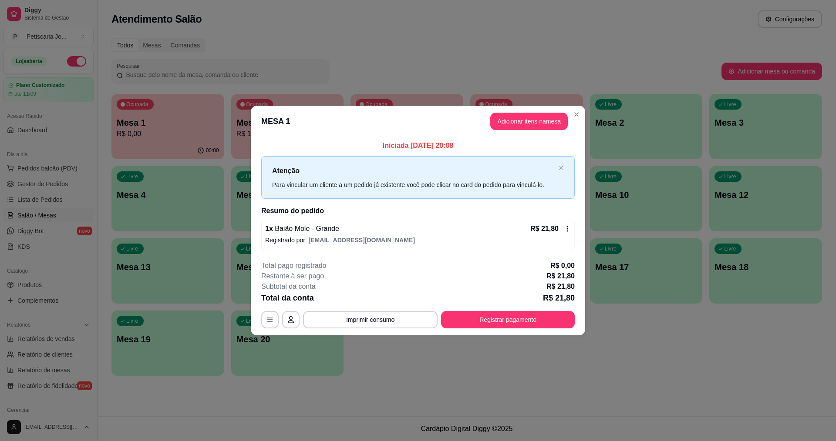
click at [572, 229] on div "1 x Baião Mole - Grande R$ 21,80 Registrado por: petiscariajoaoemaria01@gmail.c…" at bounding box center [417, 235] width 313 height 30
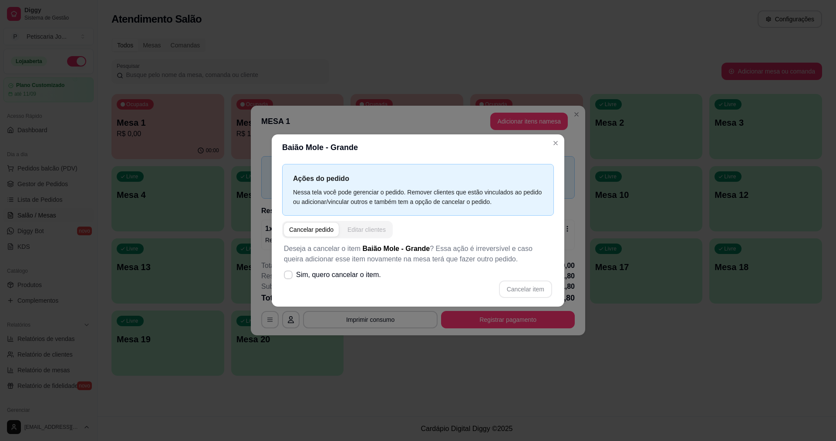
click at [361, 229] on div "Editar clientes" at bounding box center [366, 230] width 38 height 9
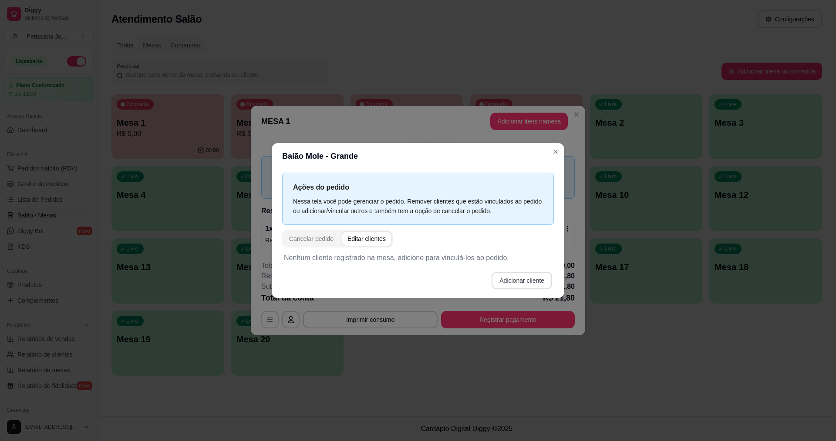
click at [536, 283] on button "Adicionar cliente" at bounding box center [522, 280] width 61 height 17
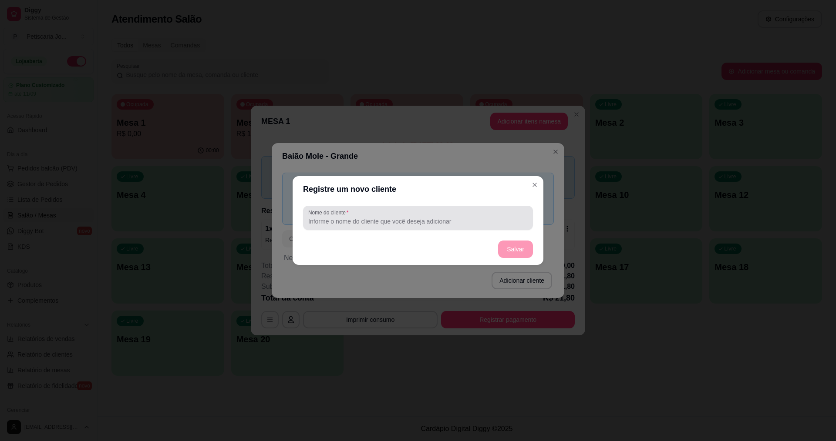
click at [395, 219] on input "Nome do cliente" at bounding box center [417, 221] width 219 height 9
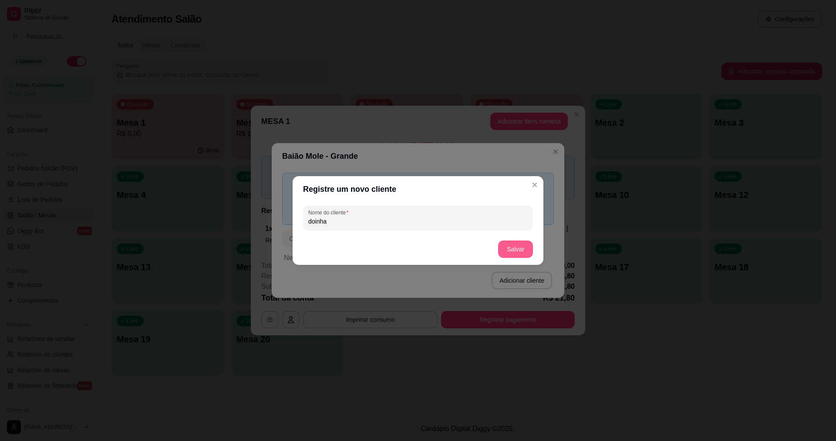
type input "doinha"
click at [514, 256] on button "Salvar" at bounding box center [515, 249] width 35 height 17
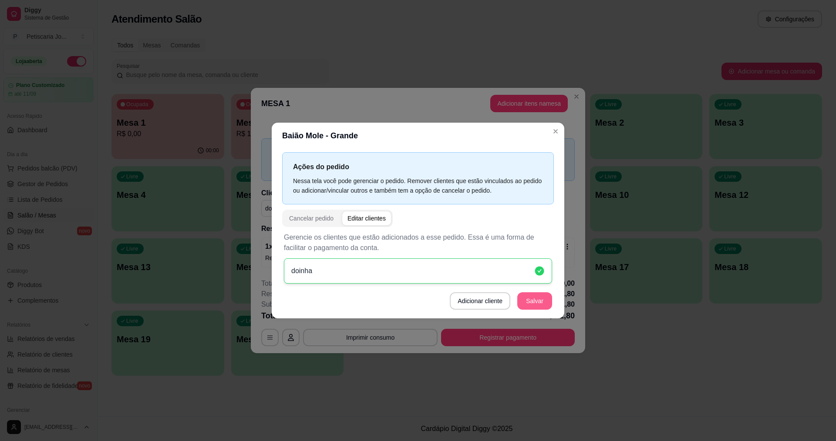
click at [535, 304] on button "Salvar" at bounding box center [534, 301] width 35 height 17
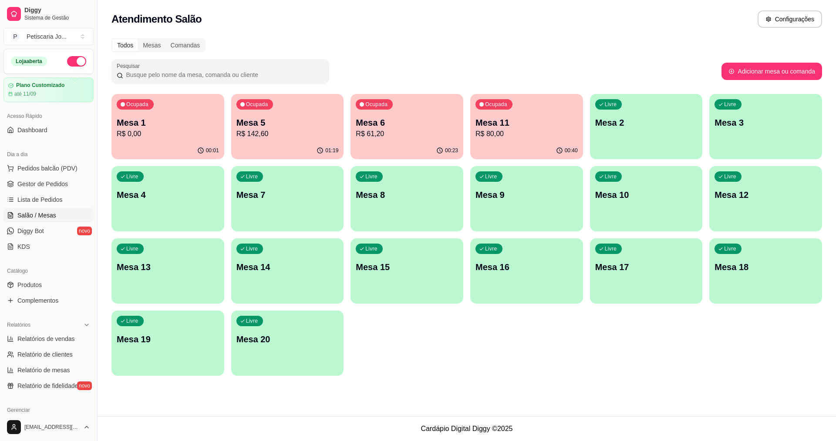
click at [145, 138] on p "R$ 0,00" at bounding box center [168, 134] width 102 height 10
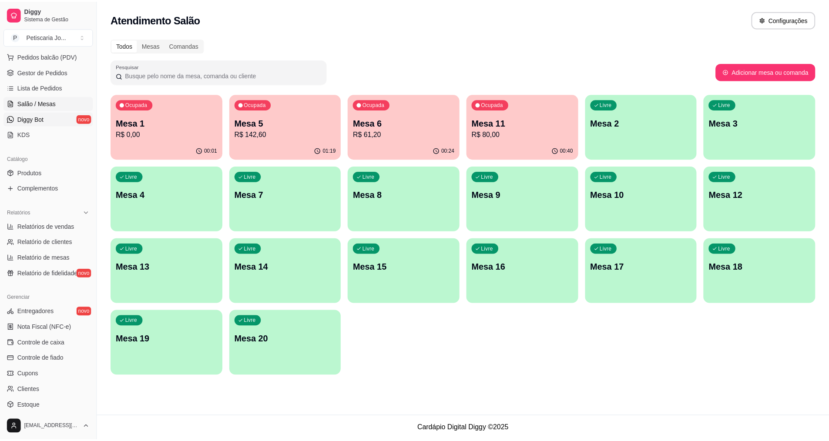
scroll to position [131, 0]
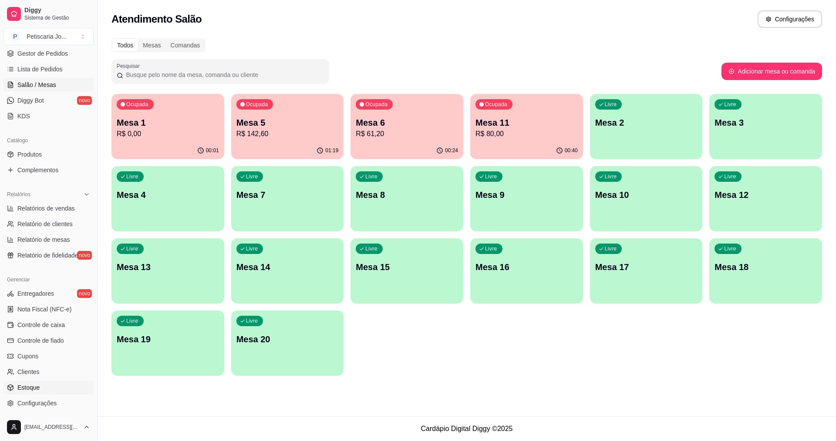
click at [29, 391] on span "Estoque" at bounding box center [28, 388] width 22 height 9
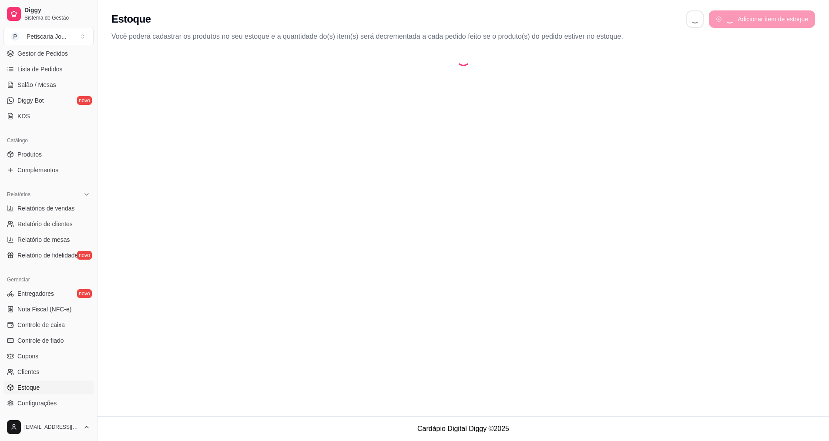
select select "QUANTITY_ORDER"
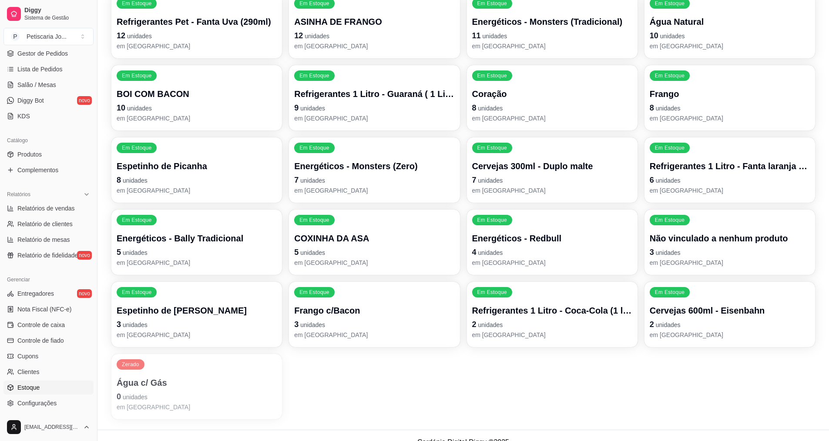
scroll to position [866, 0]
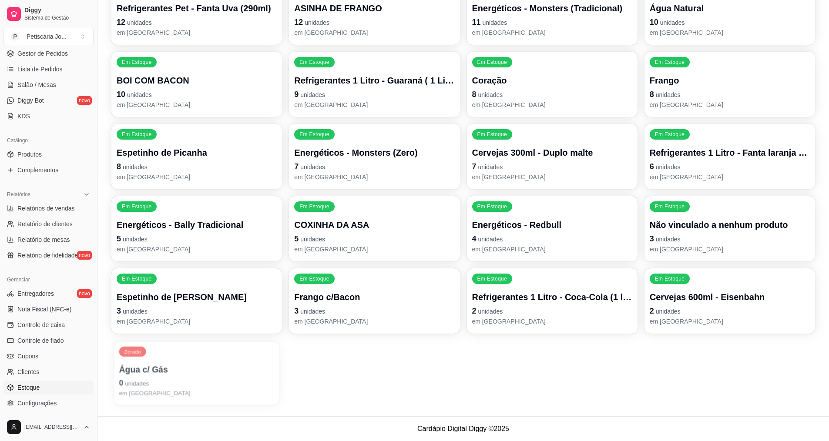
click at [220, 381] on p "0 unidades" at bounding box center [196, 383] width 155 height 12
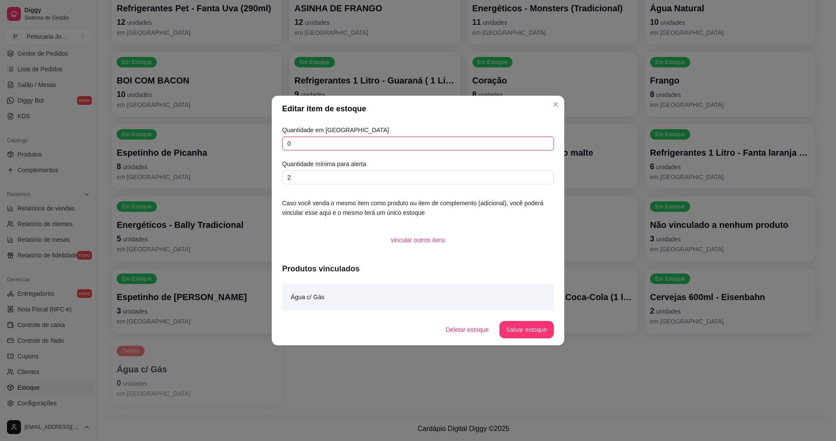
click at [316, 143] on input "0" at bounding box center [418, 144] width 272 height 14
type input "12"
click at [538, 328] on button "Salvar estoque" at bounding box center [526, 329] width 54 height 17
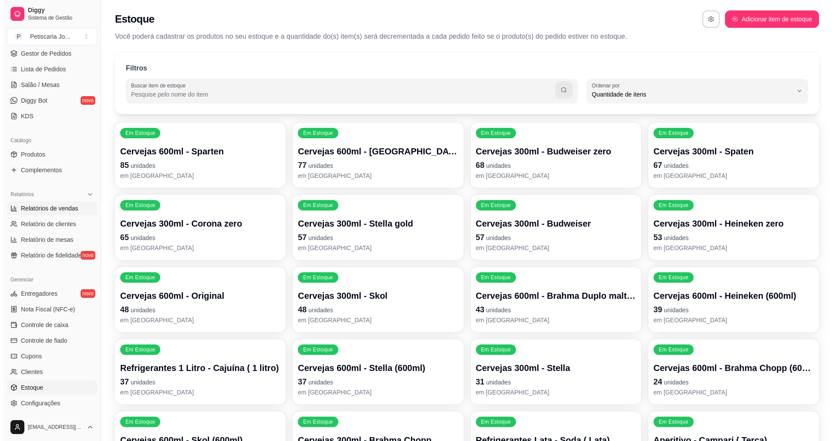
scroll to position [0, 0]
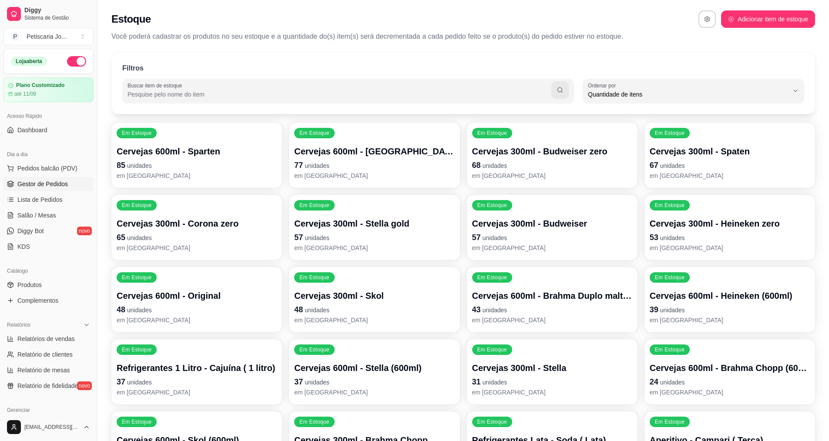
click at [36, 181] on span "Gestor de Pedidos" at bounding box center [42, 184] width 51 height 9
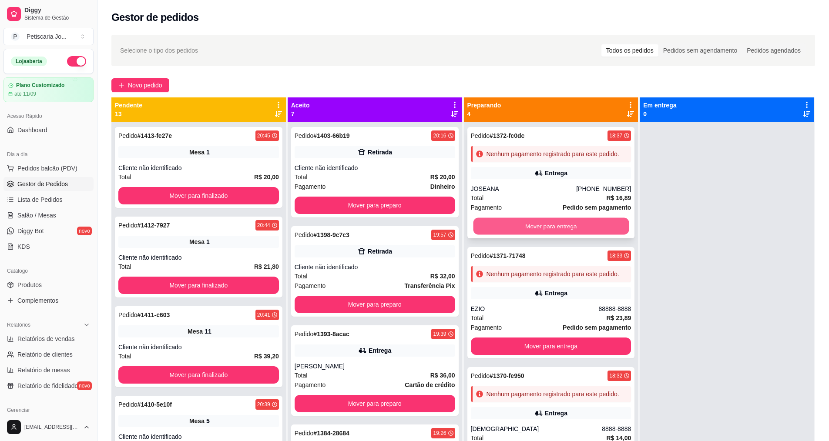
click at [515, 235] on button "Mover para entrega" at bounding box center [551, 226] width 156 height 17
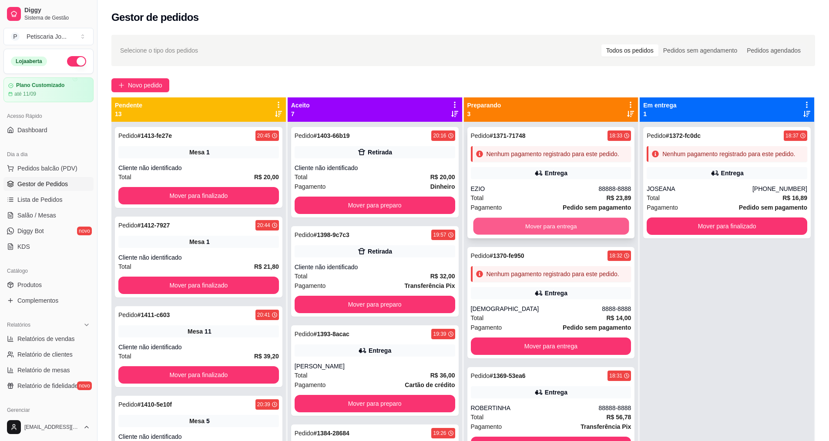
click at [517, 223] on button "Mover para entrega" at bounding box center [551, 226] width 156 height 17
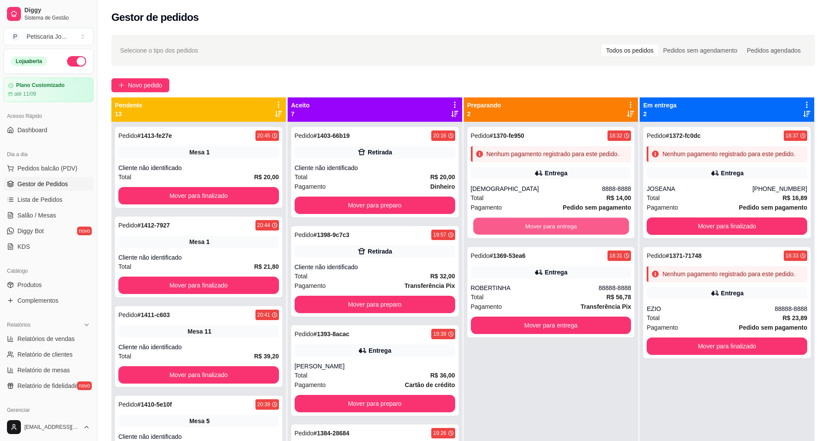
click at [517, 223] on button "Mover para entrega" at bounding box center [551, 226] width 156 height 17
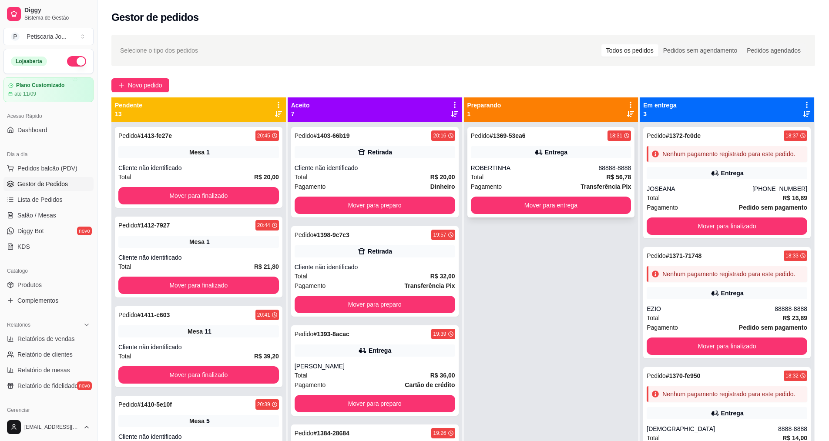
click at [529, 197] on div "Pedido # 1369-53ea6 18:31 Entrega ROBERTINHA 88888-8888 Total R$ 56,78 Pagament…" at bounding box center [552, 172] width 168 height 91
click at [595, 208] on button "Mover para entrega" at bounding box center [551, 205] width 161 height 17
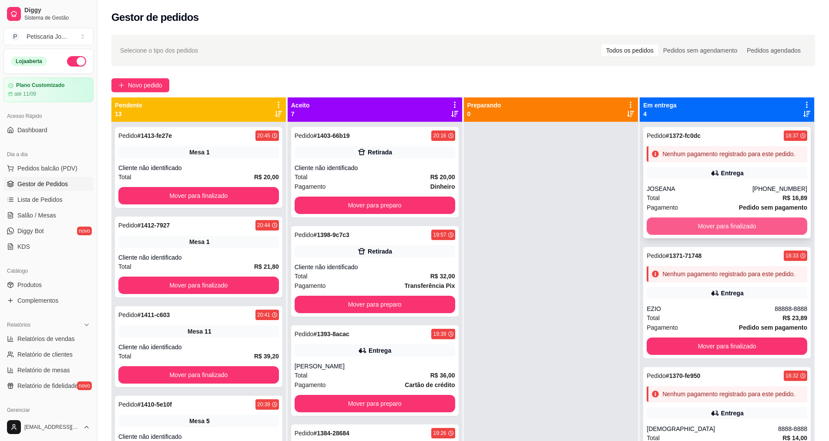
click at [718, 235] on button "Mover para finalizado" at bounding box center [727, 226] width 161 height 17
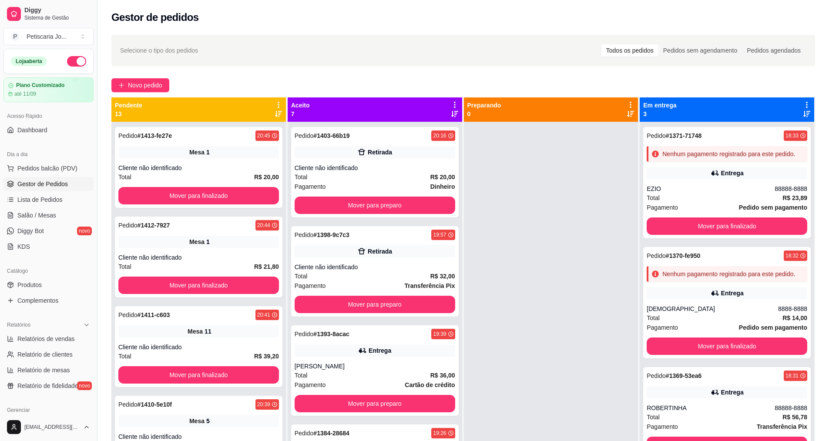
click at [718, 239] on div "Pedido # 1371-71748 18:33 Nenhum pagamento registrado para este pedido. Entrega…" at bounding box center [727, 342] width 175 height 441
click at [720, 227] on button "Mover para finalizado" at bounding box center [727, 226] width 161 height 17
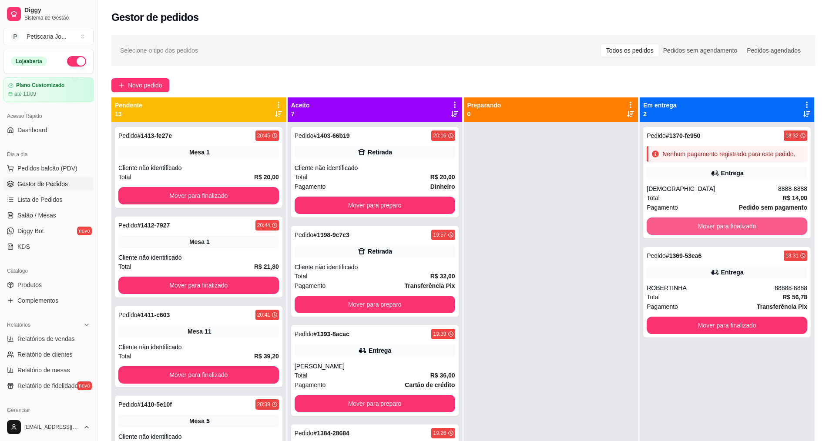
click at [720, 227] on button "Mover para finalizado" at bounding box center [727, 226] width 161 height 17
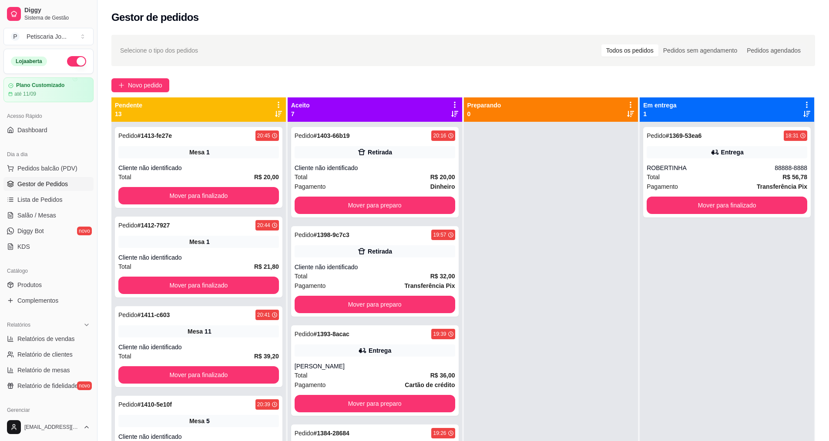
click at [720, 227] on div "Pedido # 1369-53ea6 18:31 Entrega ROBERTINHA 88888-8888 Total R$ 56,78 Pagament…" at bounding box center [727, 342] width 175 height 441
click at [720, 207] on button "Mover para finalizado" at bounding box center [727, 205] width 161 height 17
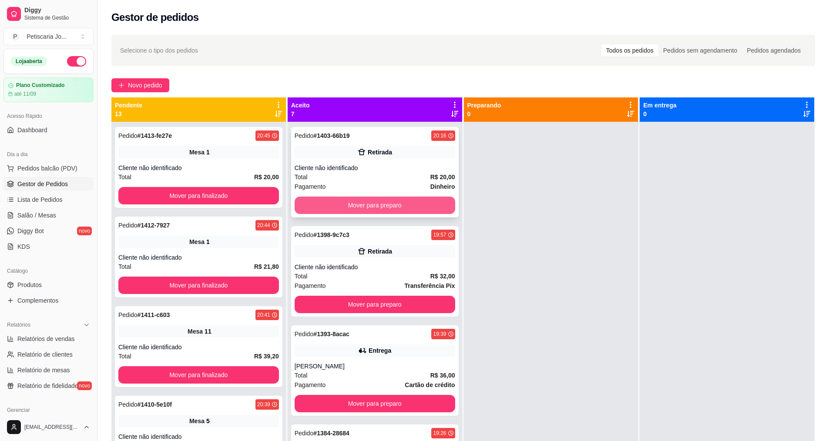
click at [373, 206] on button "Mover para preparo" at bounding box center [375, 205] width 161 height 17
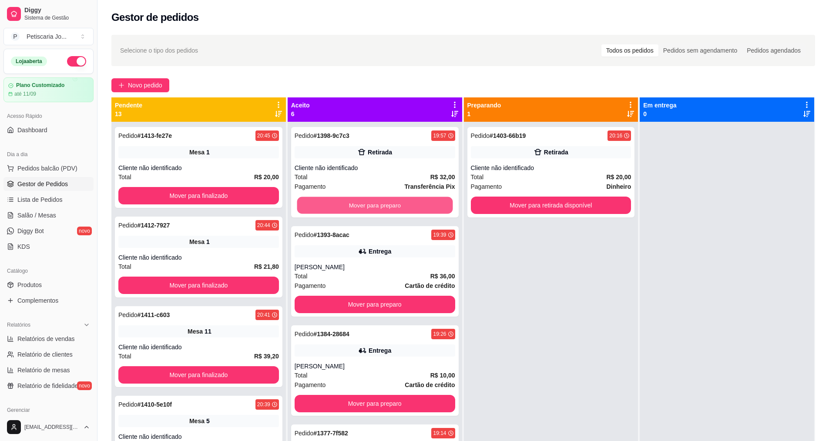
click at [376, 207] on button "Mover para preparo" at bounding box center [375, 205] width 156 height 17
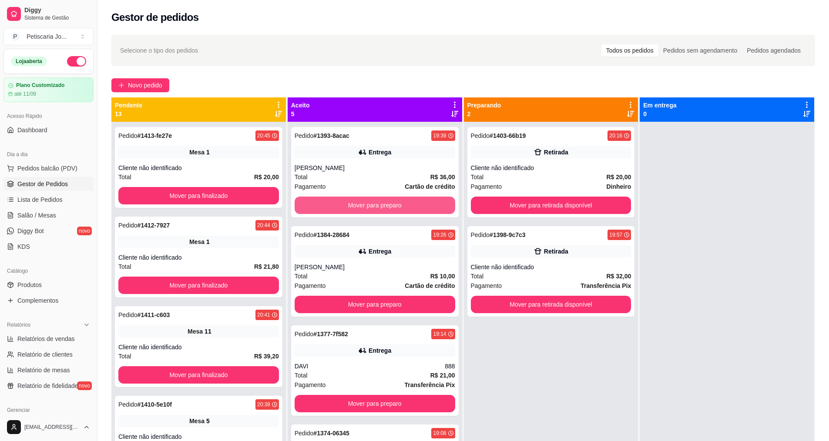
click at [376, 207] on button "Mover para preparo" at bounding box center [375, 205] width 161 height 17
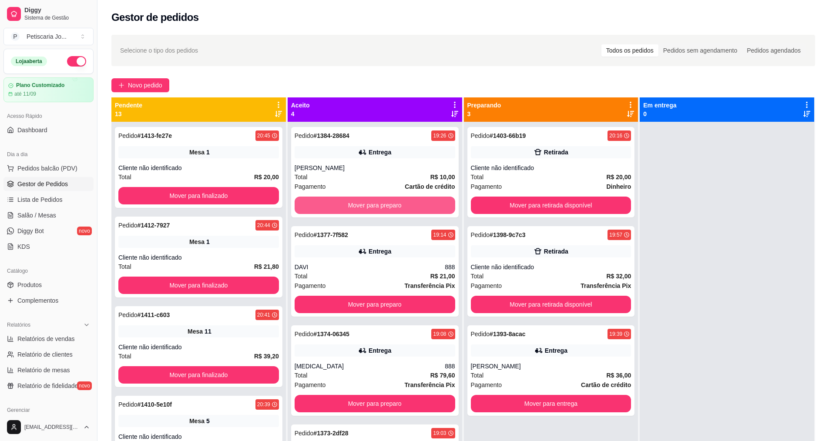
click at [376, 207] on button "Mover para preparo" at bounding box center [375, 205] width 161 height 17
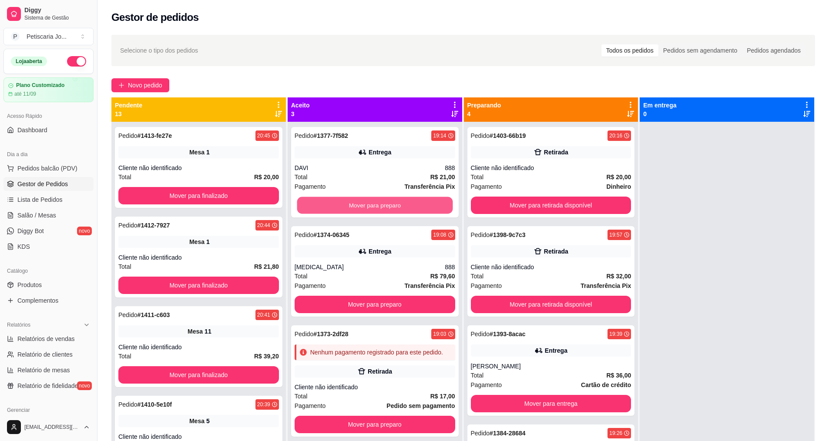
click at [376, 207] on button "Mover para preparo" at bounding box center [375, 205] width 156 height 17
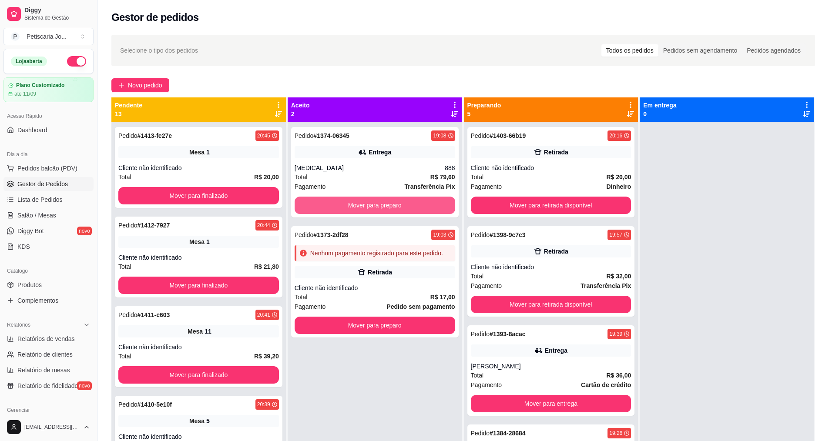
click at [376, 207] on button "Mover para preparo" at bounding box center [375, 205] width 161 height 17
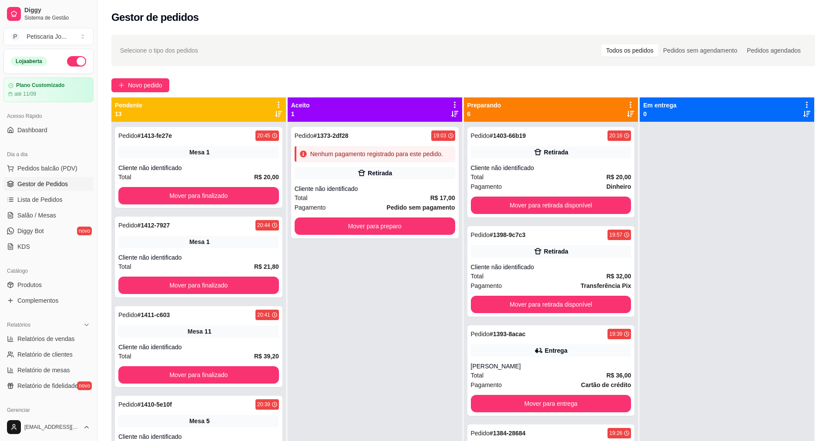
click at [376, 207] on div "Pagamento Pedido sem pagamento" at bounding box center [375, 208] width 161 height 10
click at [411, 234] on button "Mover para preparo" at bounding box center [375, 226] width 156 height 17
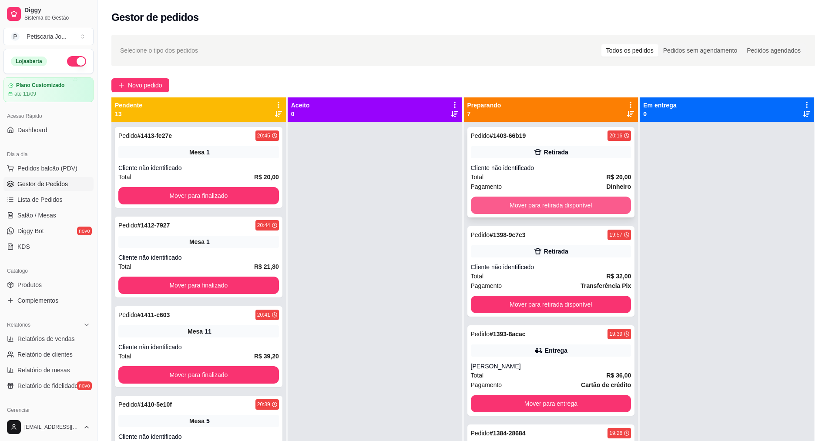
click at [542, 208] on button "Mover para retirada disponível" at bounding box center [551, 205] width 161 height 17
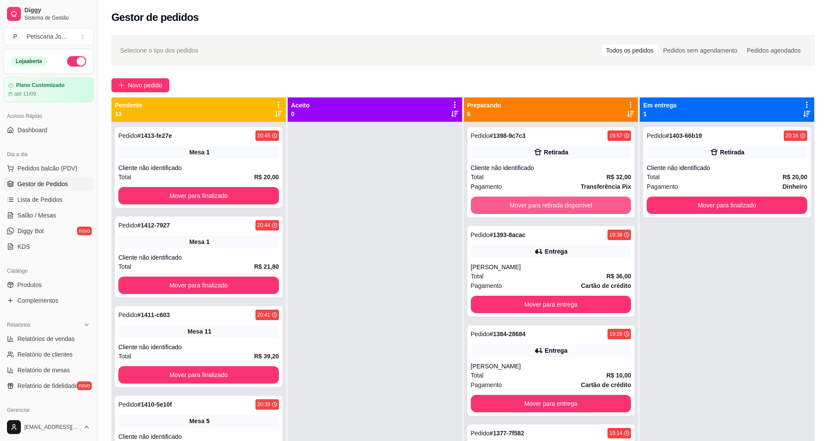
click at [542, 208] on button "Mover para retirada disponível" at bounding box center [551, 205] width 161 height 17
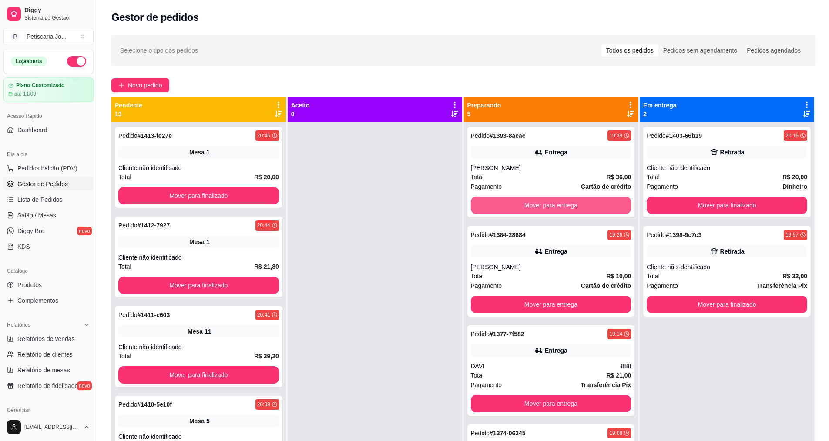
click at [542, 208] on button "Mover para entrega" at bounding box center [551, 205] width 161 height 17
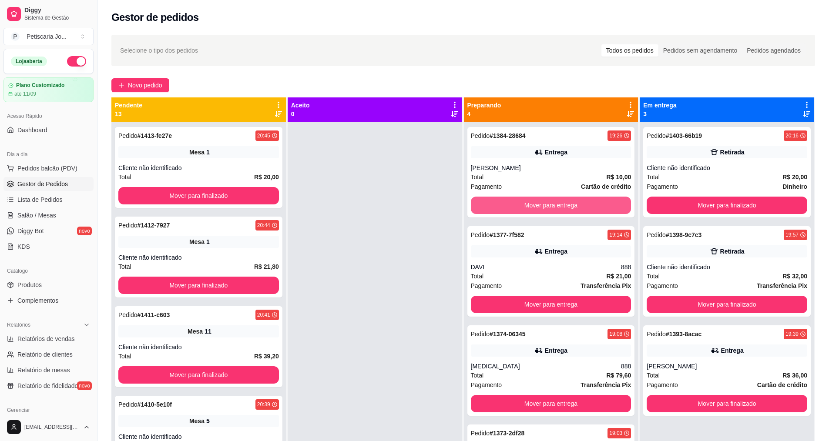
click at [542, 208] on button "Mover para entrega" at bounding box center [551, 205] width 161 height 17
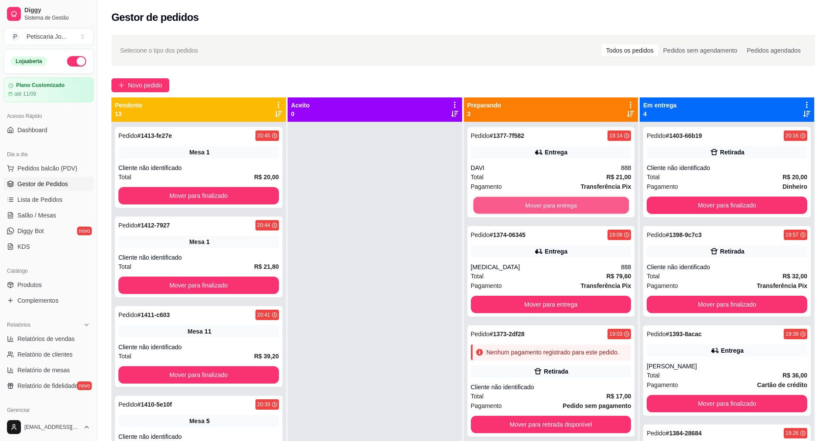
click at [542, 208] on button "Mover para entrega" at bounding box center [551, 205] width 156 height 17
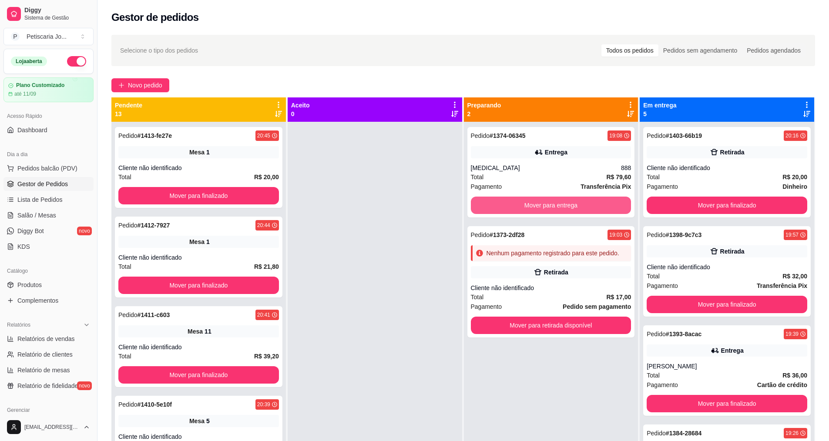
click at [542, 208] on button "Mover para entrega" at bounding box center [551, 205] width 161 height 17
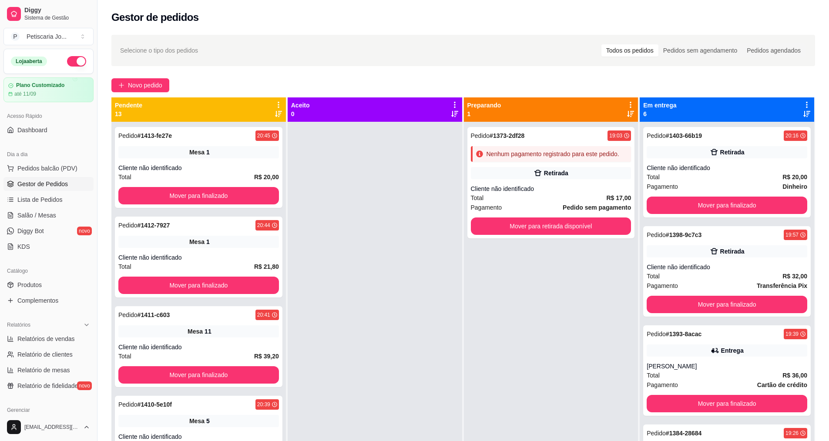
click at [542, 208] on div "Pagamento Pedido sem pagamento" at bounding box center [551, 208] width 161 height 10
click at [578, 230] on button "Mover para retirada disponível" at bounding box center [551, 226] width 161 height 17
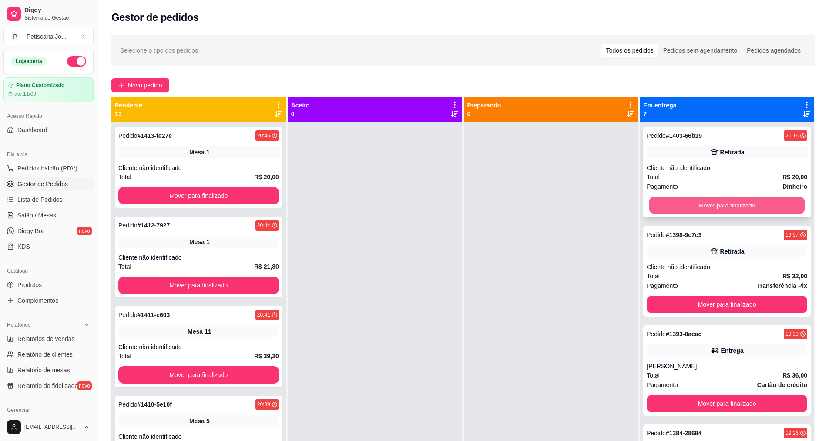
click at [670, 211] on button "Mover para finalizado" at bounding box center [728, 205] width 156 height 17
click at [670, 211] on button "Mover para finalizado" at bounding box center [727, 205] width 161 height 17
click at [670, 211] on button "Mover para finalizado" at bounding box center [728, 205] width 156 height 17
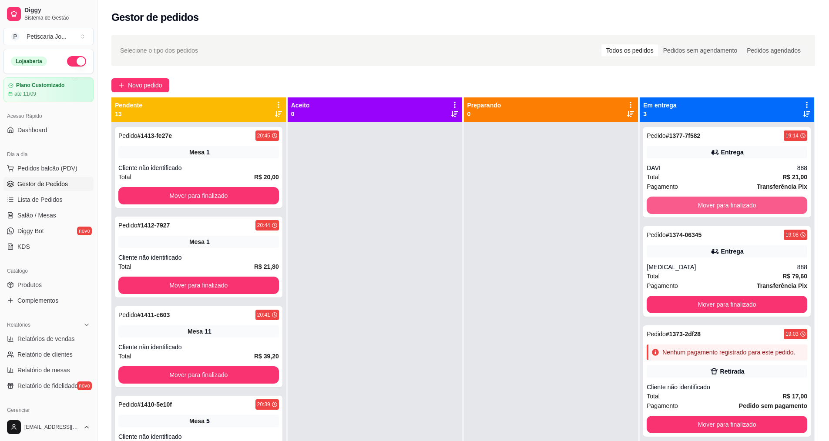
click at [670, 211] on button "Mover para finalizado" at bounding box center [727, 205] width 161 height 17
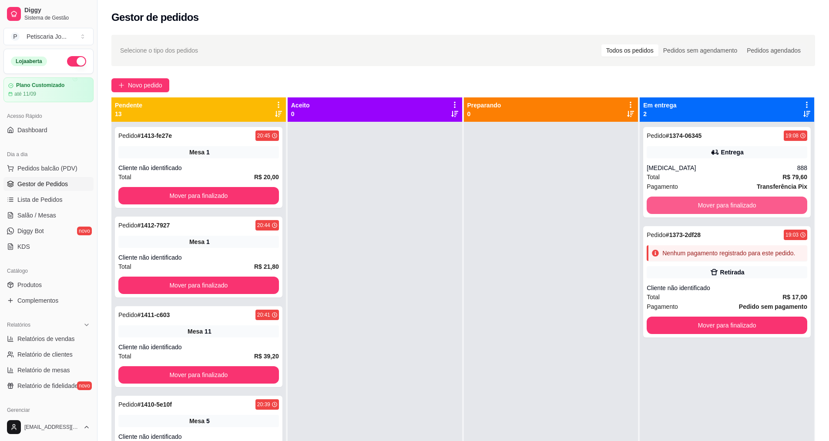
click at [670, 211] on button "Mover para finalizado" at bounding box center [727, 205] width 161 height 17
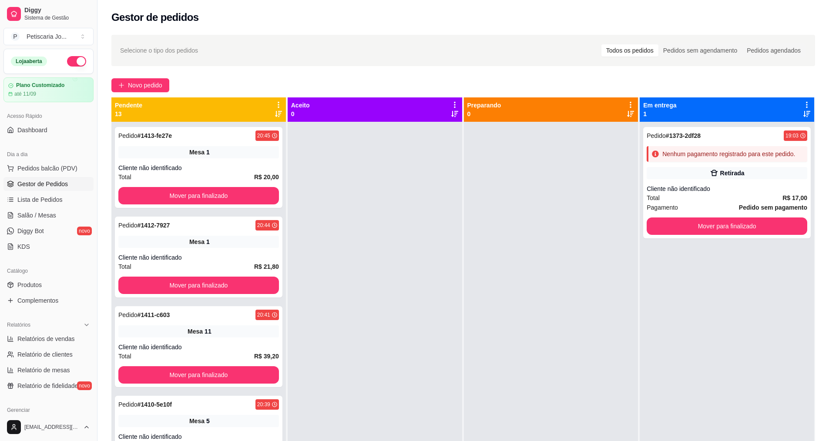
click at [670, 211] on span "Pagamento" at bounding box center [662, 208] width 31 height 10
click at [733, 226] on button "Mover para finalizado" at bounding box center [727, 226] width 161 height 17
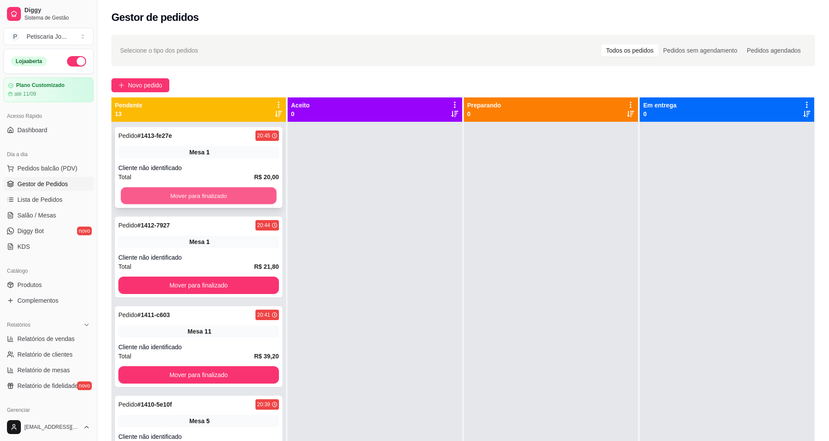
click at [249, 203] on button "Mover para finalizado" at bounding box center [199, 196] width 156 height 17
click at [249, 203] on button "Mover para finalizado" at bounding box center [198, 195] width 161 height 17
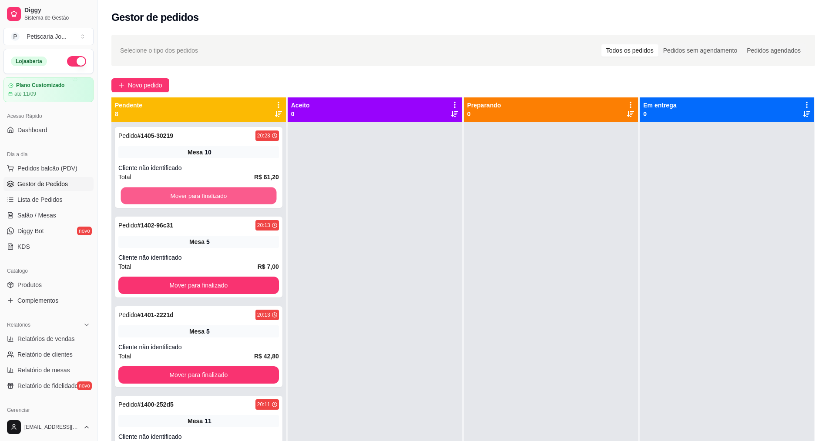
click at [249, 203] on button "Mover para finalizado" at bounding box center [199, 196] width 156 height 17
click at [249, 203] on div "Mover para finalizado" at bounding box center [198, 195] width 161 height 17
click at [252, 202] on button "Mover para finalizado" at bounding box center [198, 195] width 161 height 17
click at [256, 199] on button "Mover para finalizado" at bounding box center [199, 196] width 156 height 17
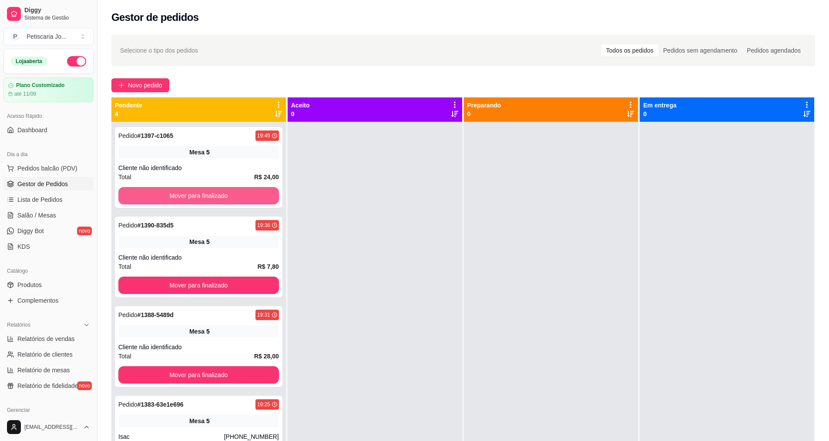
click at [256, 199] on button "Mover para finalizado" at bounding box center [198, 195] width 161 height 17
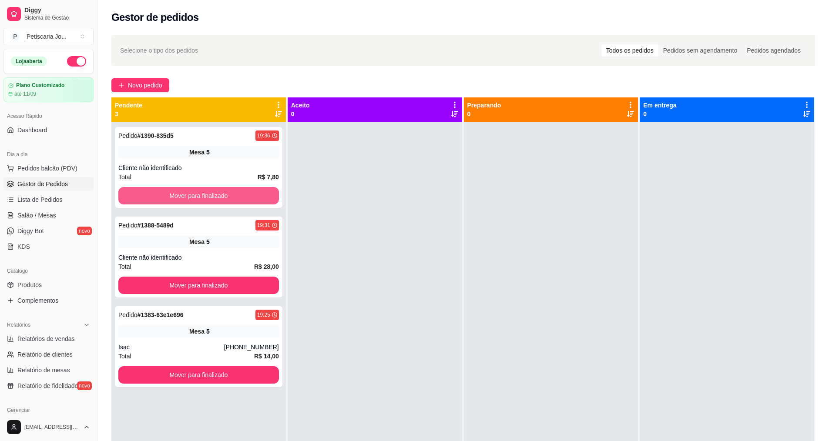
click at [256, 199] on button "Mover para finalizado" at bounding box center [198, 195] width 161 height 17
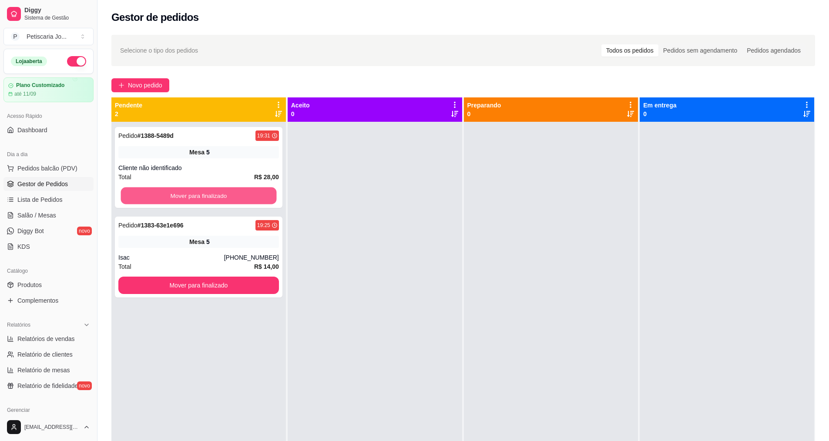
click at [256, 199] on button "Mover para finalizado" at bounding box center [199, 196] width 156 height 17
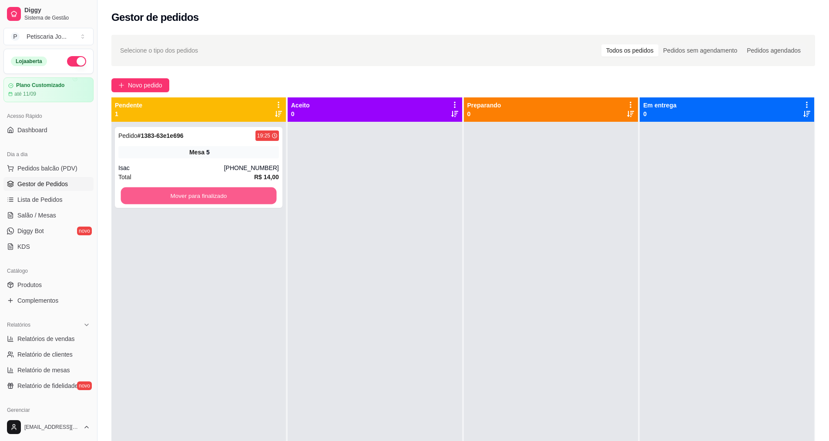
click at [256, 199] on button "Mover para finalizado" at bounding box center [199, 196] width 156 height 17
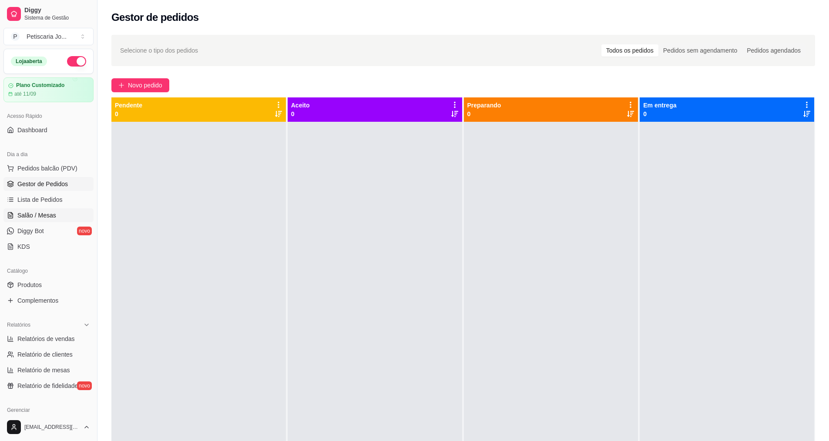
click at [53, 214] on span "Salão / Mesas" at bounding box center [36, 215] width 39 height 9
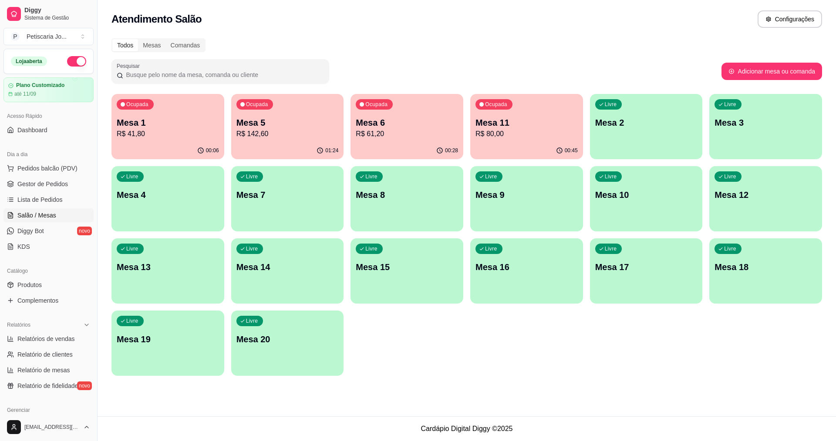
click at [148, 135] on p "R$ 41,80" at bounding box center [168, 134] width 102 height 10
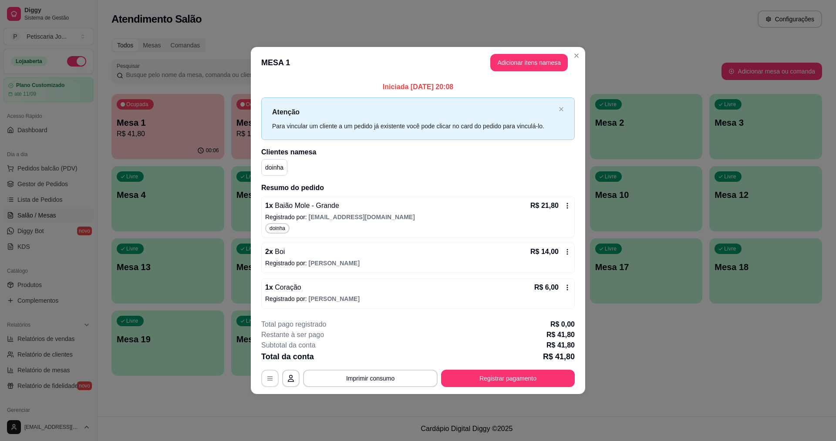
click at [271, 380] on icon "button" at bounding box center [269, 378] width 7 height 7
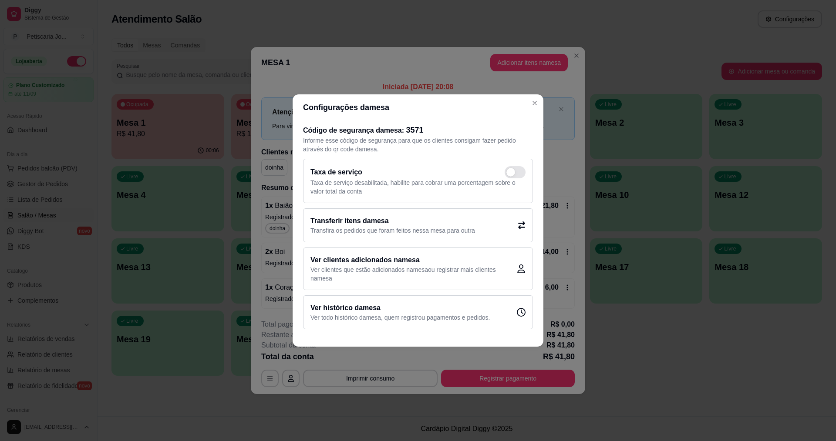
click at [394, 226] on h2 "Transferir itens da mesa" at bounding box center [392, 221] width 165 height 10
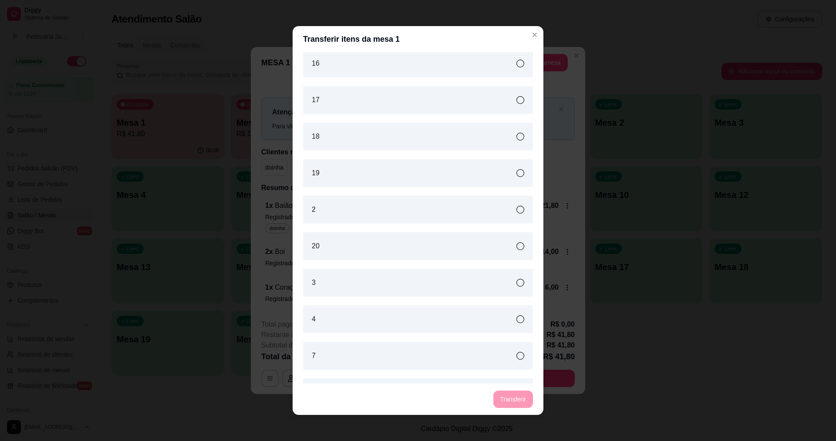
scroll to position [218, 0]
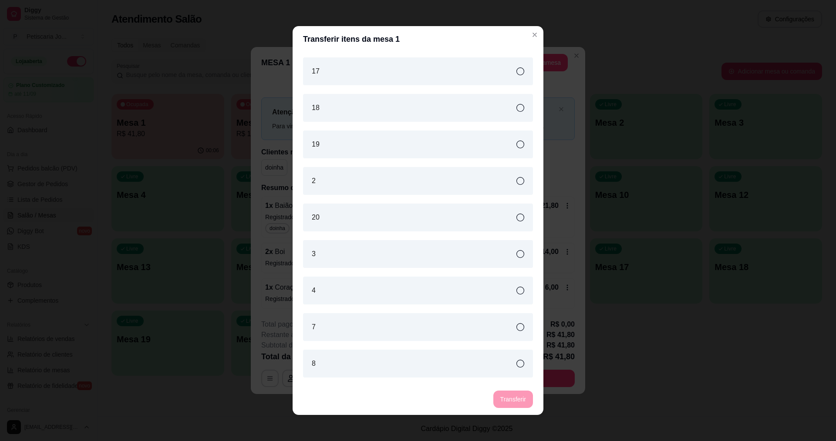
click at [411, 172] on div "2" at bounding box center [418, 181] width 230 height 28
click at [507, 404] on button "Transferir" at bounding box center [513, 399] width 40 height 17
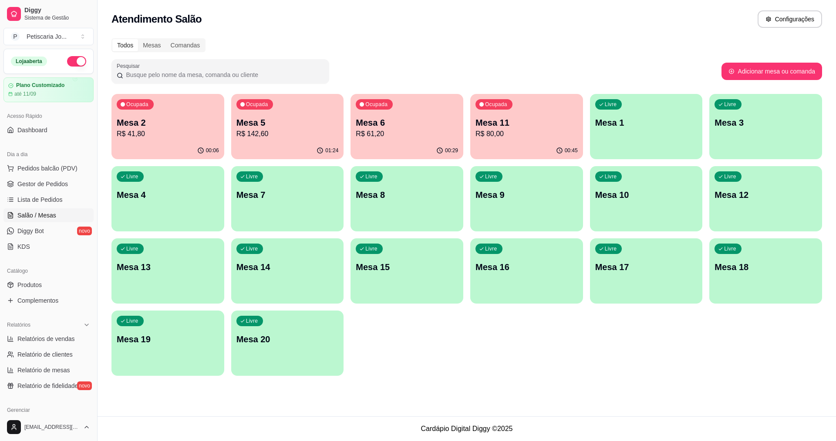
click at [655, 389] on div "Atendimento Salão Configurações Todos Mesas Comandas Pesquisar Adicionar mesa o…" at bounding box center [467, 208] width 738 height 417
click at [280, 146] on div "01:24" at bounding box center [287, 150] width 113 height 17
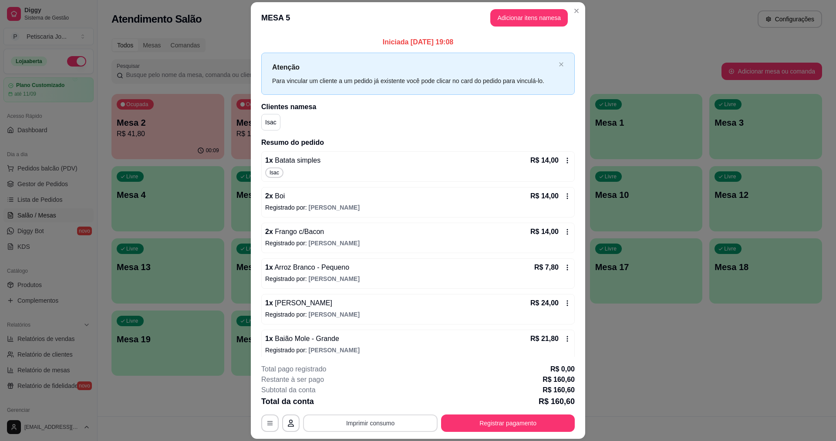
click at [396, 423] on button "Imprimir consumo" at bounding box center [370, 423] width 135 height 17
click at [387, 404] on button "IMPRESSORA" at bounding box center [369, 404] width 63 height 14
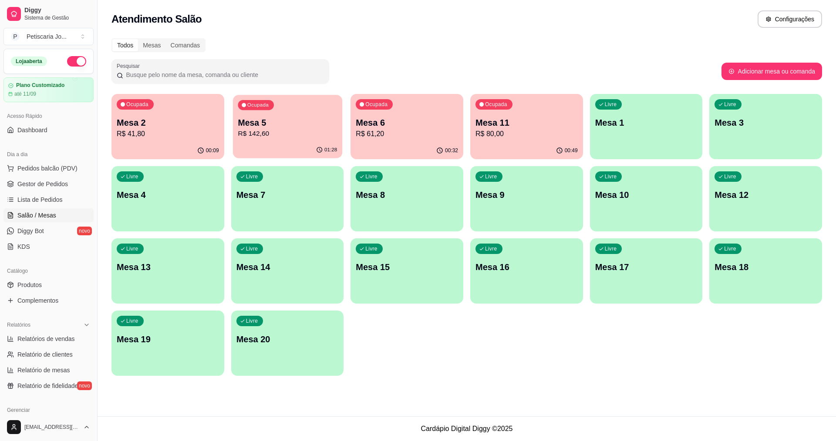
click at [291, 128] on div "Mesa 5 R$ 142,60" at bounding box center [287, 128] width 99 height 22
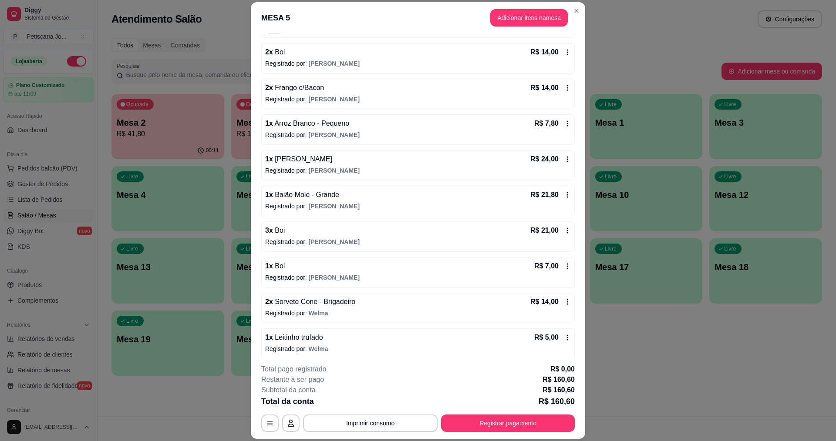
scroll to position [185, 0]
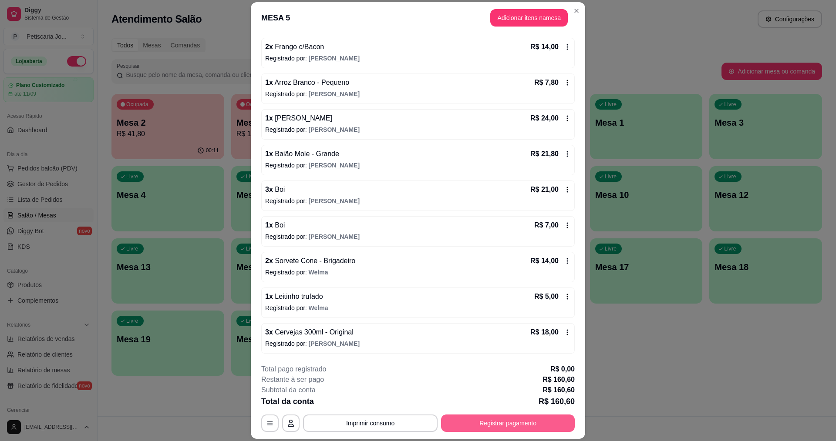
click at [492, 422] on button "Registrar pagamento" at bounding box center [508, 423] width 134 height 17
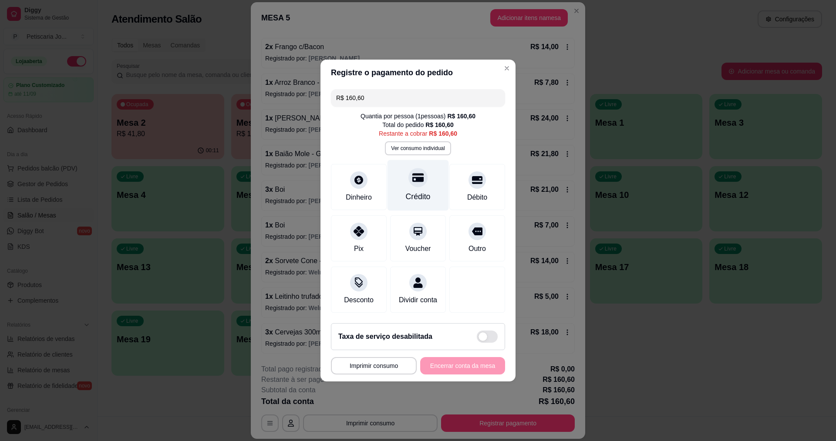
click at [408, 185] on div "Crédito" at bounding box center [417, 185] width 61 height 51
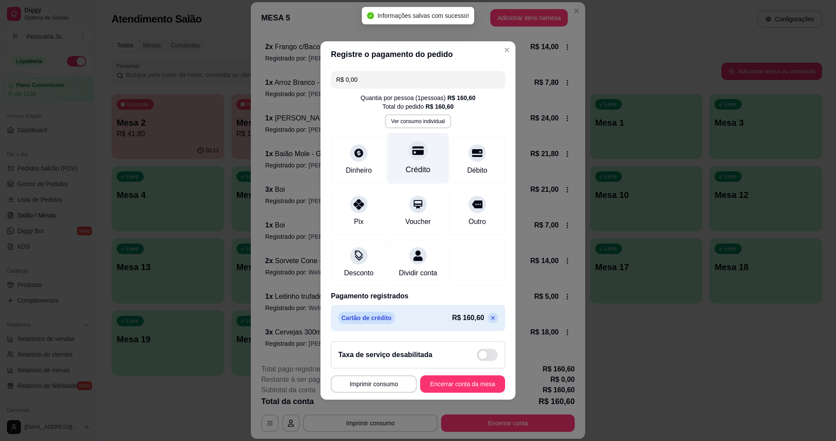
type input "R$ 0,00"
click at [465, 391] on button "Encerrar conta da mesa" at bounding box center [462, 384] width 85 height 17
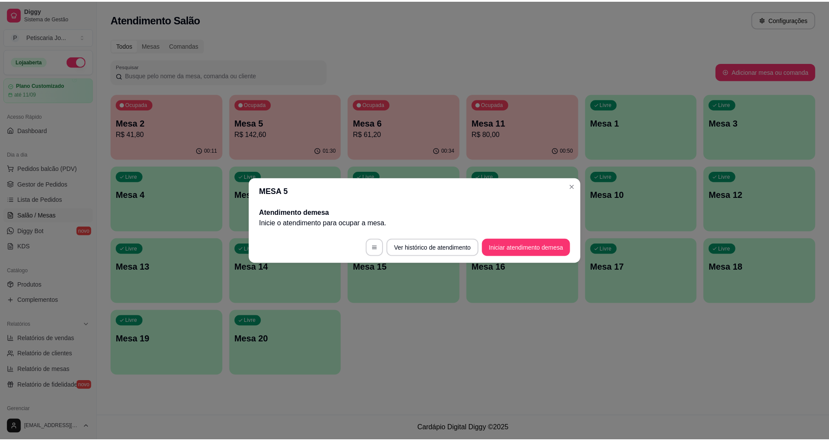
scroll to position [0, 0]
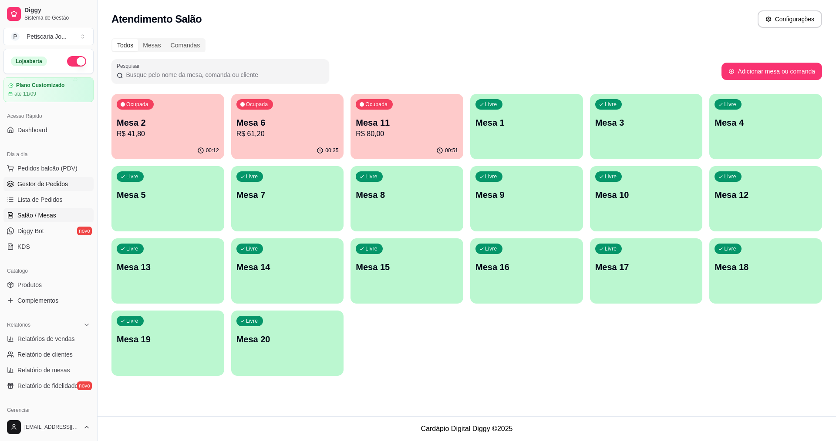
click at [36, 182] on span "Gestor de Pedidos" at bounding box center [42, 184] width 51 height 9
click at [277, 139] on p "R$ 61,20" at bounding box center [287, 134] width 102 height 10
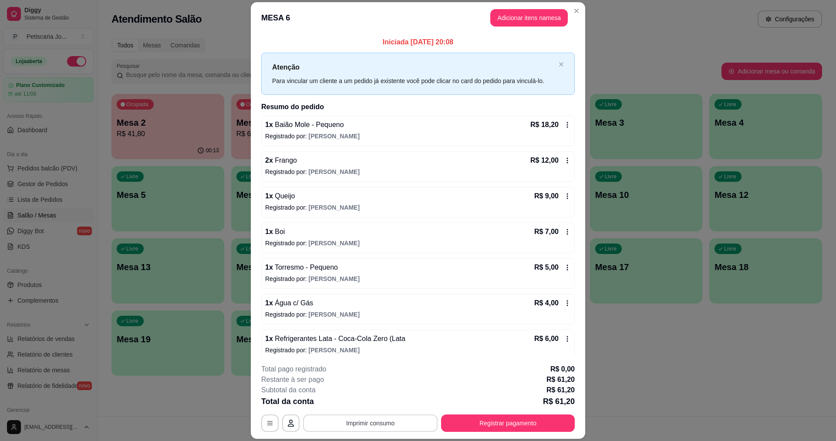
click at [375, 423] on button "Imprimir consumo" at bounding box center [370, 423] width 135 height 17
click at [381, 403] on button "IMPRESSORA" at bounding box center [369, 404] width 63 height 14
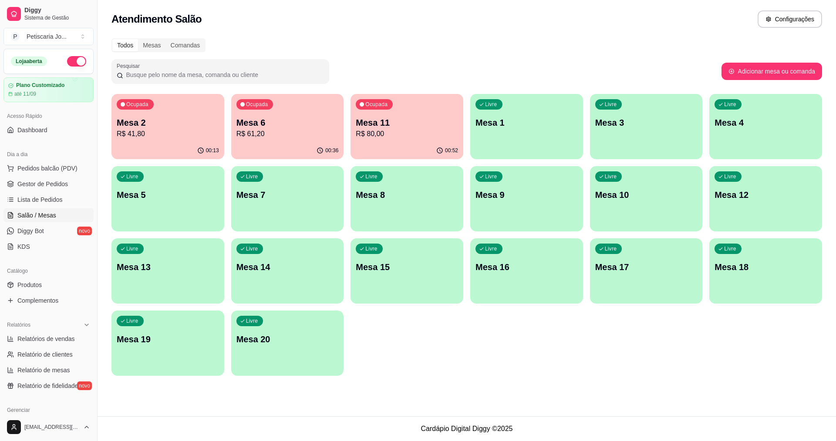
click at [381, 108] on div "Ocupada" at bounding box center [374, 104] width 37 height 10
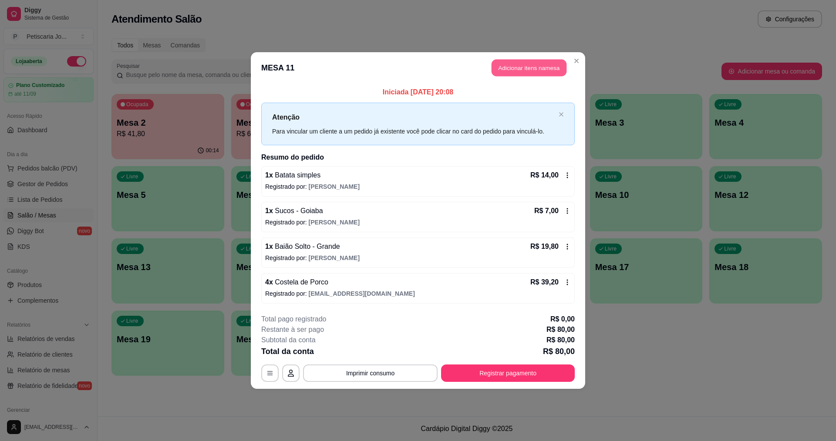
click at [525, 65] on button "Adicionar itens na mesa" at bounding box center [529, 68] width 75 height 17
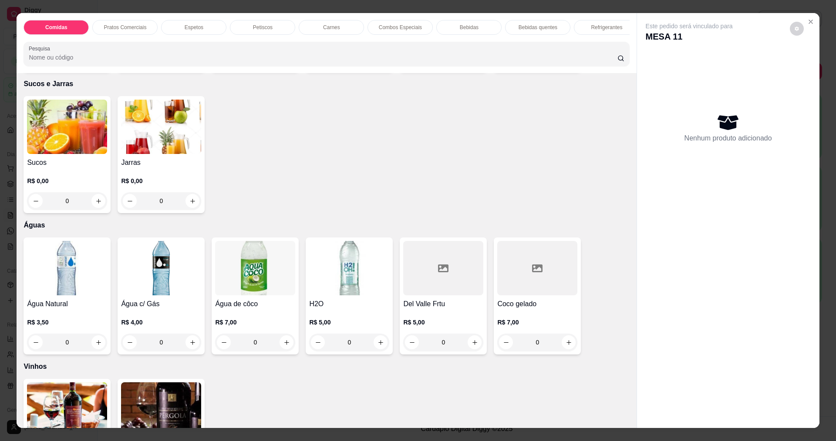
scroll to position [1872, 0]
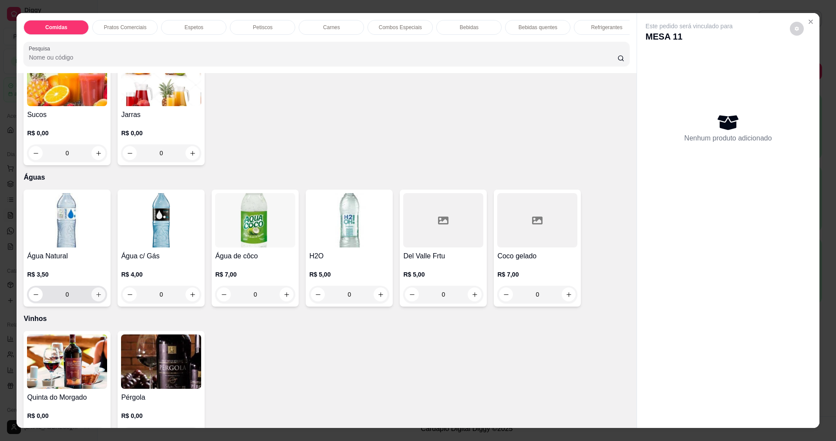
click at [95, 298] on icon "increase-product-quantity" at bounding box center [98, 295] width 7 height 7
type input "1"
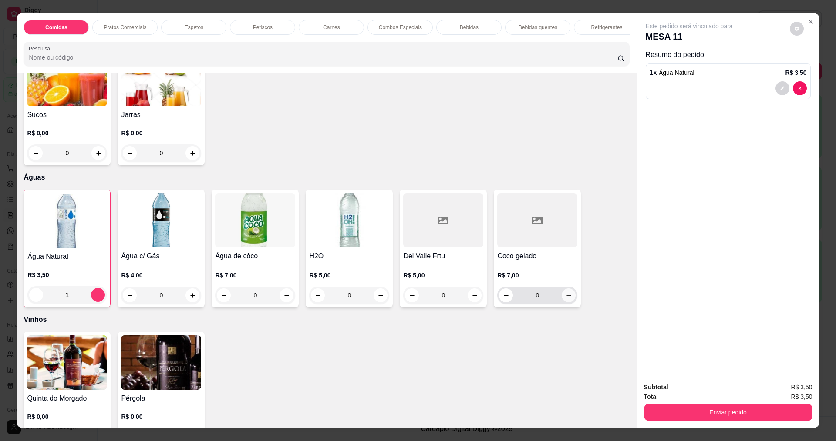
click at [566, 298] on icon "increase-product-quantity" at bounding box center [568, 295] width 5 height 5
click at [566, 299] on icon "increase-product-quantity" at bounding box center [568, 295] width 7 height 7
type input "2"
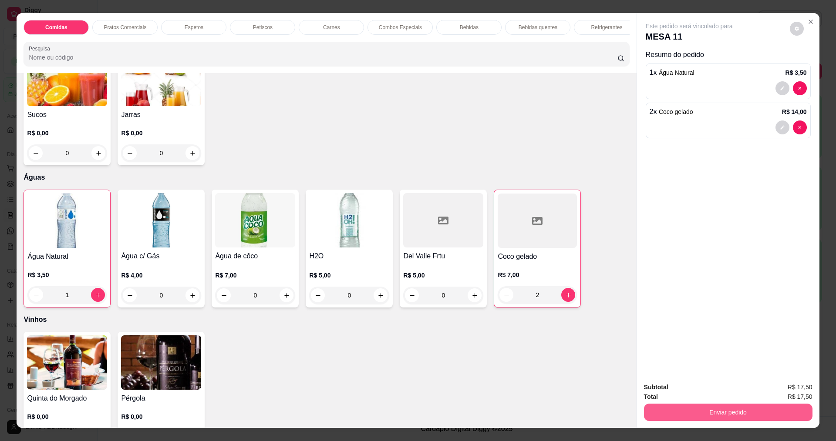
click at [731, 408] on button "Enviar pedido" at bounding box center [728, 412] width 168 height 17
click at [724, 388] on button "Não registrar e enviar pedido" at bounding box center [699, 391] width 91 height 17
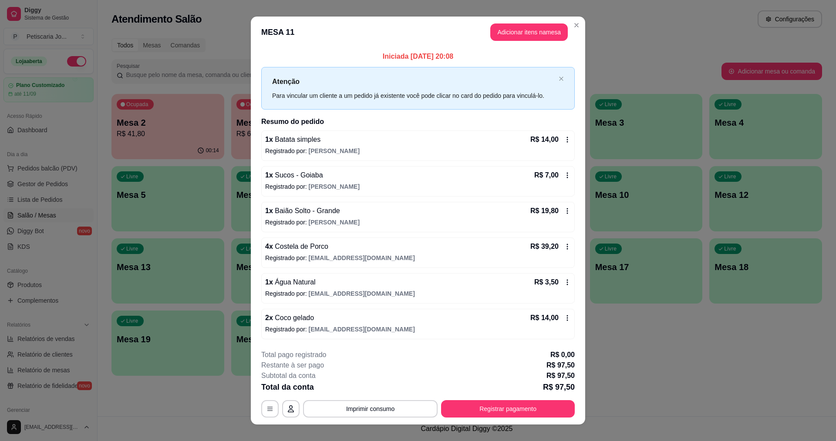
scroll to position [11, 0]
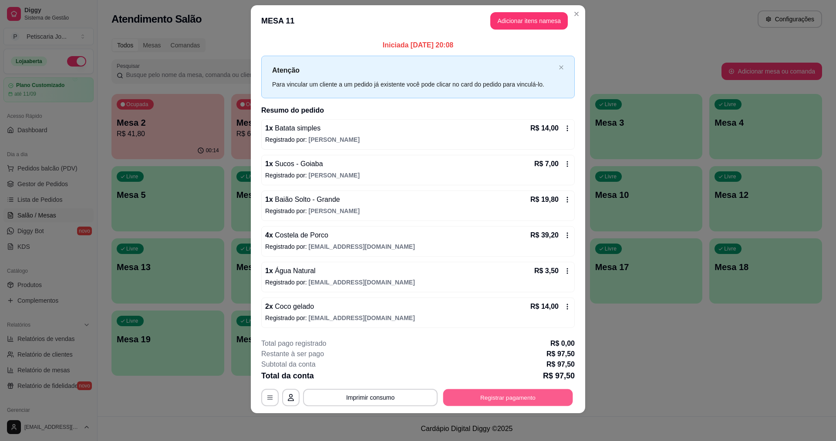
click at [500, 402] on button "Registrar pagamento" at bounding box center [508, 397] width 130 height 17
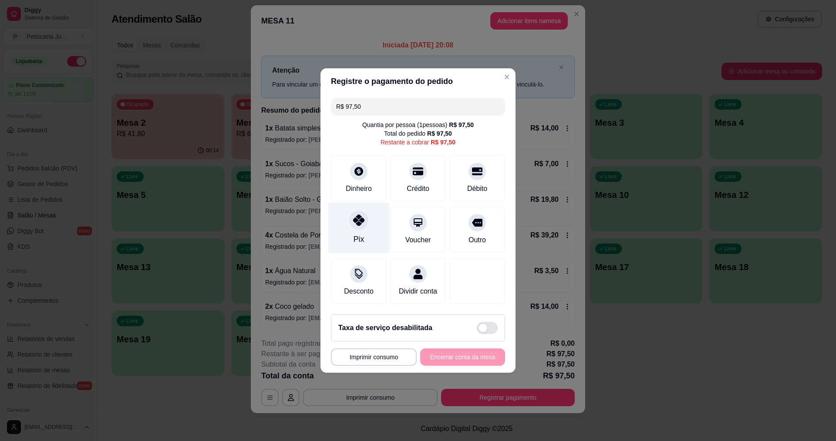
click at [362, 219] on icon at bounding box center [358, 220] width 11 height 11
type input "R$ 0,00"
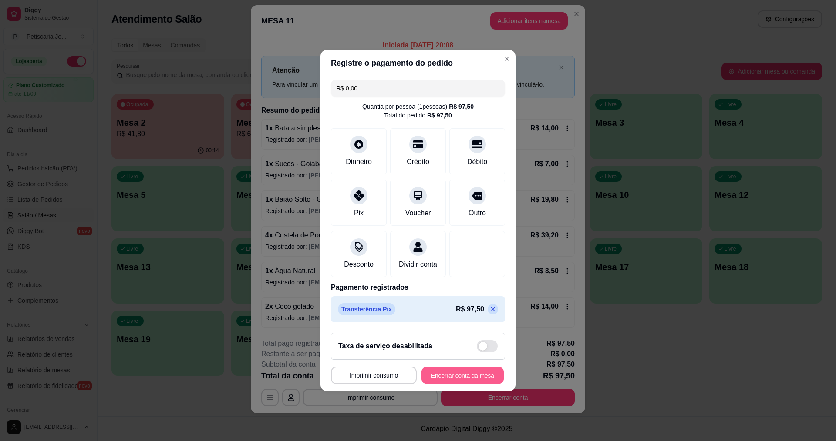
click at [450, 384] on button "Encerrar conta da mesa" at bounding box center [462, 375] width 82 height 17
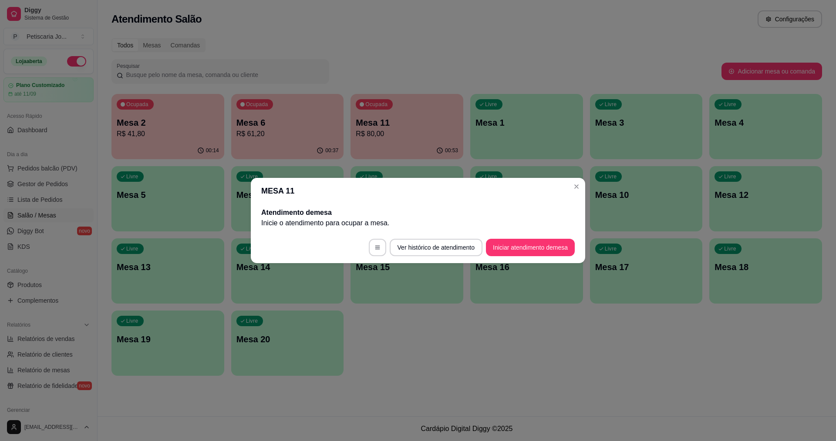
scroll to position [0, 0]
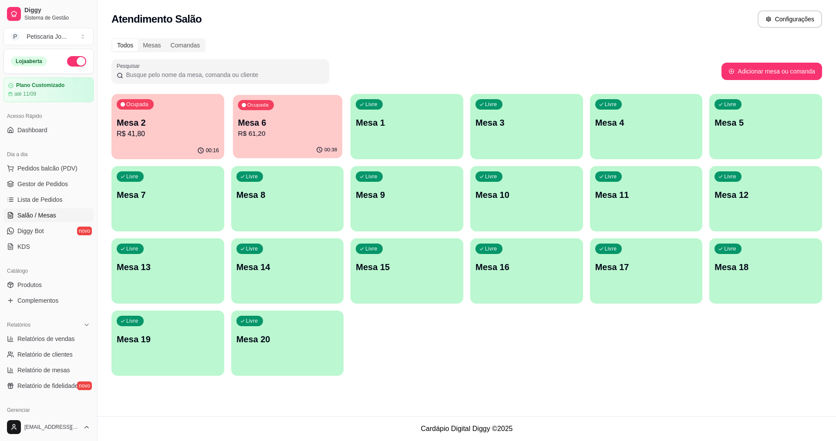
click at [273, 124] on p "Mesa 6" at bounding box center [287, 123] width 99 height 12
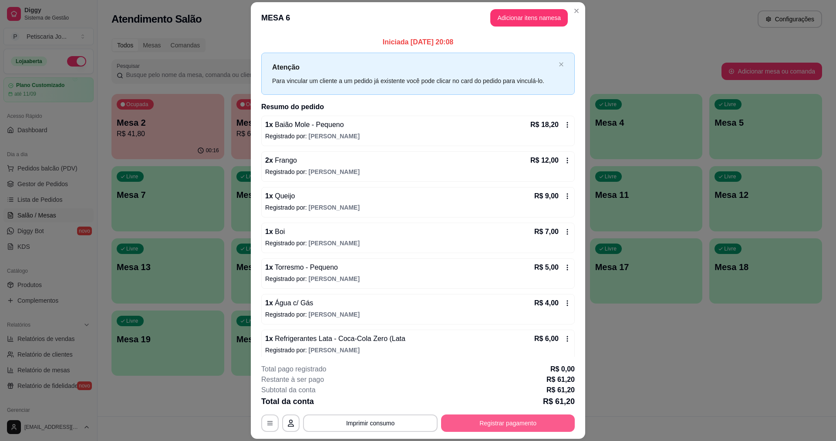
click at [496, 426] on button "Registrar pagamento" at bounding box center [508, 423] width 134 height 17
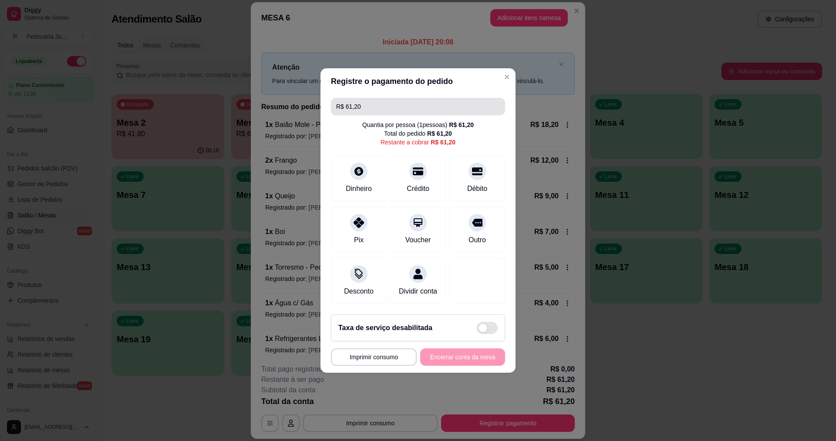
click at [427, 98] on input "R$ 61,20" at bounding box center [418, 106] width 164 height 17
click at [472, 170] on div at bounding box center [477, 168] width 19 height 19
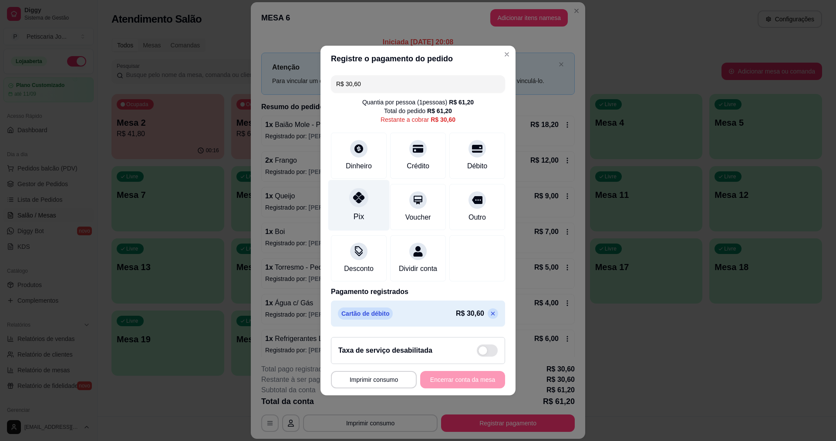
click at [358, 202] on div "Pix" at bounding box center [358, 205] width 61 height 51
type input "R$ 0,00"
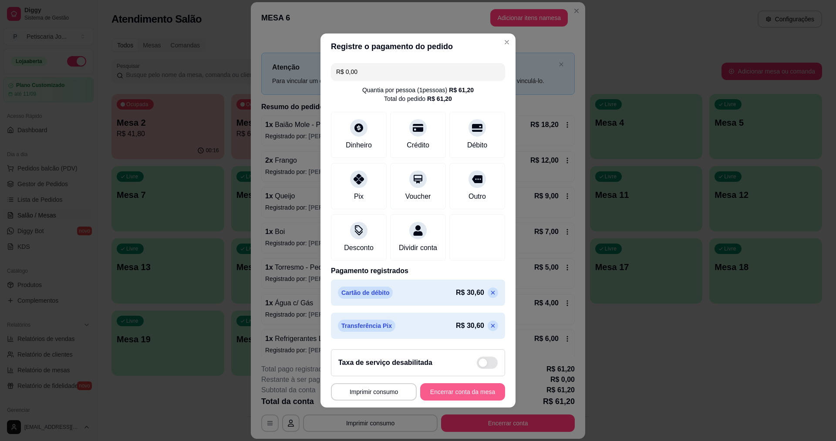
click at [464, 395] on button "Encerrar conta da mesa" at bounding box center [462, 392] width 85 height 17
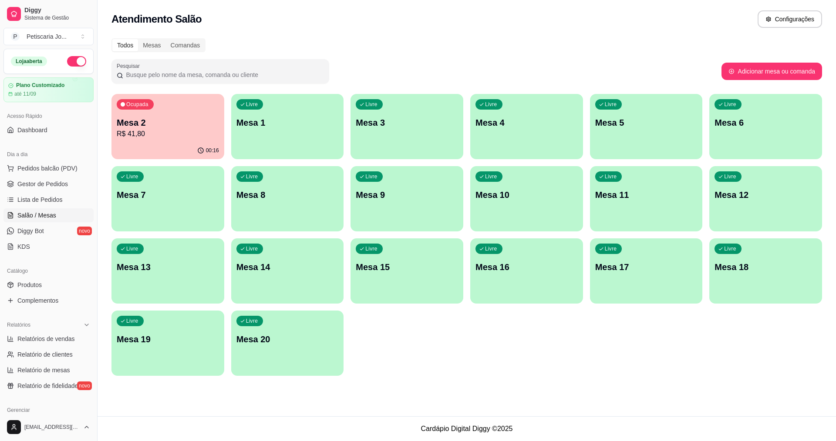
click at [640, 215] on div "Livre Mesa 11" at bounding box center [646, 193] width 113 height 55
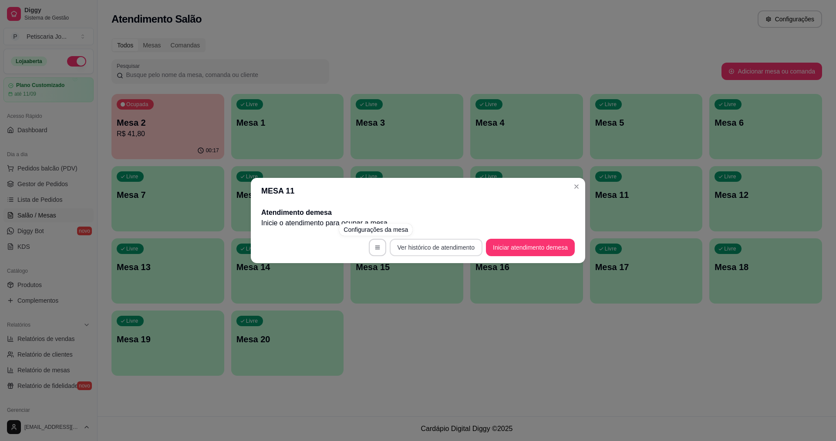
click at [402, 250] on button "Ver histórico de atendimento" at bounding box center [436, 247] width 93 height 17
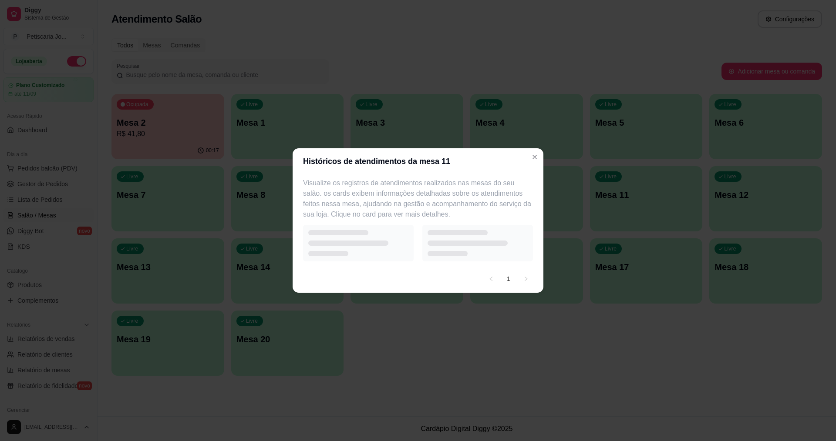
select select "7"
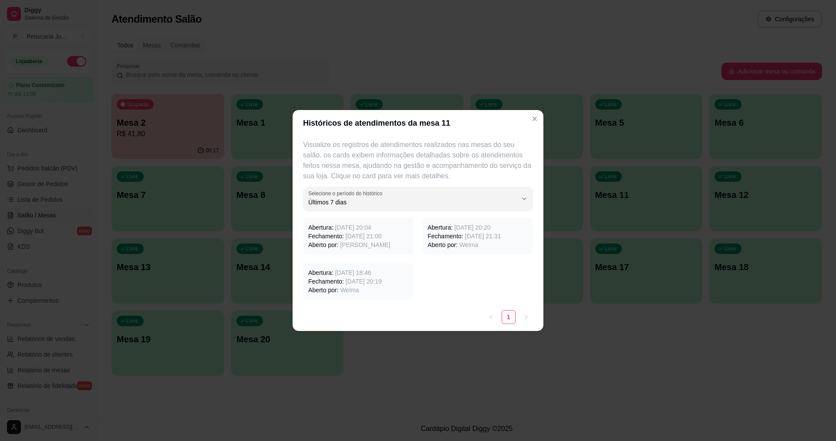
click at [367, 235] on span "19/08/2025 às 21:00" at bounding box center [364, 236] width 36 height 7
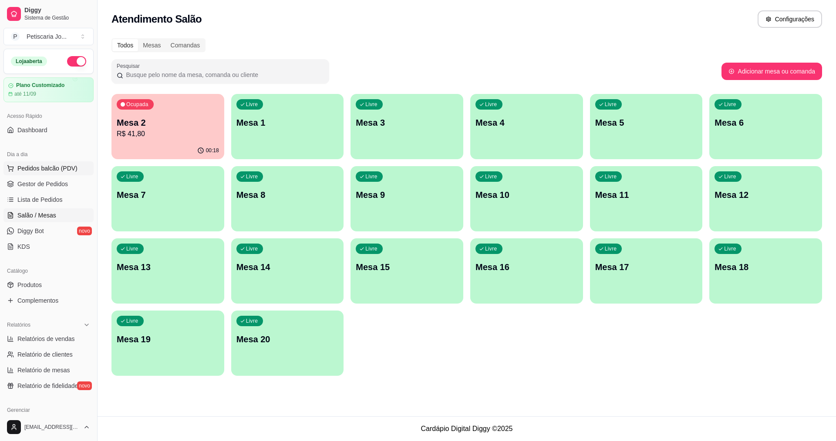
click at [70, 169] on span "Pedidos balcão (PDV)" at bounding box center [47, 168] width 60 height 9
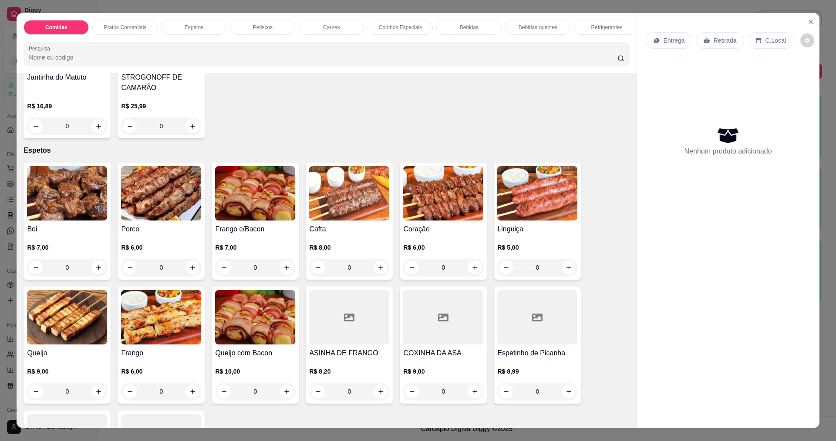
scroll to position [261, 0]
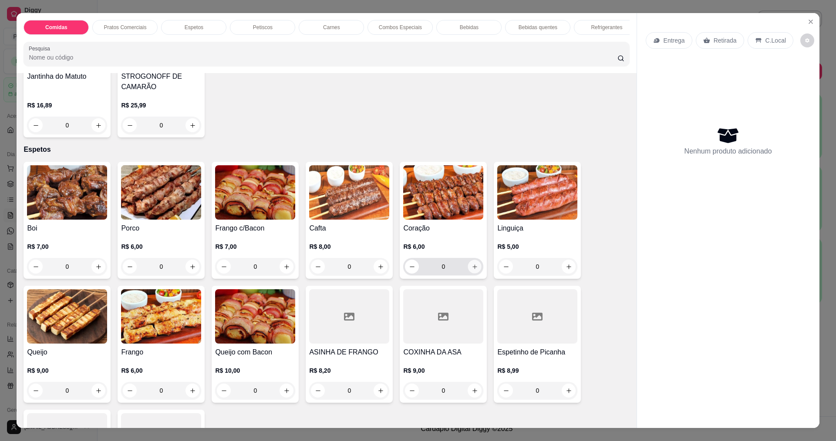
click at [474, 270] on icon "increase-product-quantity" at bounding box center [475, 267] width 7 height 7
type input "1"
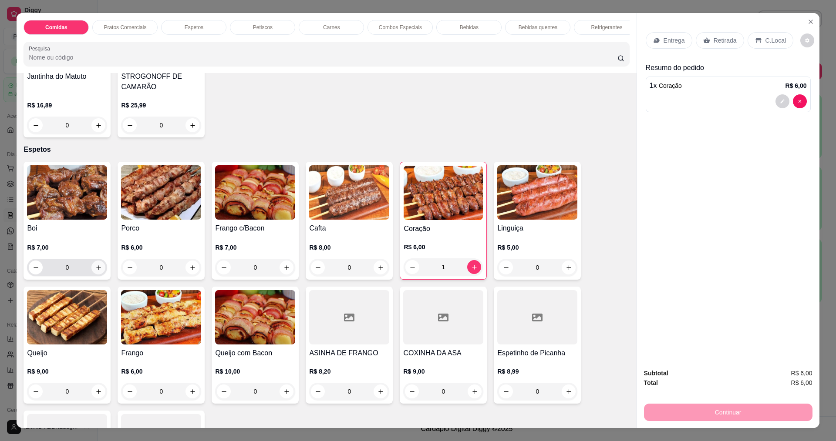
click at [99, 274] on button "increase-product-quantity" at bounding box center [98, 268] width 14 height 14
type input "1"
click at [667, 35] on div "Entrega" at bounding box center [669, 40] width 47 height 17
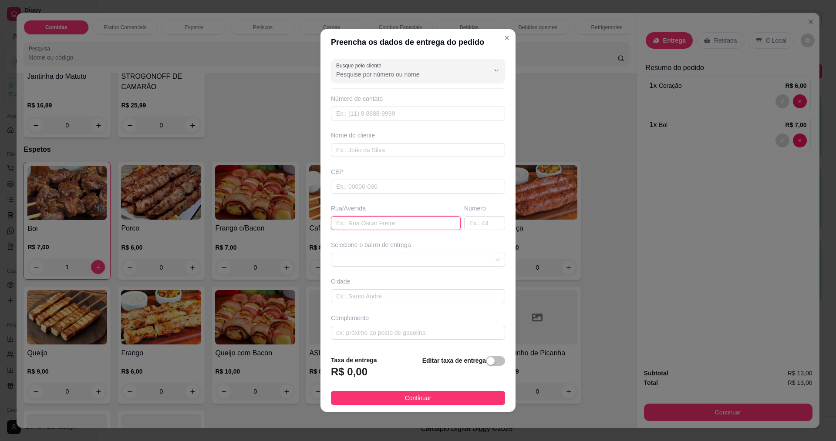
click at [394, 220] on input "text" at bounding box center [396, 223] width 130 height 14
type input "djanira braga"
click at [469, 222] on input "text" at bounding box center [484, 223] width 41 height 14
type input "46"
click at [365, 147] on input "text" at bounding box center [418, 150] width 174 height 14
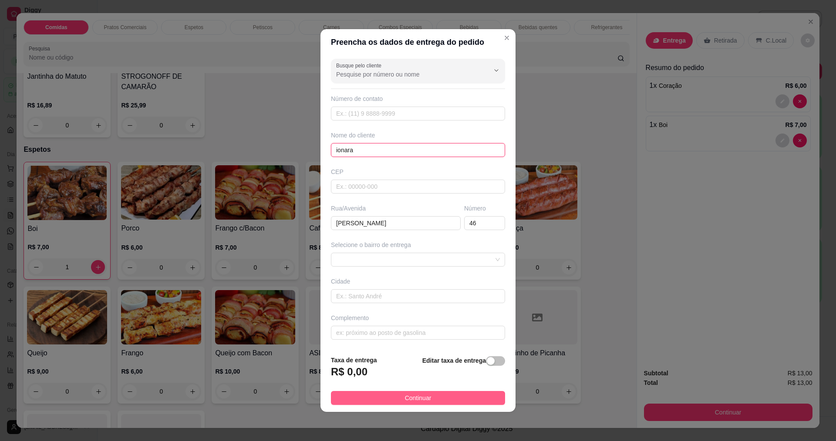
type input "ionara"
click at [375, 396] on button "Continuar" at bounding box center [418, 398] width 174 height 14
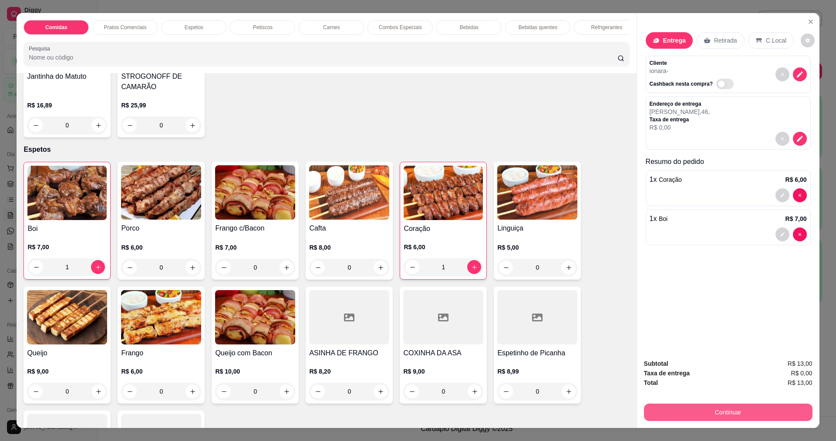
click at [721, 414] on button "Continuar" at bounding box center [728, 412] width 168 height 17
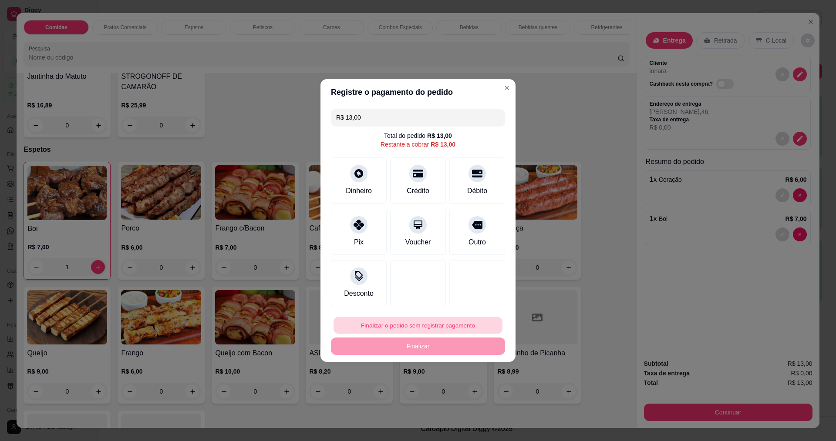
click at [410, 325] on button "Finalizar o pedido sem registrar pagamento" at bounding box center [417, 325] width 169 height 17
click at [477, 400] on button "Confirmar" at bounding box center [474, 397] width 31 height 13
type input "0"
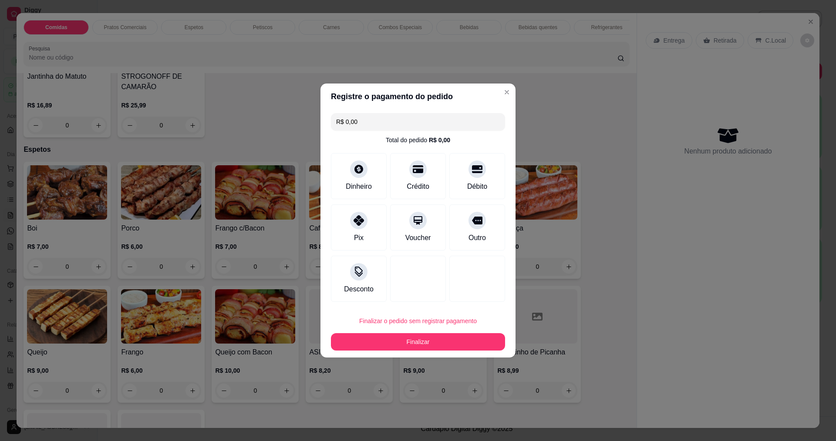
type input "R$ 0,00"
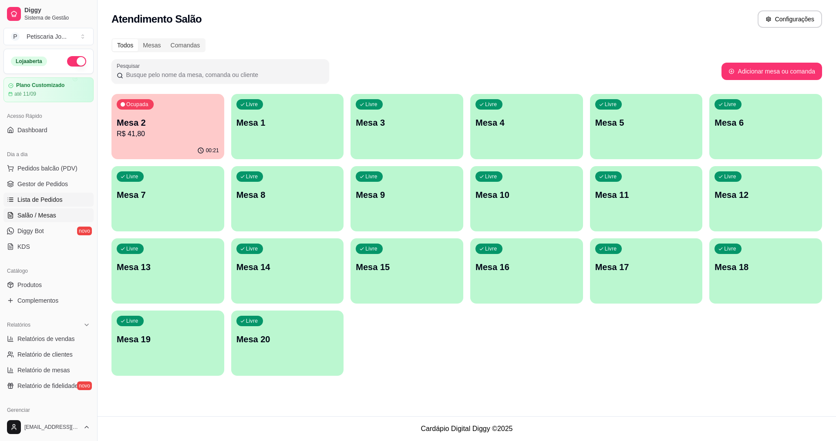
click at [68, 199] on link "Lista de Pedidos" at bounding box center [48, 200] width 90 height 14
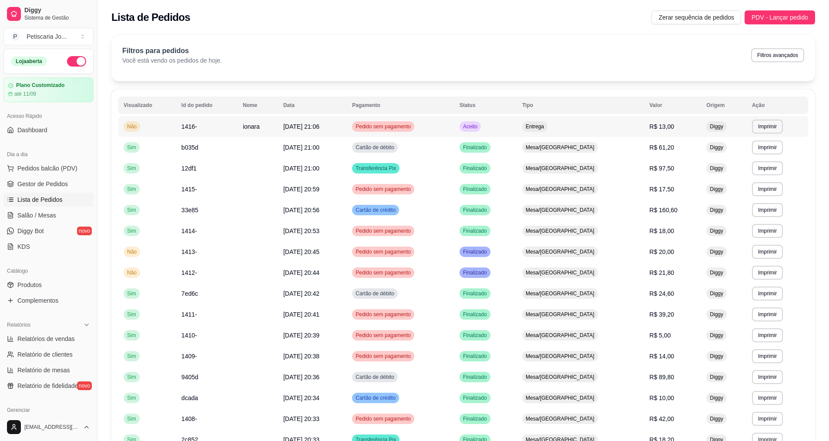
click at [455, 126] on td "Pedido sem pagamento" at bounding box center [401, 126] width 108 height 21
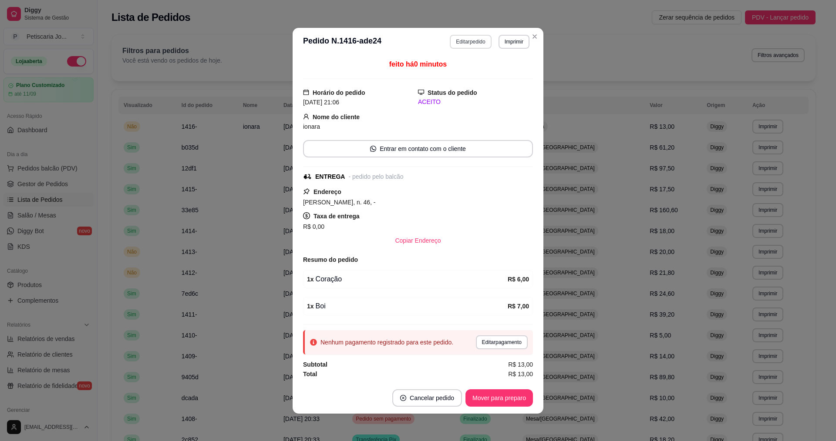
click at [482, 40] on button "Editar pedido" at bounding box center [470, 42] width 41 height 14
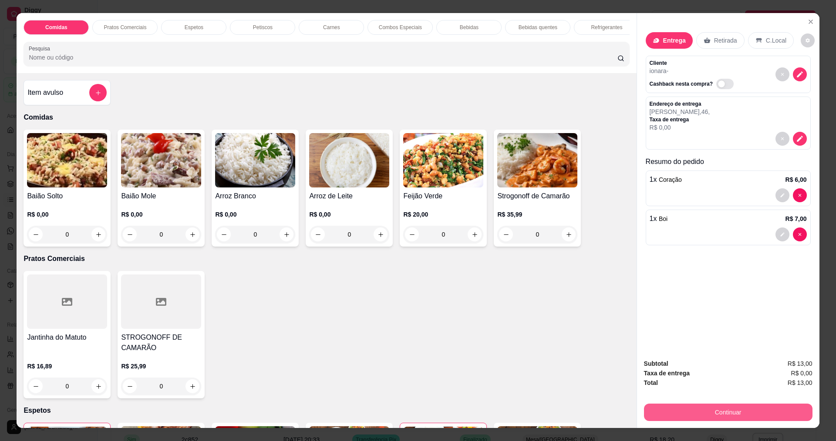
click at [708, 412] on button "Continuar" at bounding box center [728, 412] width 168 height 17
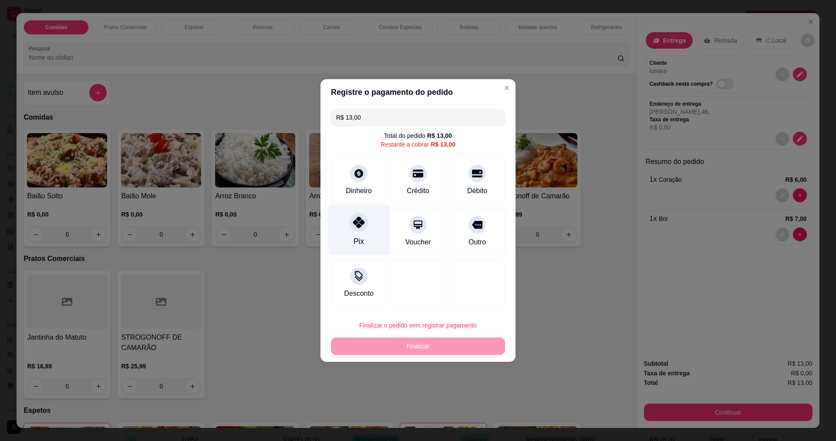
click at [355, 230] on div at bounding box center [358, 222] width 19 height 19
type input "R$ 0,00"
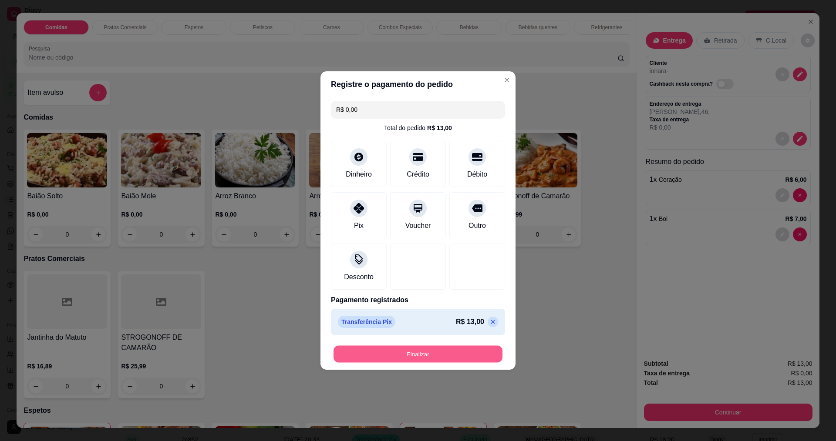
click at [461, 357] on button "Finalizar" at bounding box center [417, 354] width 169 height 17
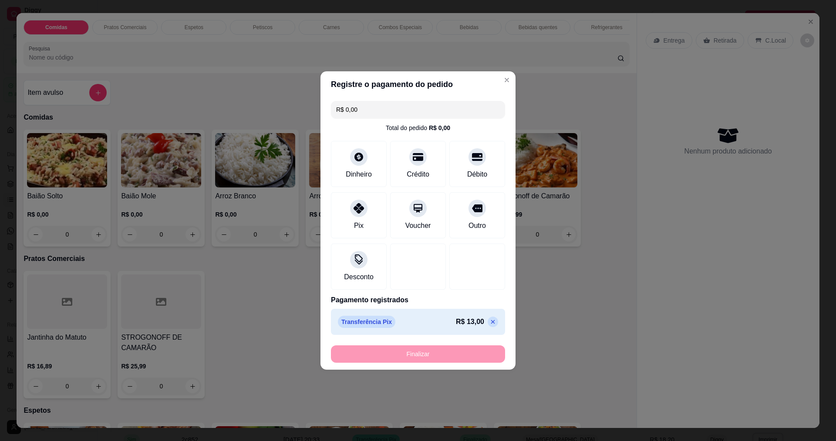
type input "0"
type input "-R$ 13,00"
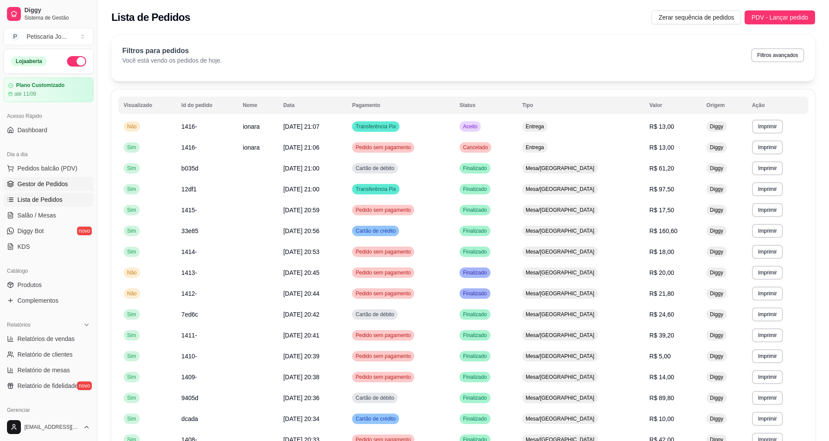
click at [50, 184] on span "Gestor de Pedidos" at bounding box center [42, 184] width 51 height 9
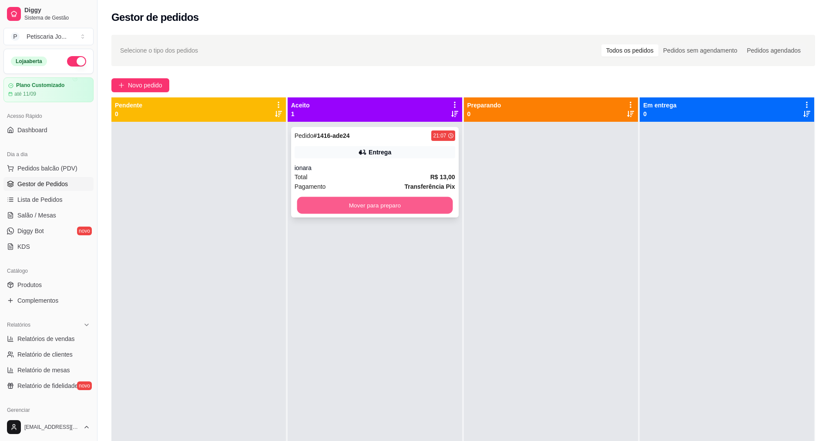
click at [307, 200] on button "Mover para preparo" at bounding box center [375, 205] width 156 height 17
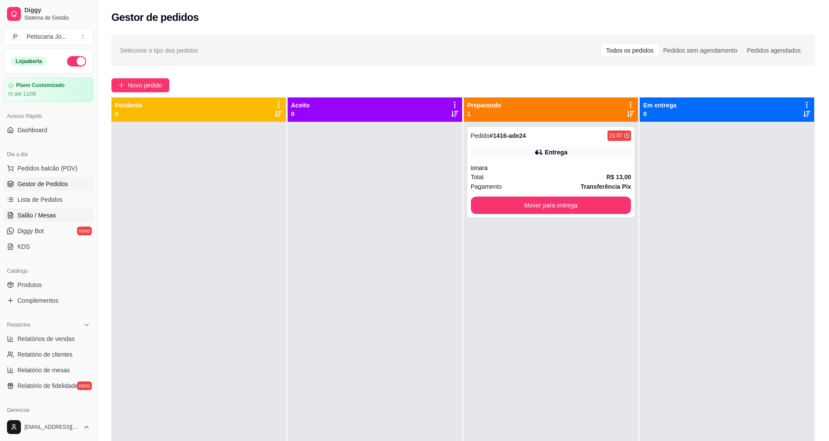
click at [67, 212] on link "Salão / Mesas" at bounding box center [48, 216] width 90 height 14
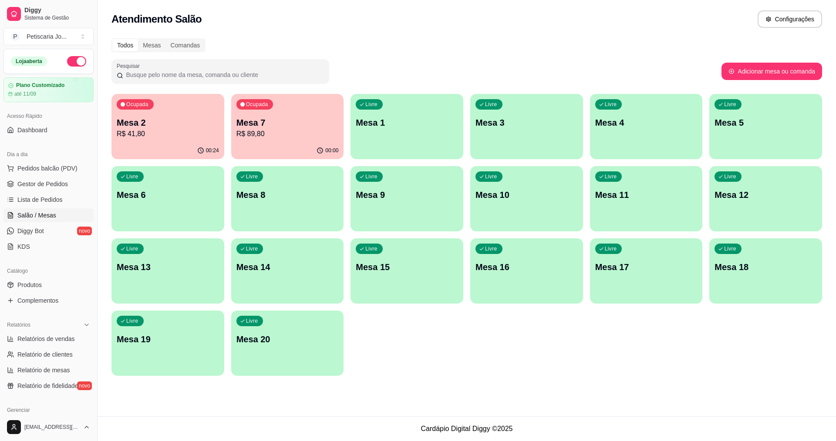
click at [303, 124] on p "Mesa 7" at bounding box center [287, 123] width 102 height 12
click at [260, 143] on div "00:01" at bounding box center [287, 150] width 109 height 17
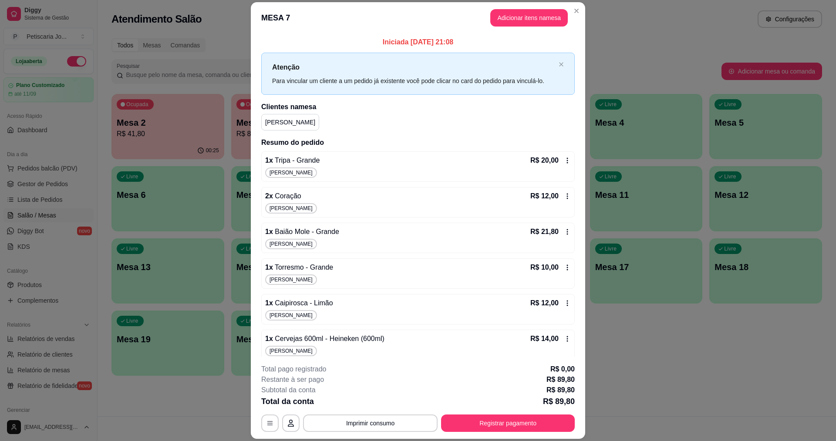
scroll to position [7, 0]
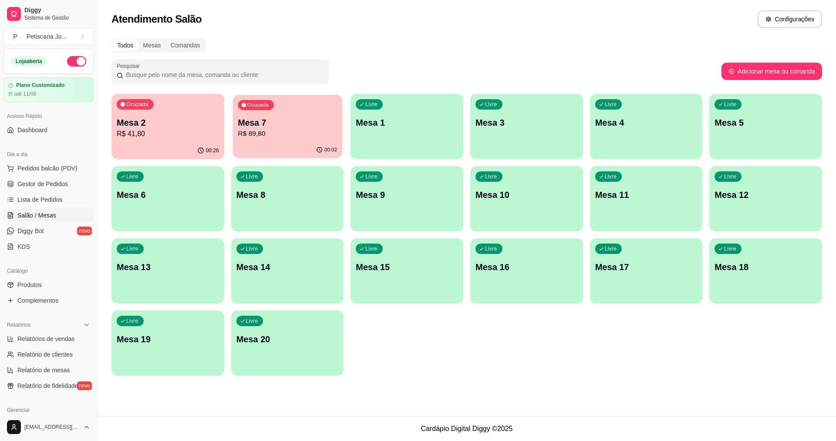
click at [270, 136] on p "R$ 89,80" at bounding box center [287, 134] width 99 height 10
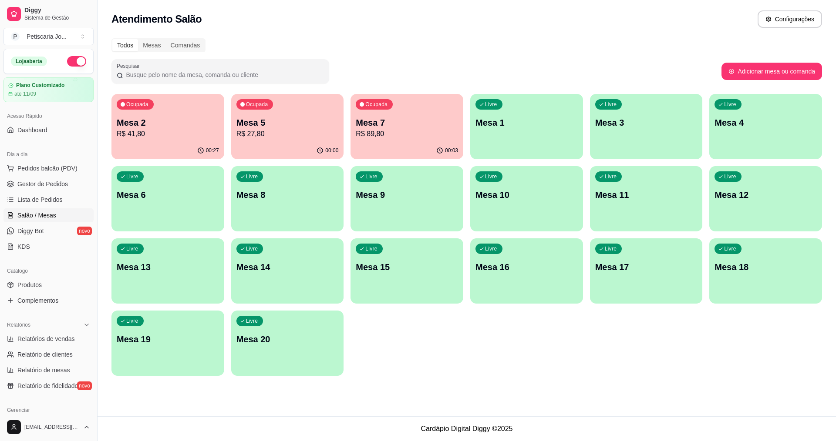
click at [319, 135] on p "R$ 27,80" at bounding box center [287, 134] width 102 height 10
click at [169, 143] on div "00:27" at bounding box center [167, 150] width 113 height 17
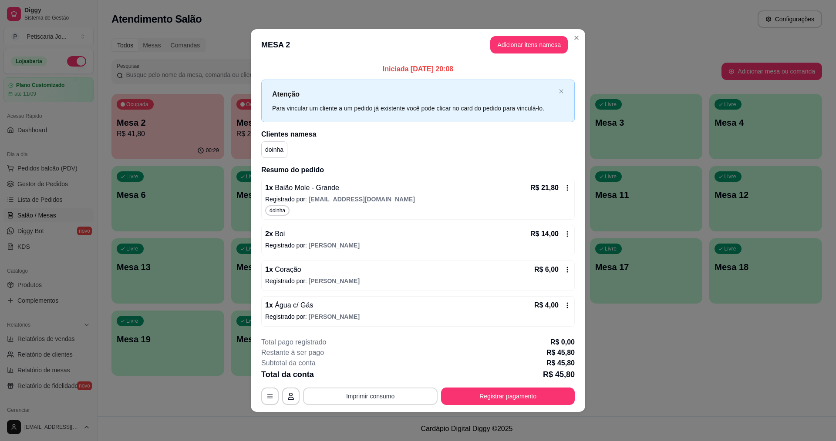
click at [400, 402] on button "Imprimir consumo" at bounding box center [370, 396] width 135 height 17
click at [387, 377] on button "IMPRESSORA" at bounding box center [372, 377] width 63 height 14
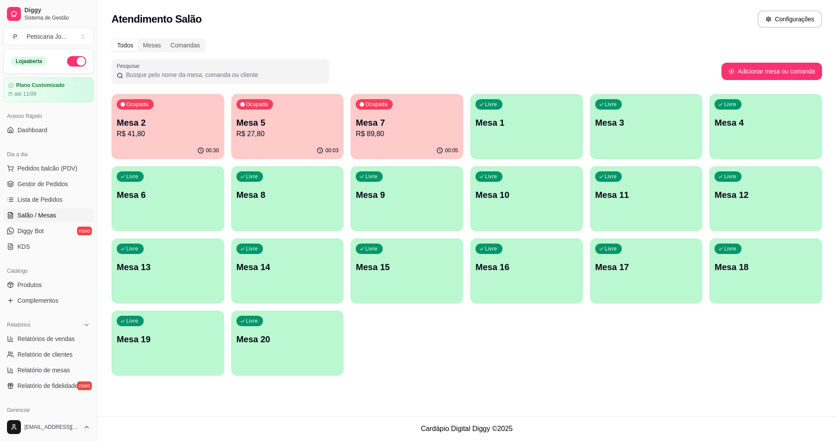
click at [194, 131] on p "R$ 41,80" at bounding box center [168, 134] width 102 height 10
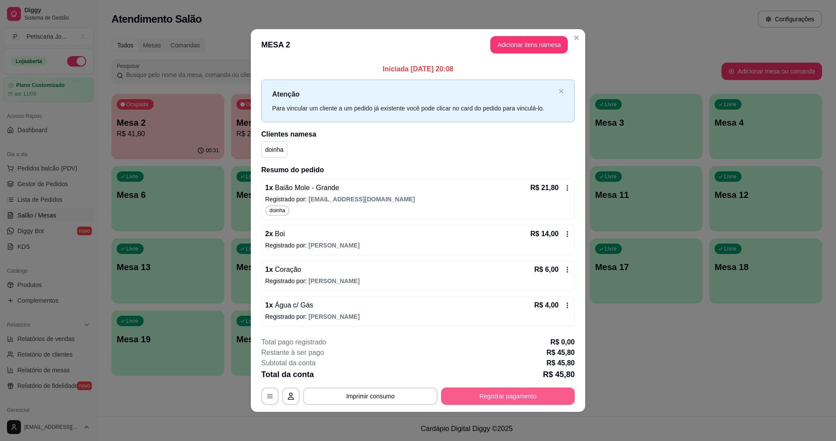
click at [506, 399] on button "Registrar pagamento" at bounding box center [508, 396] width 134 height 17
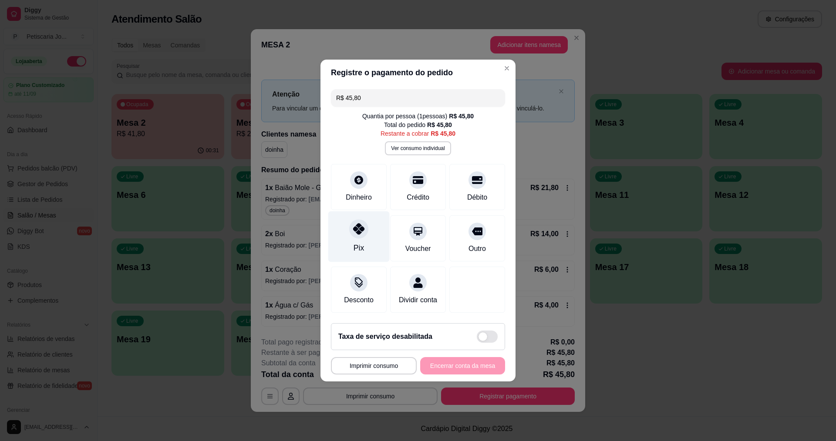
click at [362, 234] on div "Pix" at bounding box center [358, 237] width 61 height 51
type input "R$ 0,00"
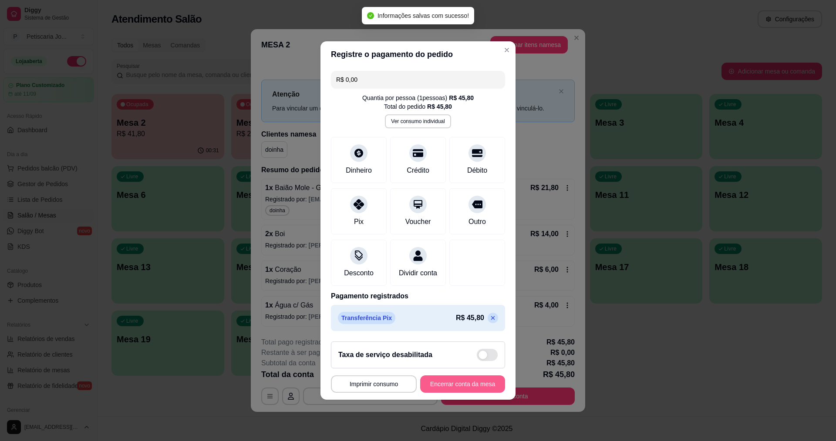
click at [446, 393] on button "Encerrar conta da mesa" at bounding box center [462, 384] width 85 height 17
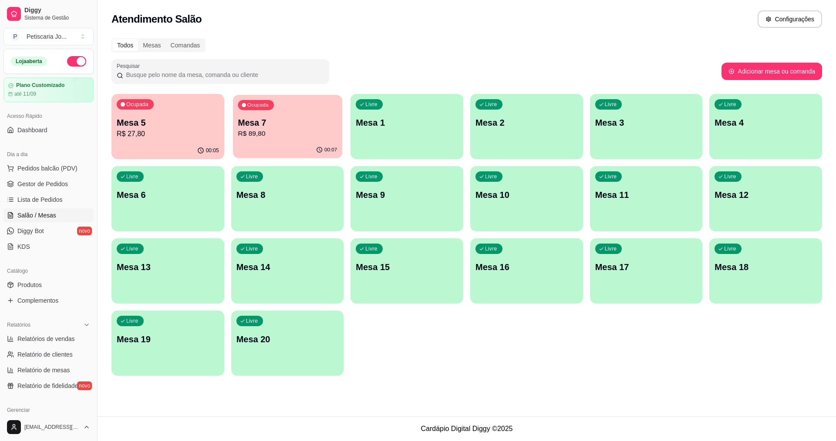
click at [276, 115] on div "Ocupada Mesa 7 R$ 89,80" at bounding box center [287, 118] width 109 height 47
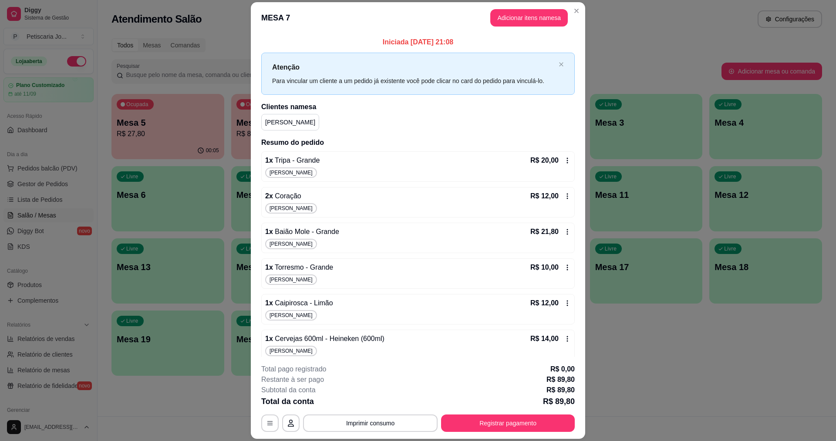
scroll to position [7, 0]
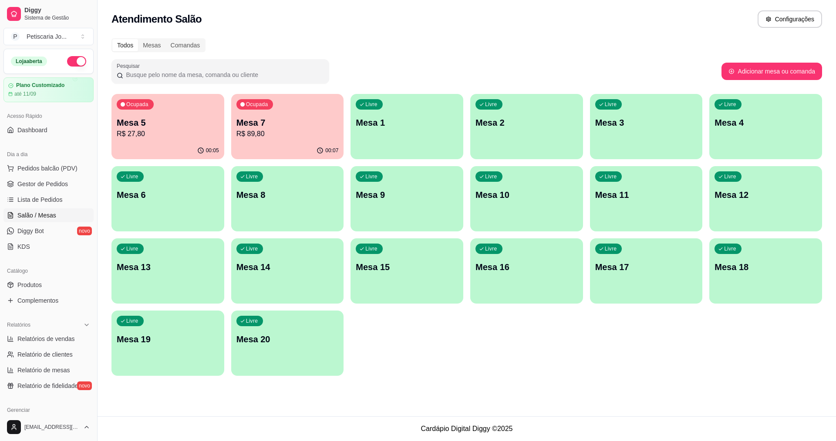
click at [327, 124] on p "Mesa 7" at bounding box center [287, 123] width 102 height 12
click at [130, 120] on p "Mesa 5" at bounding box center [168, 123] width 102 height 12
click at [37, 184] on span "Gestor de Pedidos" at bounding box center [42, 184] width 51 height 9
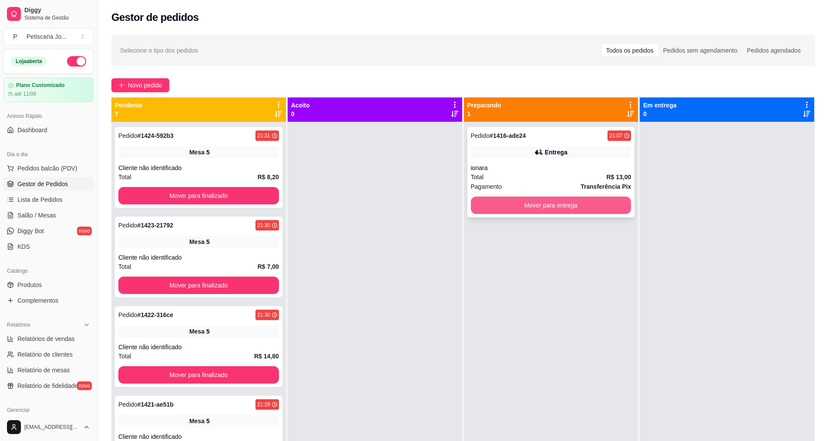
click at [542, 199] on button "Mover para entrega" at bounding box center [551, 205] width 161 height 17
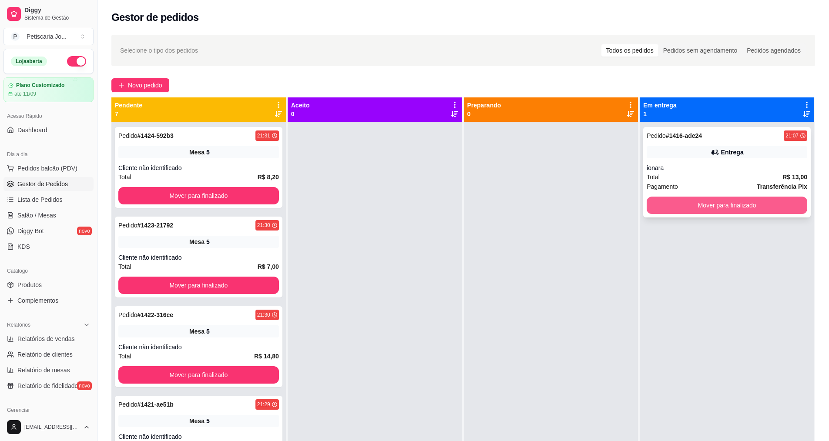
click at [682, 199] on button "Mover para finalizado" at bounding box center [727, 205] width 161 height 17
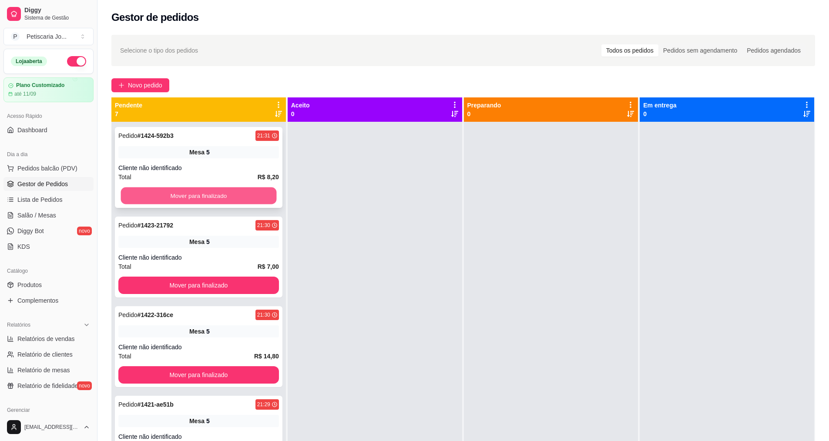
click at [176, 200] on button "Mover para finalizado" at bounding box center [199, 196] width 156 height 17
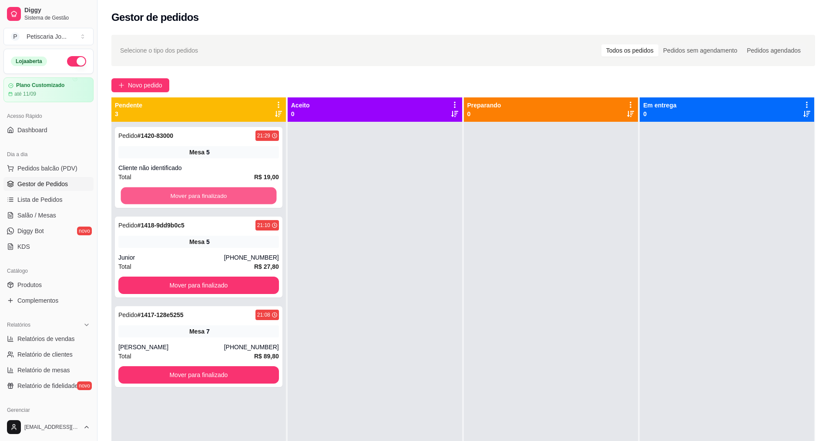
click at [176, 200] on button "Mover para finalizado" at bounding box center [199, 196] width 156 height 17
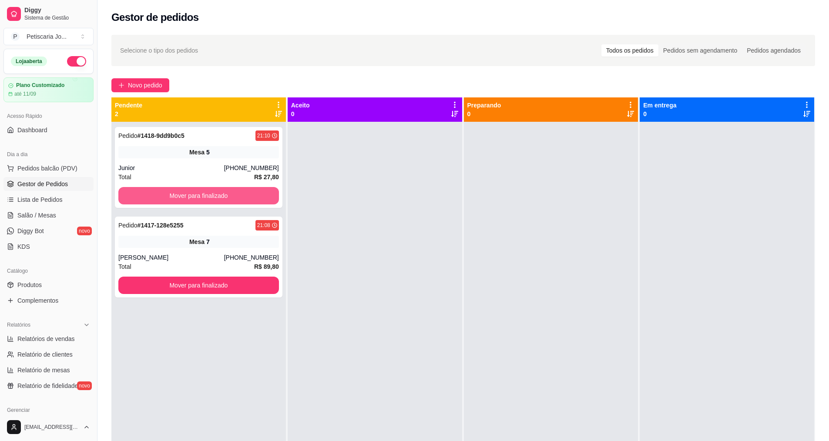
click at [176, 200] on button "Mover para finalizado" at bounding box center [198, 195] width 161 height 17
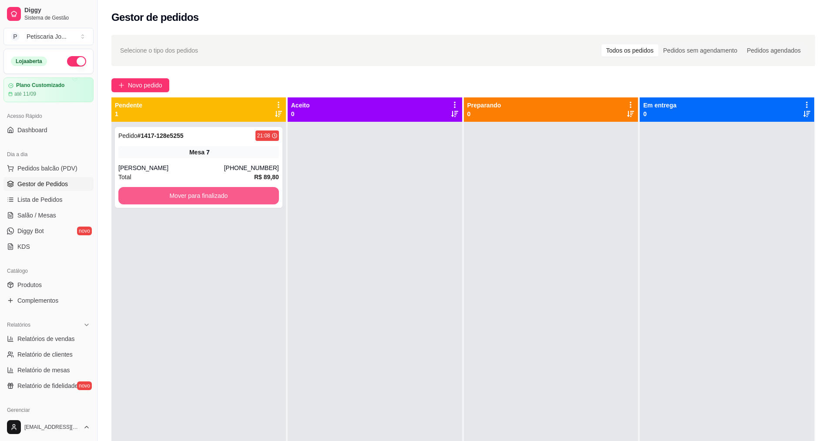
click at [176, 200] on button "Mover para finalizado" at bounding box center [198, 195] width 161 height 17
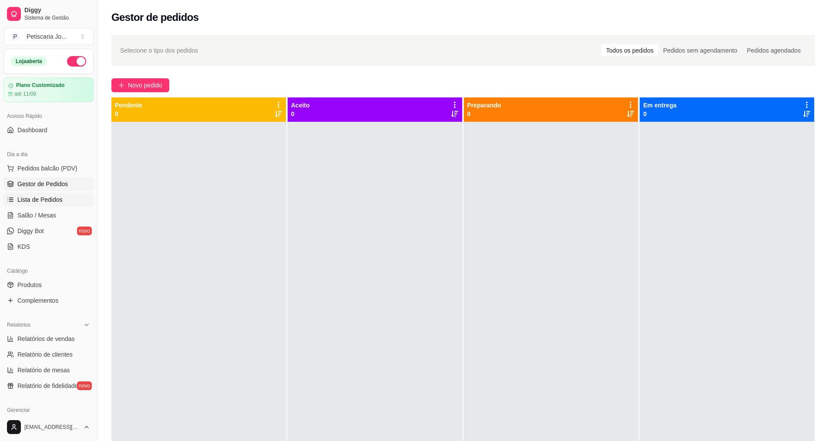
click at [54, 204] on link "Lista de Pedidos" at bounding box center [48, 200] width 90 height 14
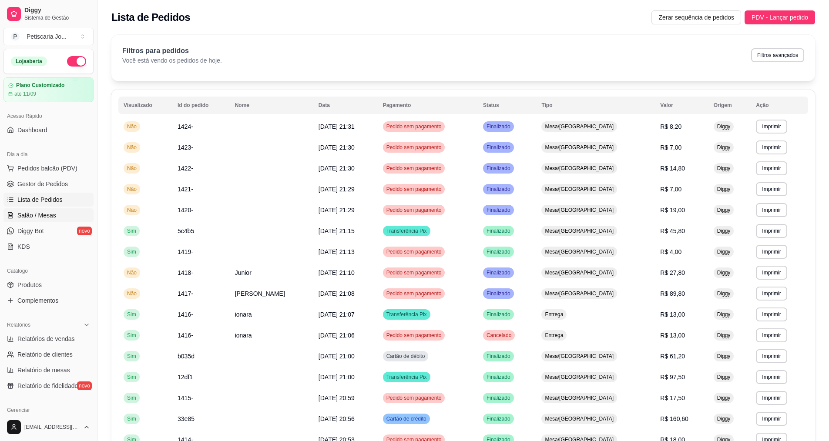
click at [57, 212] on link "Salão / Mesas" at bounding box center [48, 216] width 90 height 14
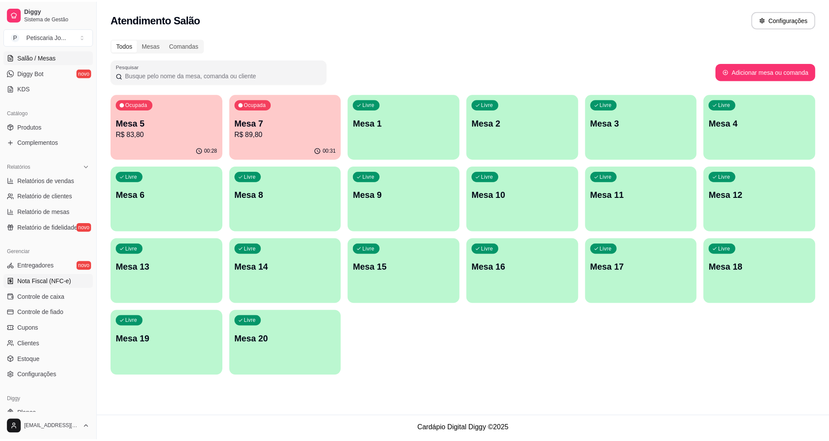
scroll to position [174, 0]
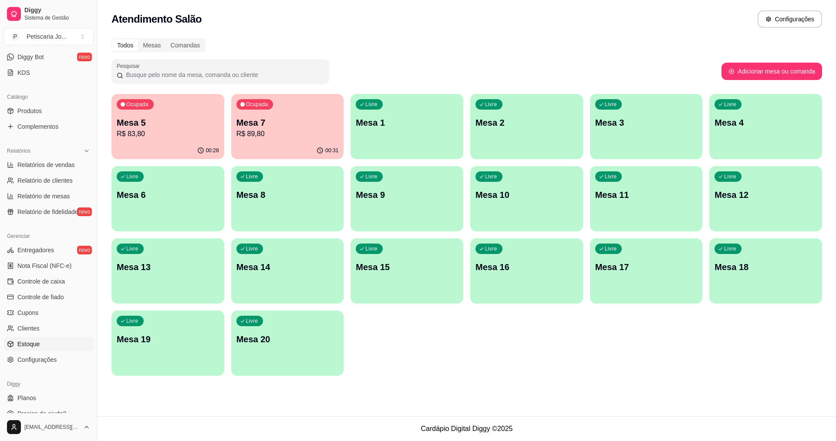
click at [57, 344] on link "Estoque" at bounding box center [48, 344] width 90 height 14
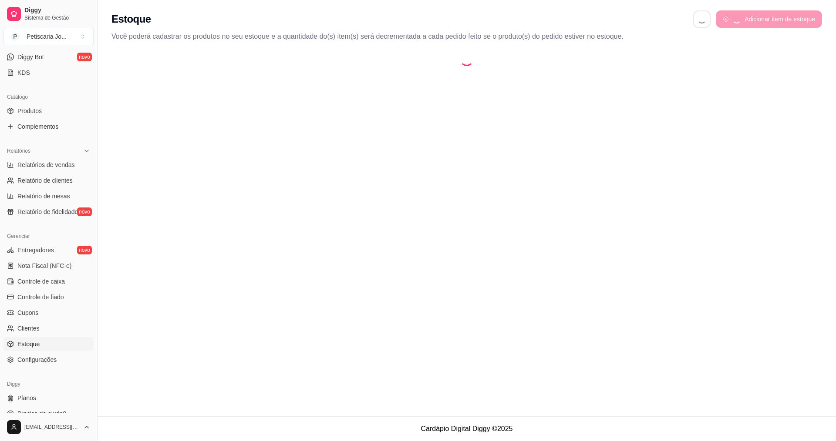
select select "QUANTITY_ORDER"
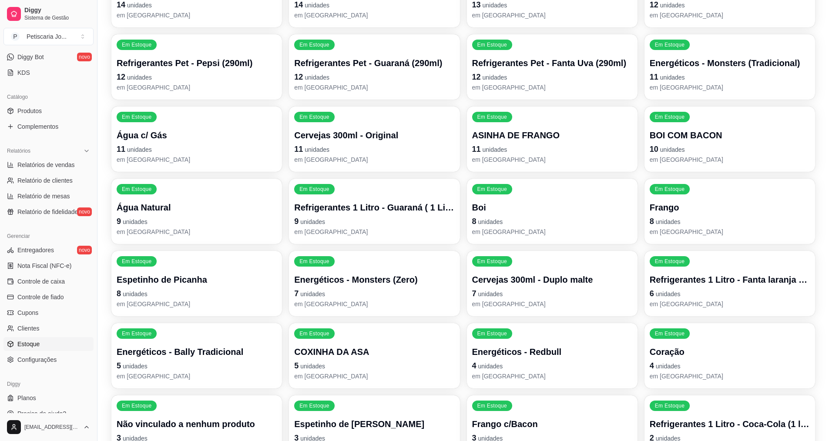
scroll to position [866, 0]
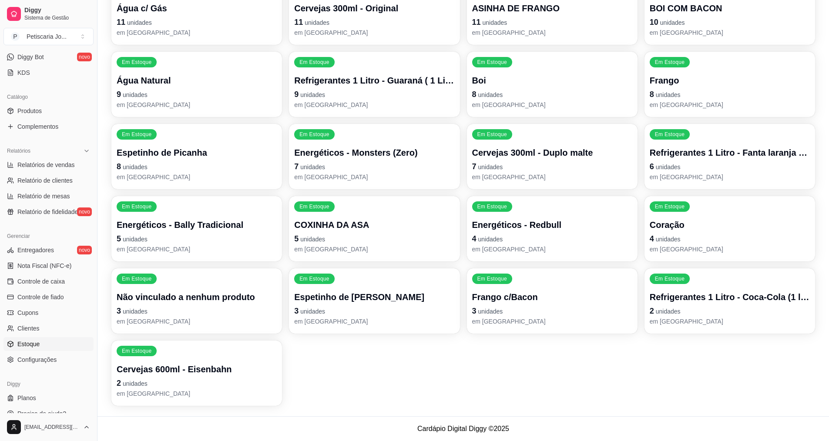
click at [514, 304] on div "Frango c/Bacon 3 unidades em estoque" at bounding box center [552, 308] width 160 height 35
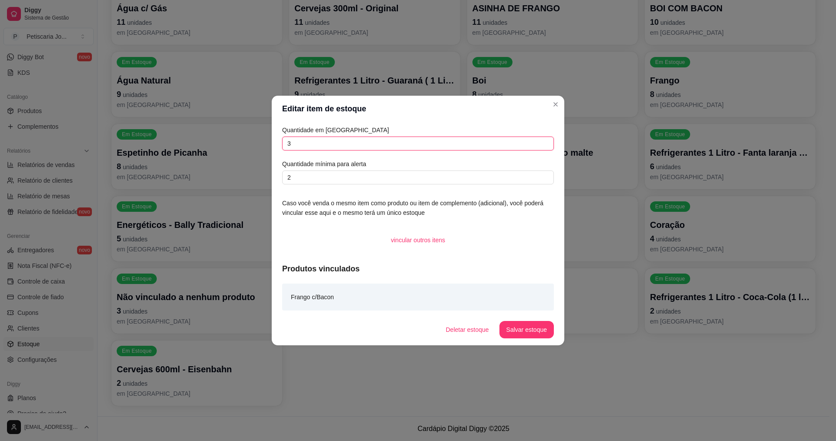
click at [330, 139] on input "3" at bounding box center [418, 144] width 272 height 14
type input "20"
click at [539, 327] on button "Salvar estoque" at bounding box center [526, 330] width 53 height 17
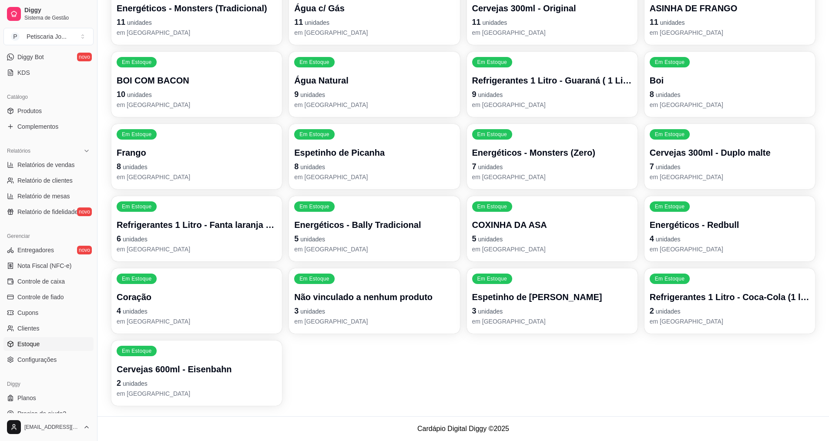
click at [202, 315] on p "4 unidades" at bounding box center [197, 311] width 160 height 12
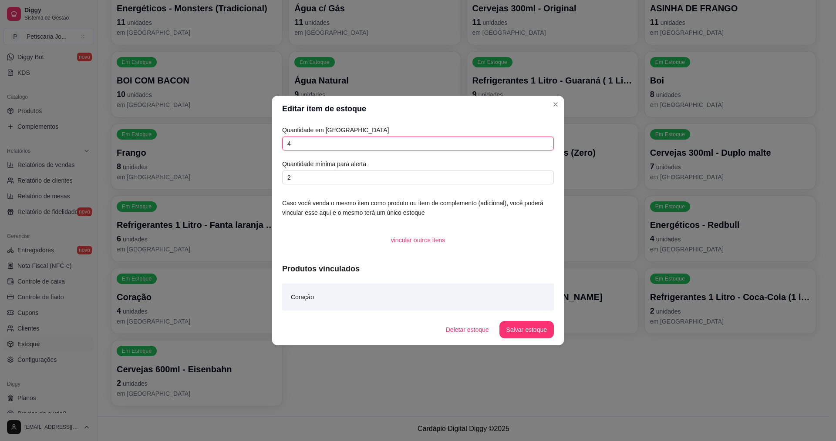
click at [330, 150] on input "4" at bounding box center [418, 144] width 272 height 14
type input "20"
click at [513, 337] on button "Salvar estoque" at bounding box center [526, 329] width 54 height 17
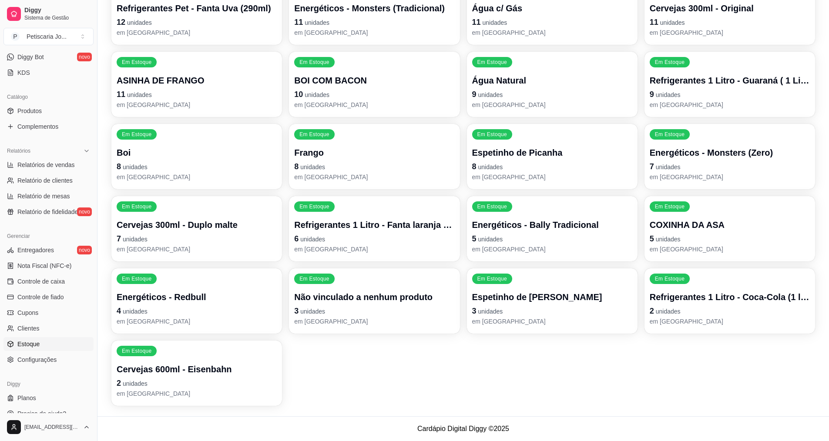
click at [705, 316] on p "2 unidades" at bounding box center [730, 311] width 160 height 12
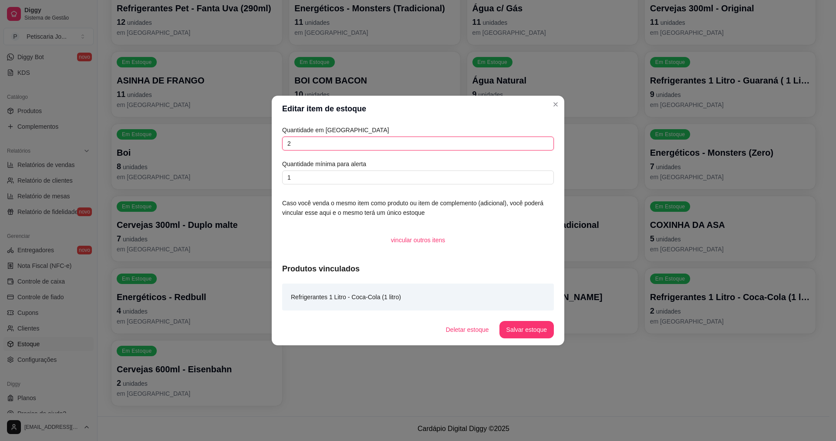
click at [313, 150] on input "2" at bounding box center [418, 144] width 272 height 14
type input "20"
click at [525, 329] on button "Salvar estoque" at bounding box center [526, 329] width 54 height 17
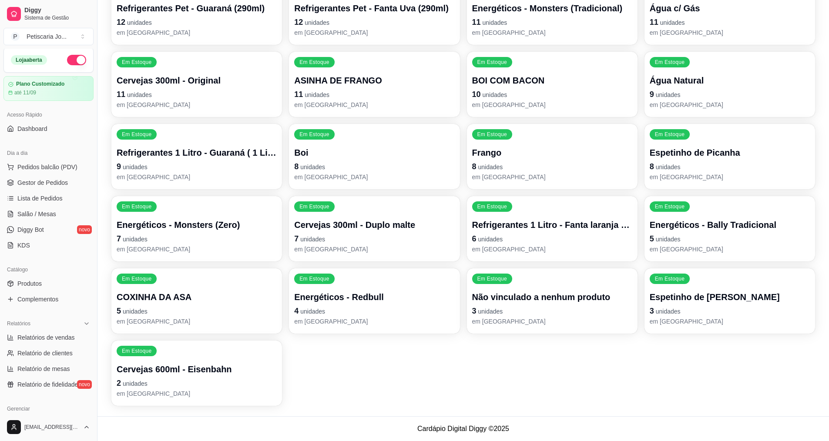
scroll to position [0, 0]
click at [67, 190] on link "Gestor de Pedidos" at bounding box center [48, 184] width 90 height 14
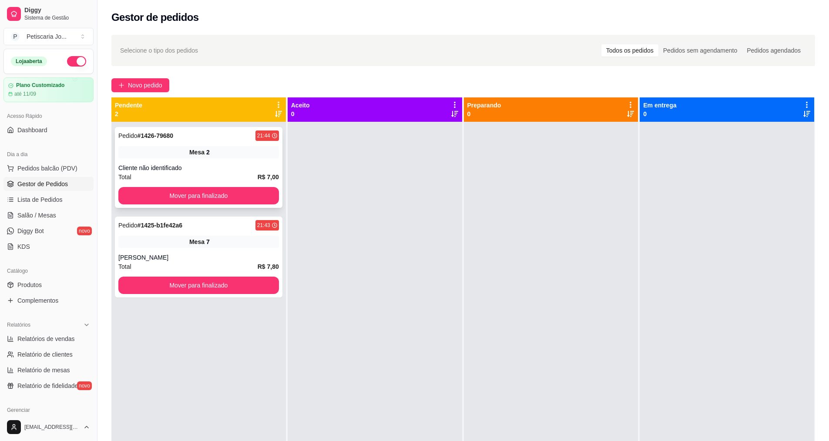
click at [228, 165] on div "Cliente não identificado" at bounding box center [198, 168] width 161 height 9
click at [214, 245] on div "Mesa 7" at bounding box center [198, 242] width 161 height 12
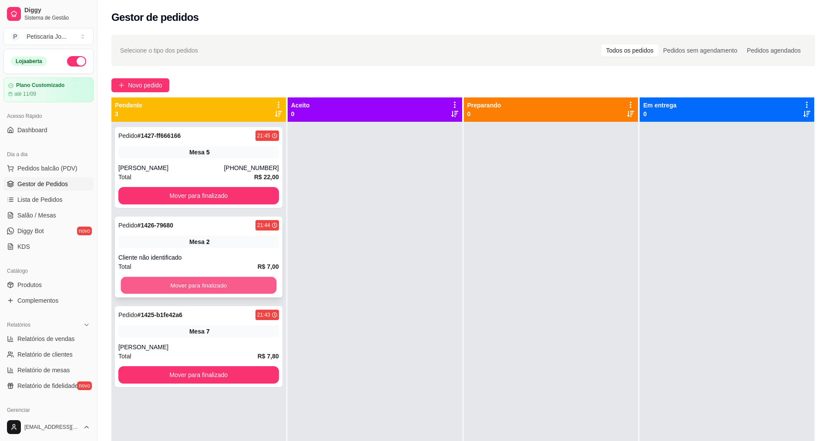
click at [192, 281] on button "Mover para finalizado" at bounding box center [199, 285] width 156 height 17
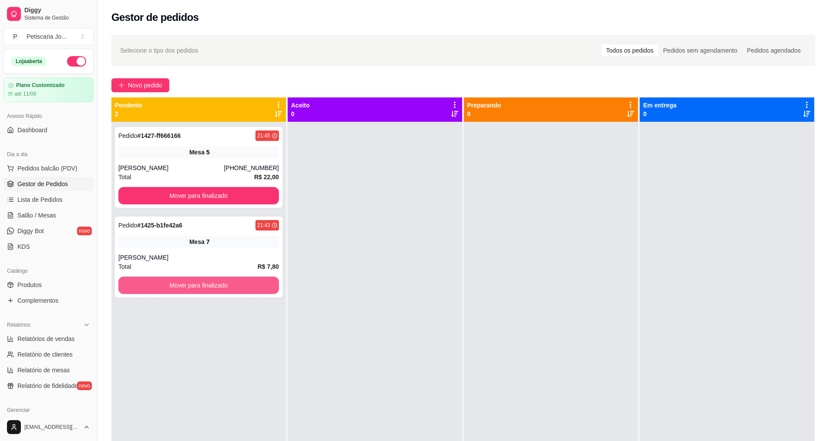
click at [192, 281] on button "Mover para finalizado" at bounding box center [198, 285] width 161 height 17
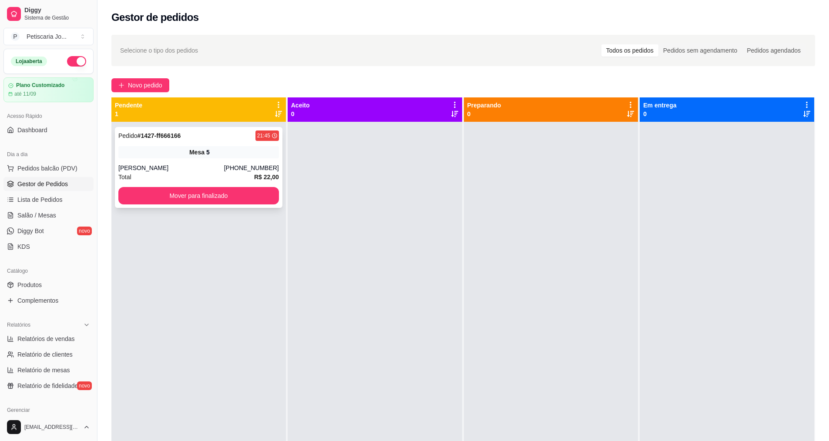
click at [204, 166] on div "[PERSON_NAME]" at bounding box center [171, 168] width 106 height 9
click at [169, 194] on button "Mover para finalizado" at bounding box center [199, 196] width 156 height 17
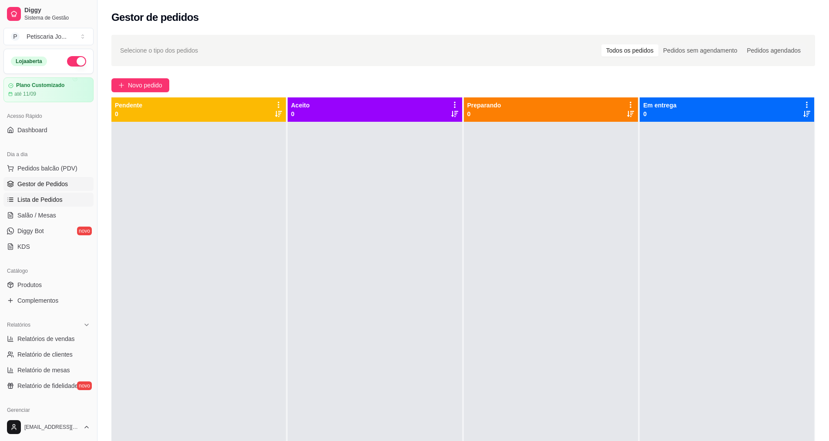
click at [54, 198] on span "Lista de Pedidos" at bounding box center [39, 199] width 45 height 9
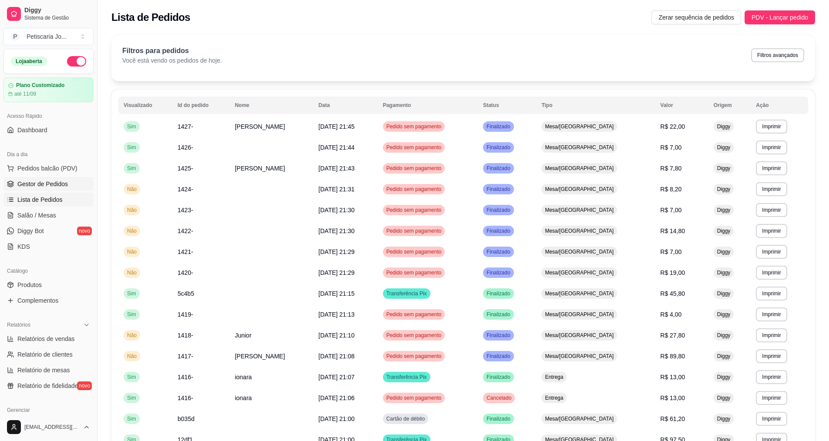
click at [50, 178] on link "Gestor de Pedidos" at bounding box center [48, 184] width 90 height 14
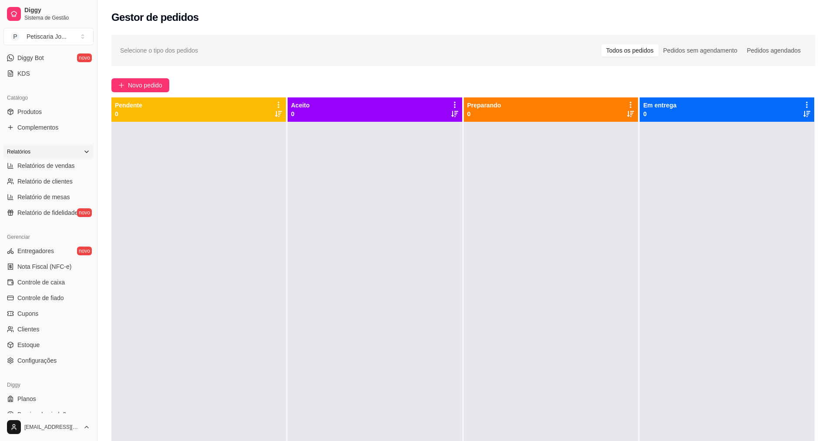
scroll to position [174, 0]
click at [47, 350] on link "Estoque" at bounding box center [48, 344] width 90 height 14
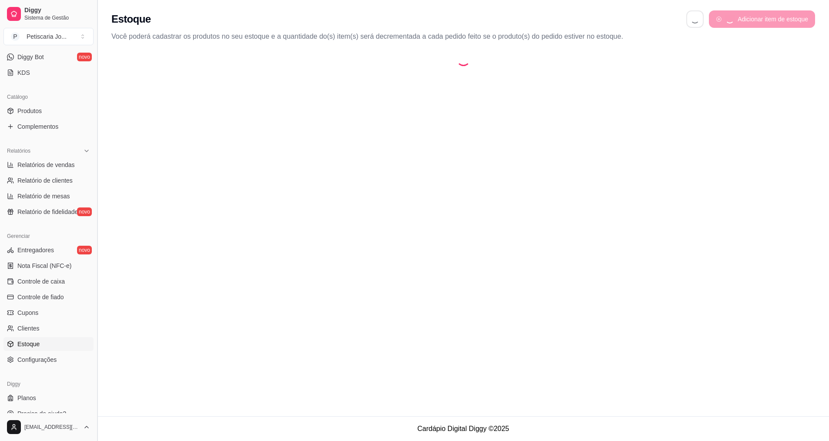
select select "QUANTITY_ORDER"
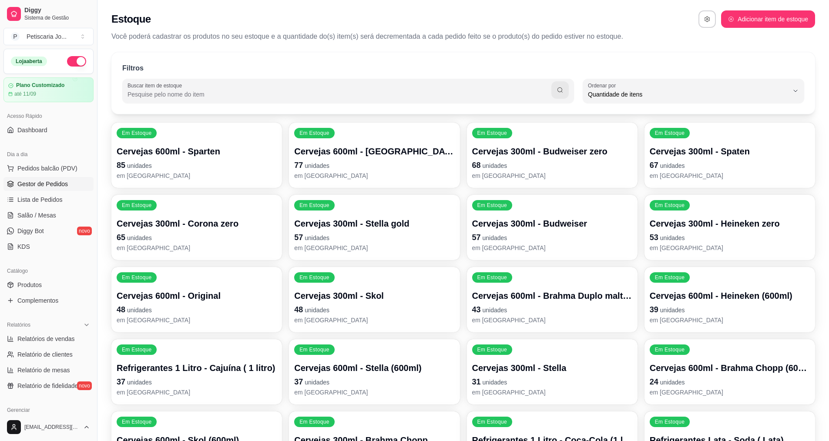
click at [63, 190] on link "Gestor de Pedidos" at bounding box center [48, 184] width 90 height 14
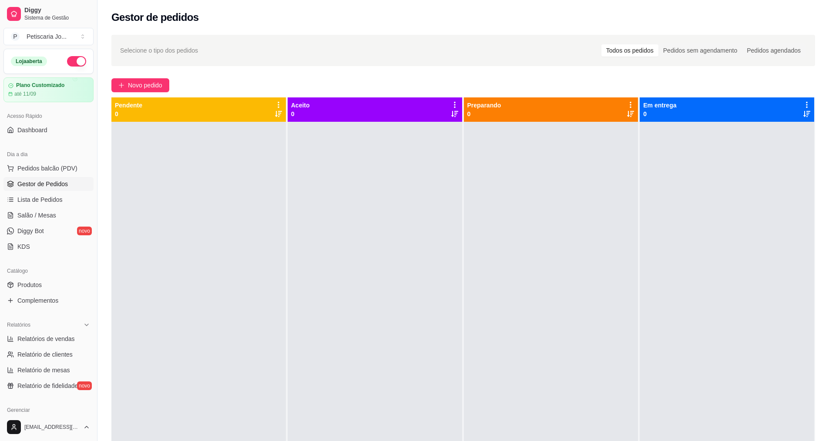
click at [16, 208] on ul "Pedidos balcão (PDV) Gestor de Pedidos Lista de Pedidos Salão / Mesas Diggy Bot…" at bounding box center [48, 208] width 90 height 92
click at [20, 217] on span "Salão / Mesas" at bounding box center [36, 215] width 39 height 9
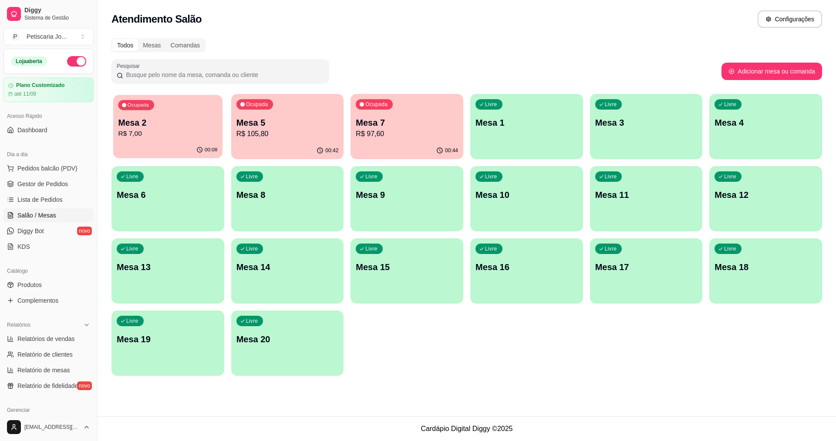
click at [190, 136] on p "R$ 7,00" at bounding box center [167, 134] width 99 height 10
click at [295, 141] on div "Ocupada Mesa 5 R$ 105,80" at bounding box center [287, 118] width 113 height 48
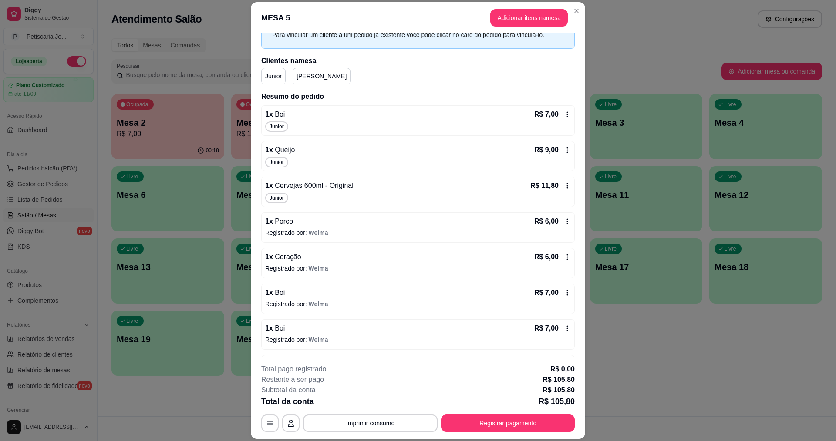
scroll to position [185, 0]
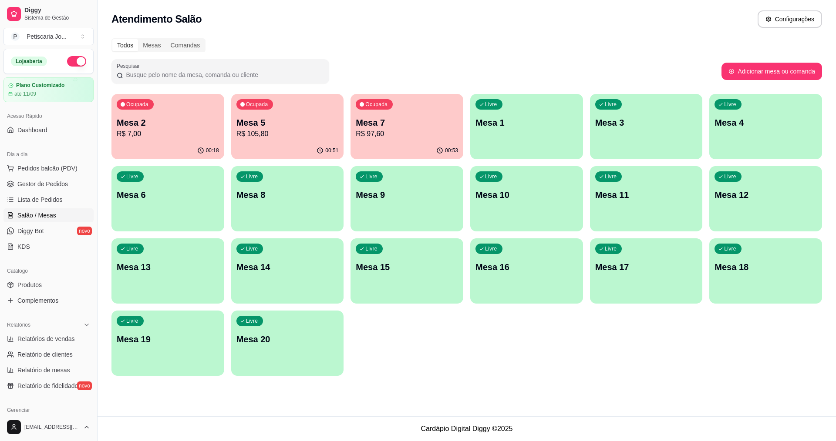
click at [429, 121] on p "Mesa 7" at bounding box center [407, 123] width 102 height 12
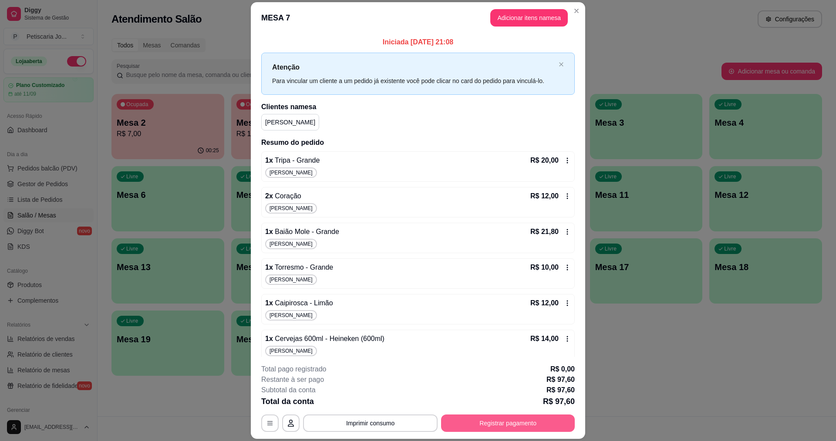
click at [464, 423] on button "Registrar pagamento" at bounding box center [508, 423] width 134 height 17
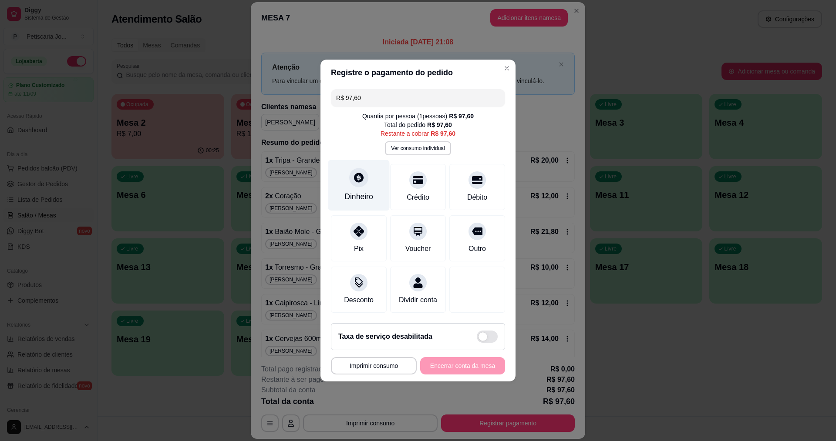
click at [355, 191] on div "Dinheiro" at bounding box center [358, 196] width 29 height 11
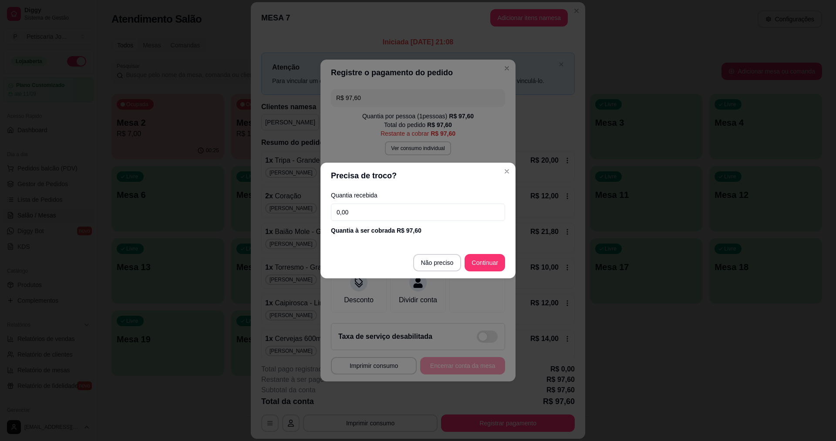
click at [373, 224] on div "Quantia recebida 0,00 Quantia à ser cobrada R$ 97,60" at bounding box center [417, 214] width 195 height 50
click at [374, 211] on input "0,00" at bounding box center [418, 212] width 174 height 17
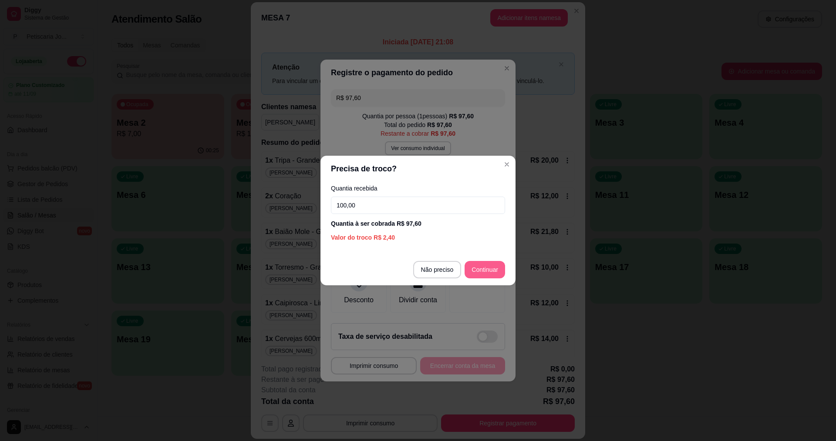
type input "100,00"
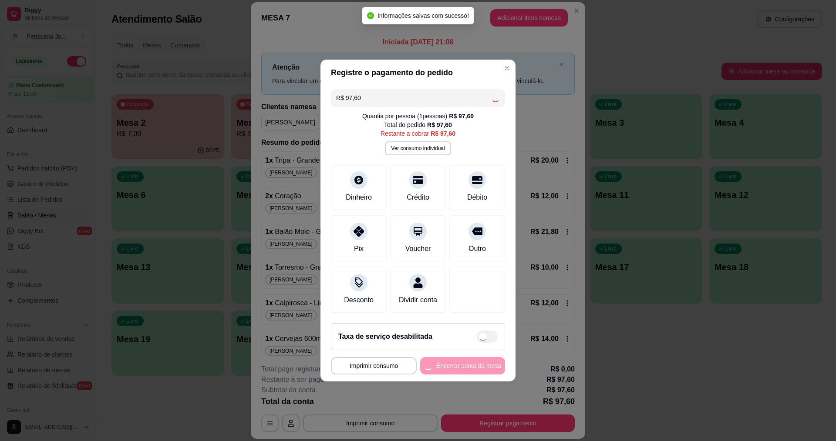
type input "R$ 0,00"
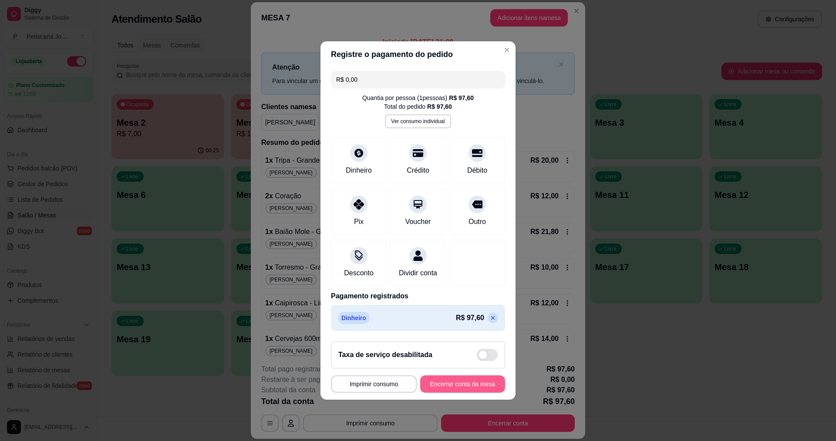
click at [443, 387] on button "Encerrar conta da mesa" at bounding box center [462, 384] width 85 height 17
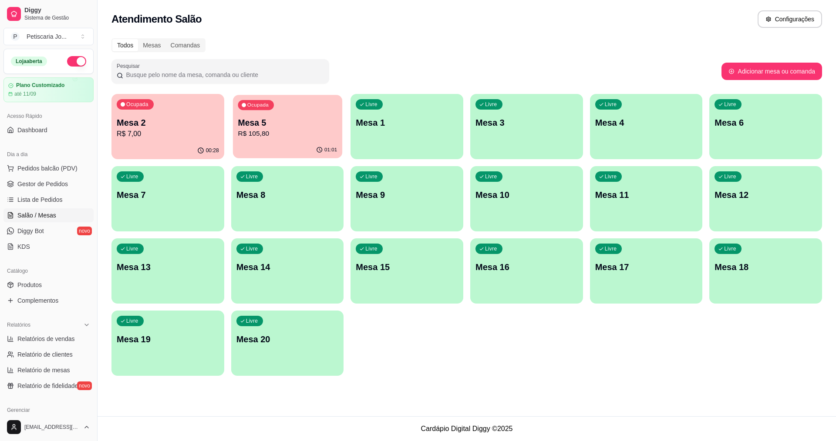
click at [291, 127] on p "Mesa 5" at bounding box center [287, 123] width 99 height 12
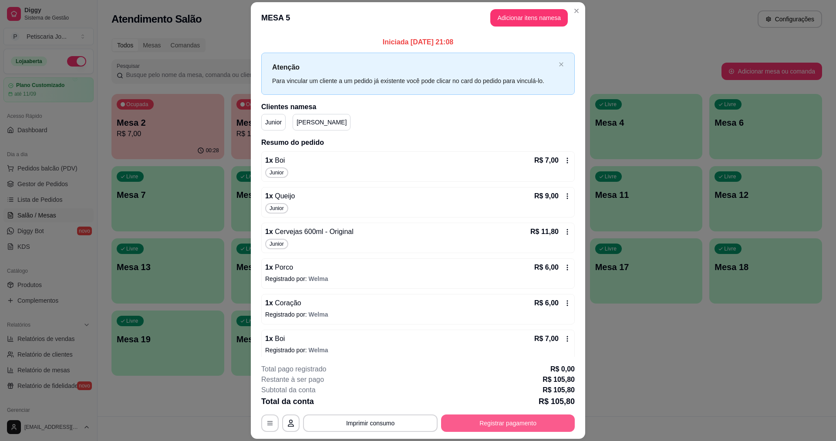
click at [491, 429] on button "Registrar pagamento" at bounding box center [508, 423] width 134 height 17
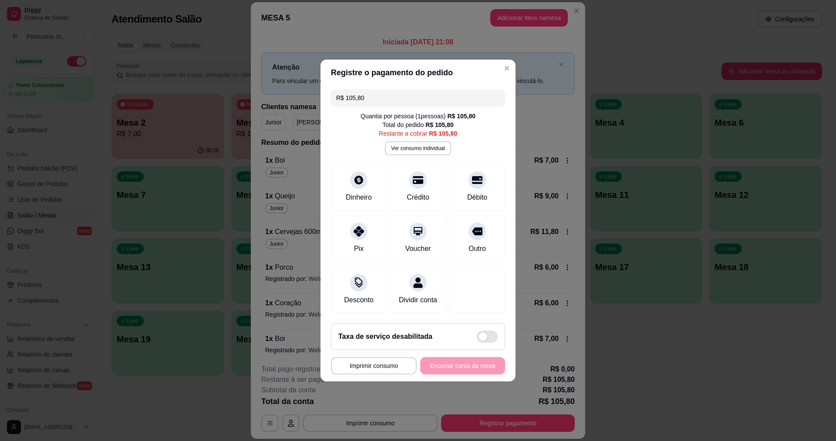
drag, startPoint x: 377, startPoint y: 87, endPoint x: 256, endPoint y: 74, distance: 122.1
click at [256, 74] on div "**********" at bounding box center [418, 220] width 836 height 441
click at [417, 194] on div "Crédito" at bounding box center [418, 196] width 25 height 11
type input "R$ 45,80"
